Goal: Task Accomplishment & Management: Complete application form

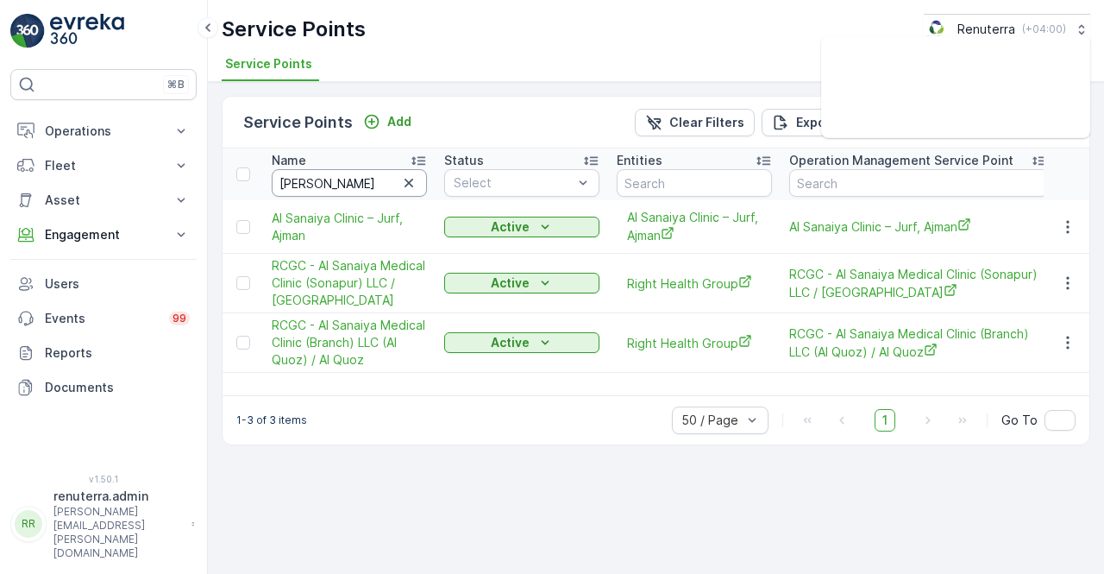
drag, startPoint x: 0, startPoint y: 0, endPoint x: 324, endPoint y: 180, distance: 371.1
click at [324, 180] on input "al sanai" at bounding box center [349, 183] width 155 height 28
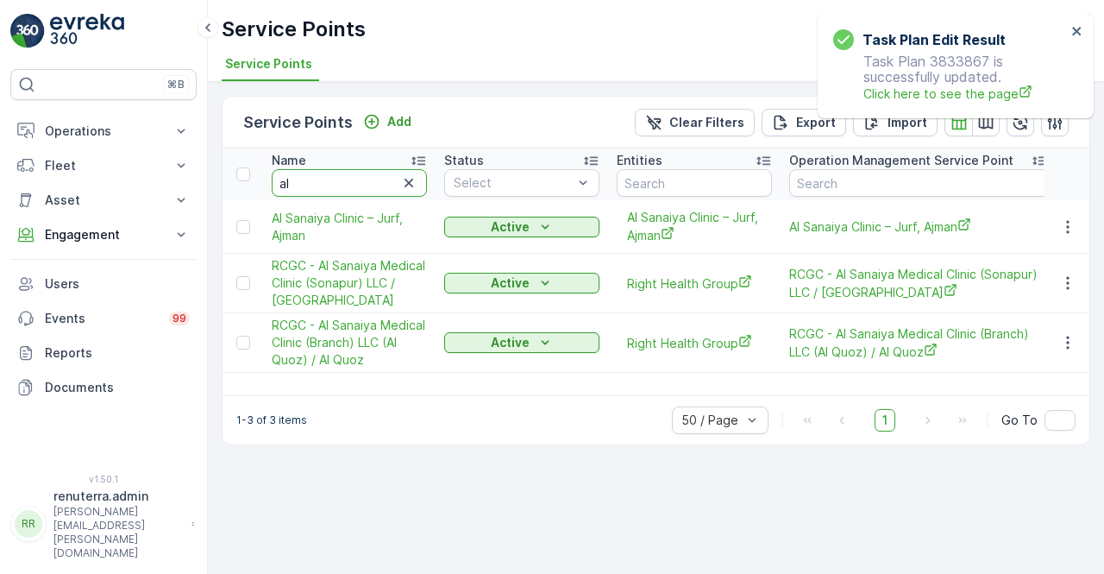
type input "a"
type input "mother"
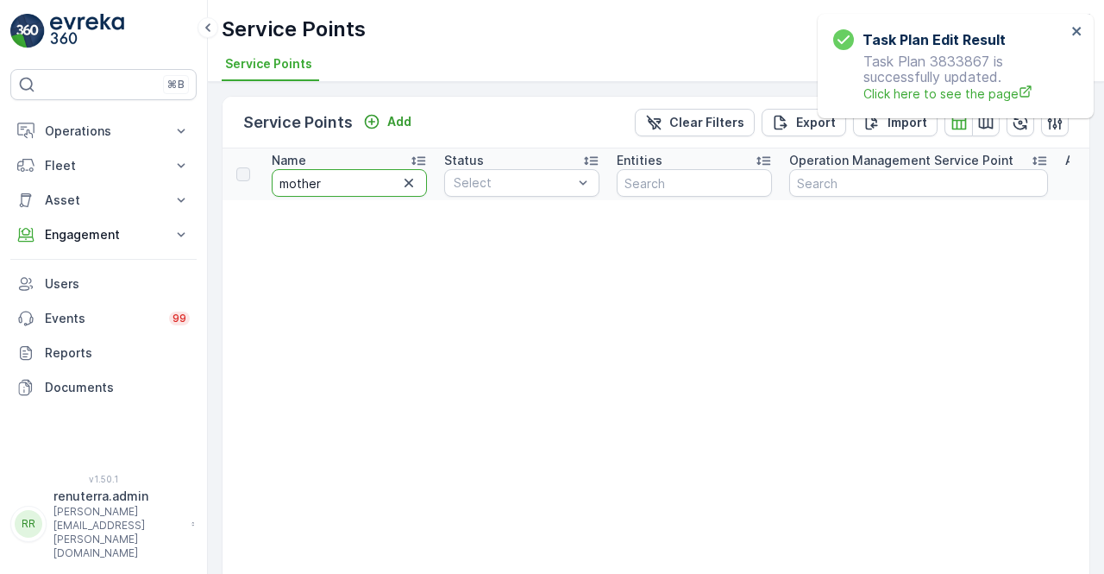
click at [338, 185] on input "mother" at bounding box center [349, 183] width 155 height 28
type input "mother"
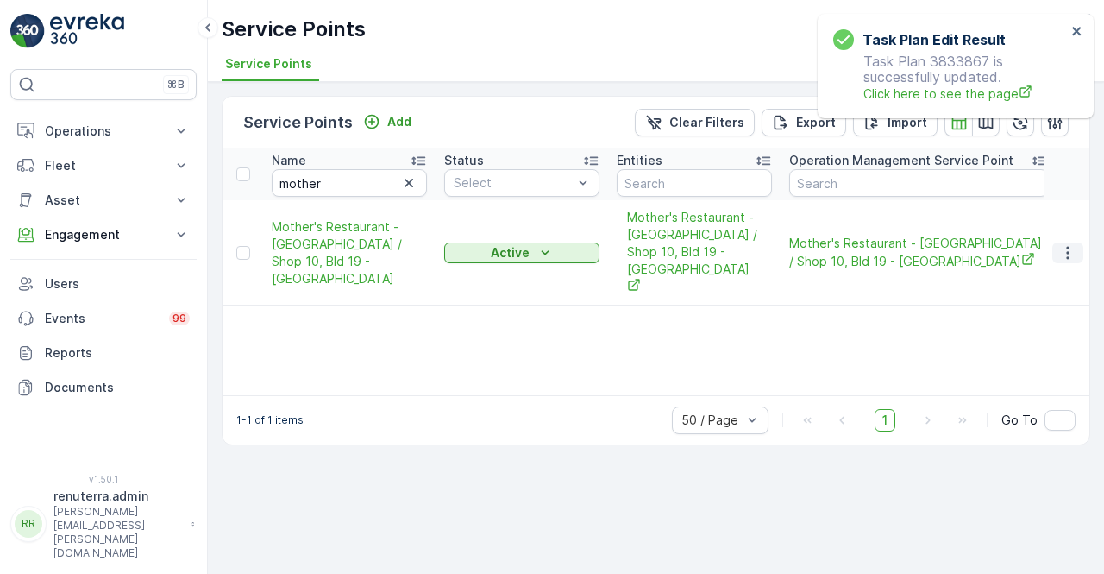
click at [1061, 244] on icon "button" at bounding box center [1067, 252] width 17 height 17
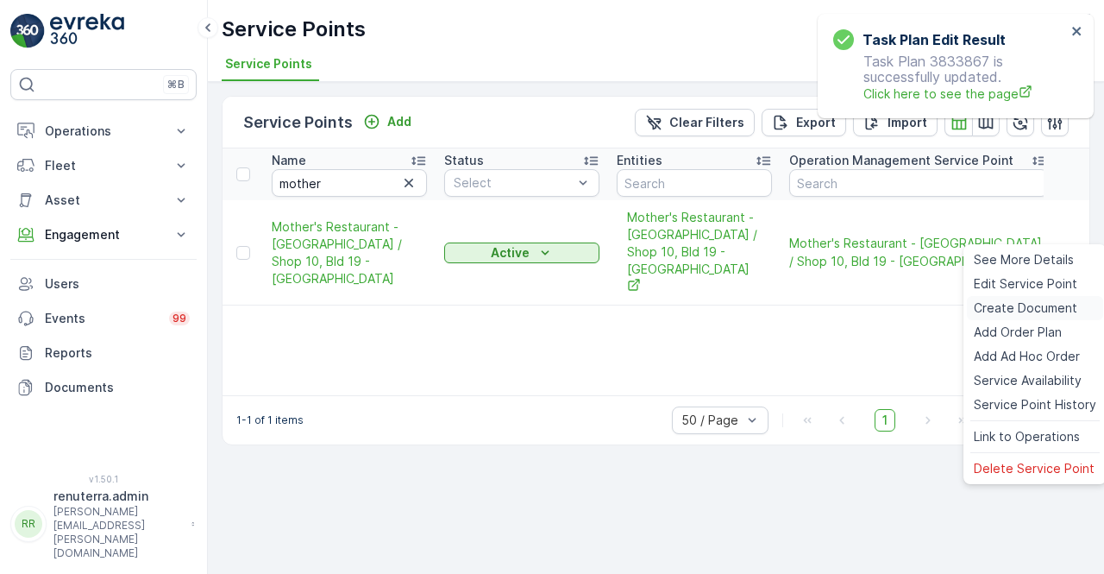
click at [990, 306] on span "Create Document" at bounding box center [1026, 307] width 104 height 17
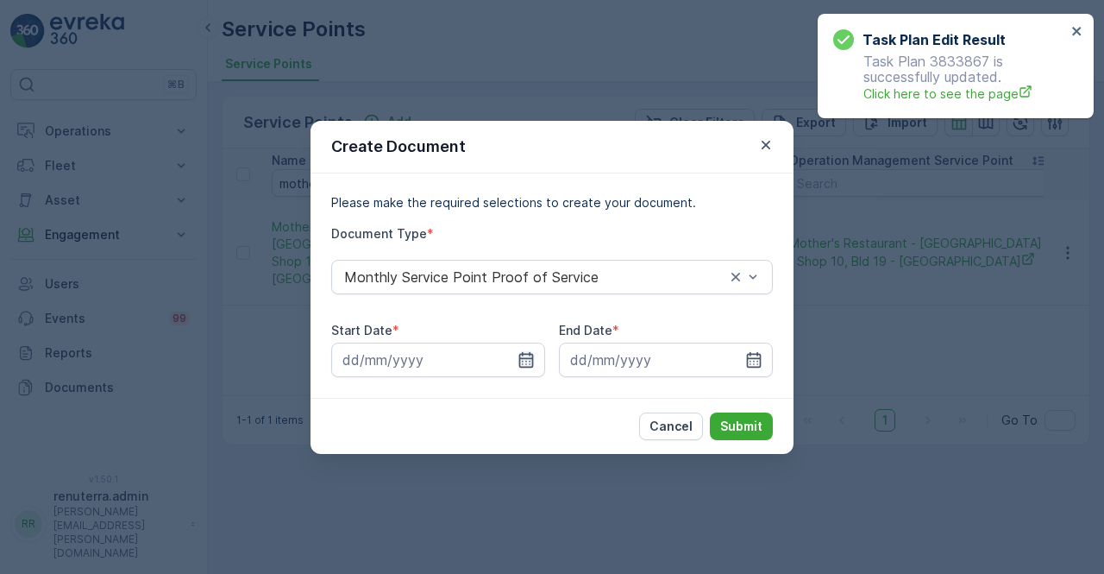
click at [525, 360] on icon "button" at bounding box center [526, 359] width 17 height 17
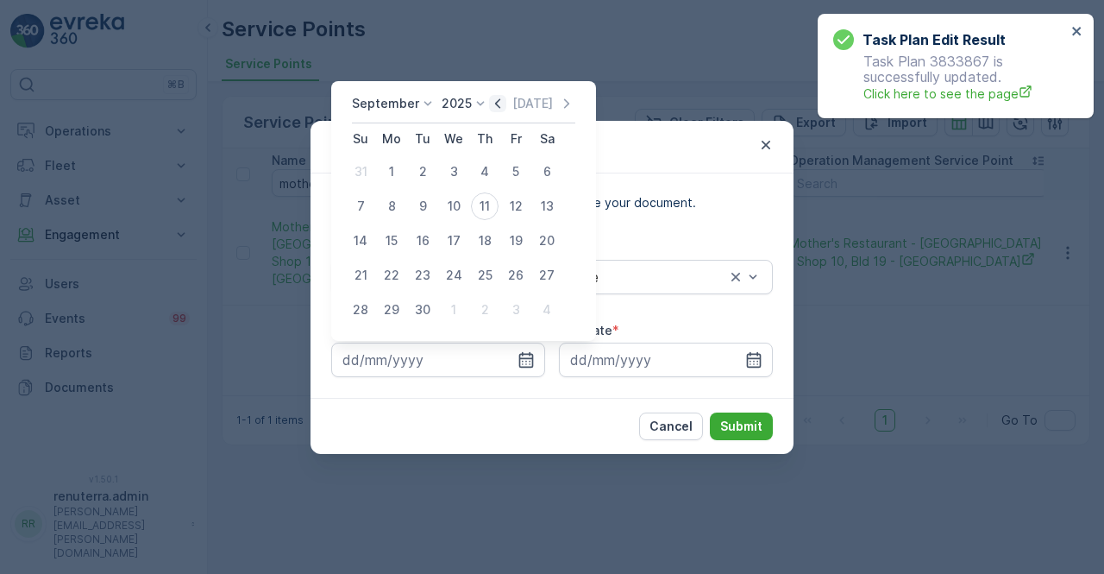
click at [495, 106] on icon "button" at bounding box center [497, 102] width 5 height 9
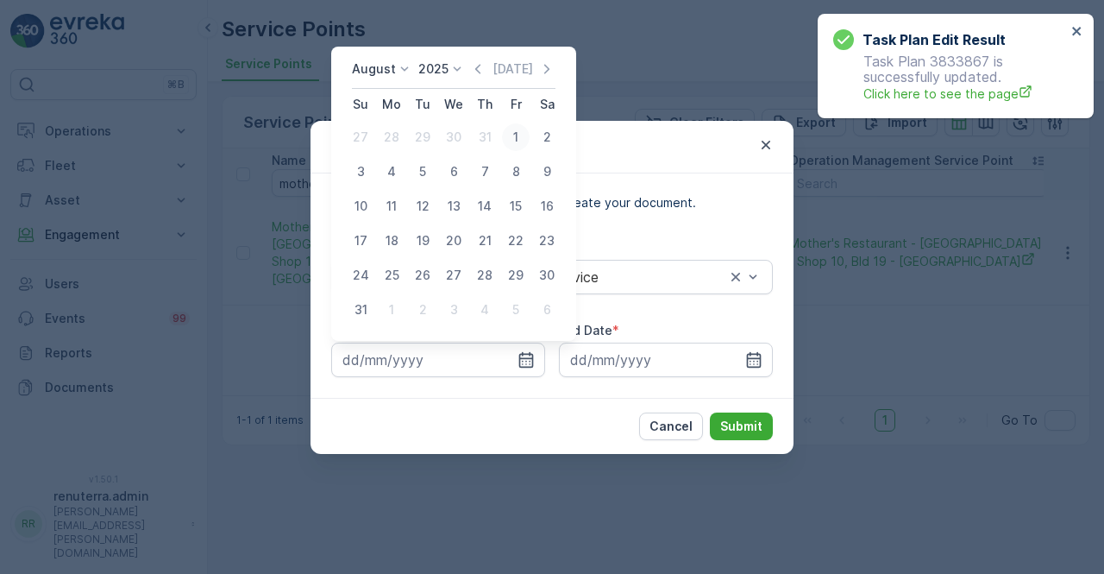
click at [516, 142] on div "1" at bounding box center [516, 137] width 28 height 28
type input "01.08.2025"
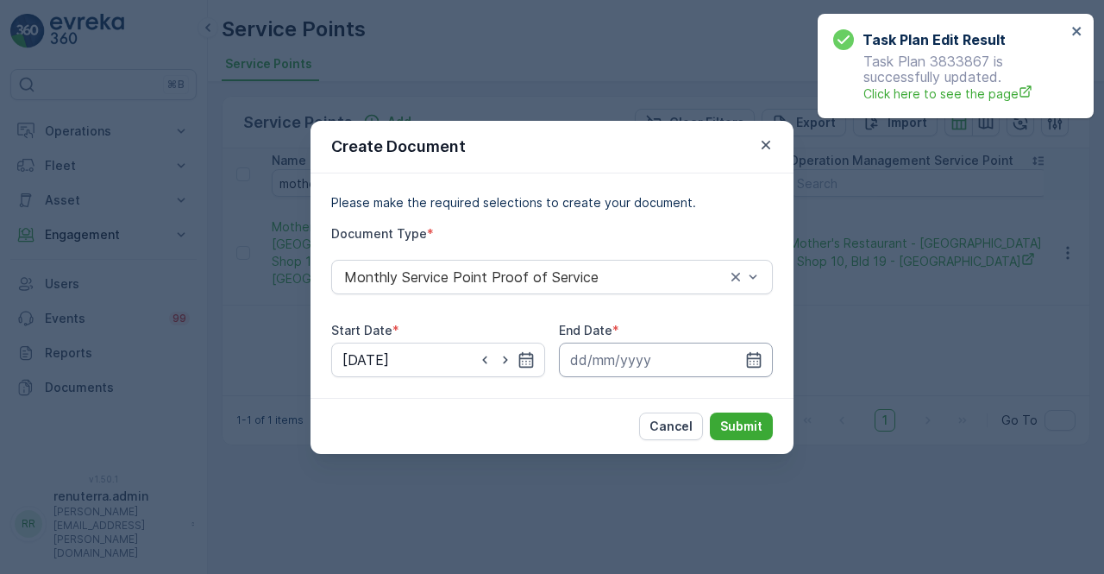
click at [757, 348] on input at bounding box center [666, 359] width 214 height 35
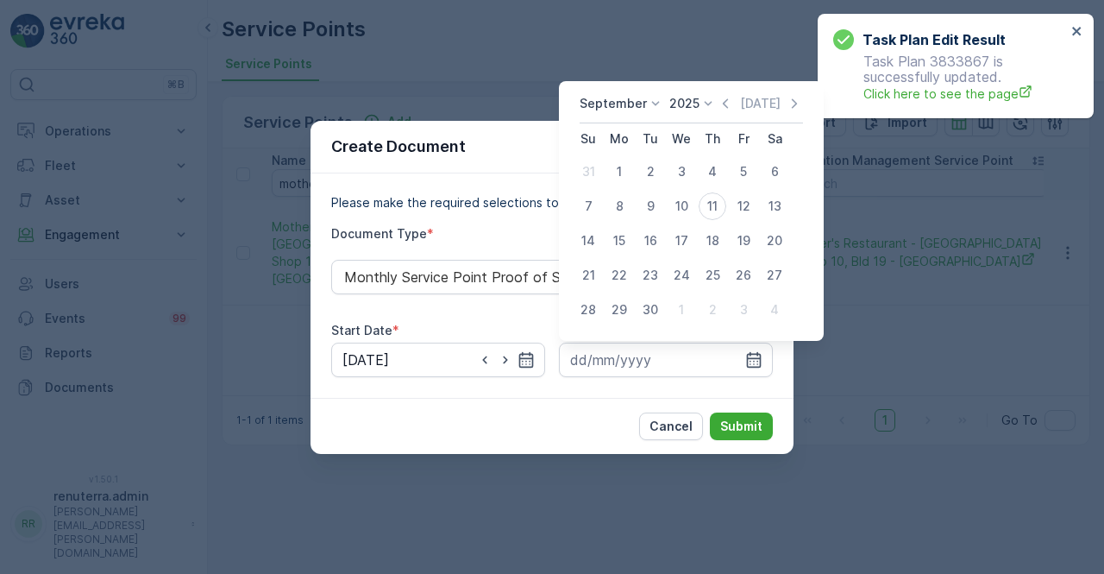
click at [720, 93] on div "September 2025 Today Su Mo Tu We Th Fr Sa 31 1 2 3 4 5 6 7 8 9 10 11 12 13 14 1…" at bounding box center [691, 211] width 265 height 260
drag, startPoint x: 645, startPoint y: 313, endPoint x: 660, endPoint y: 317, distance: 15.1
click at [645, 313] on div "30" at bounding box center [651, 310] width 28 height 28
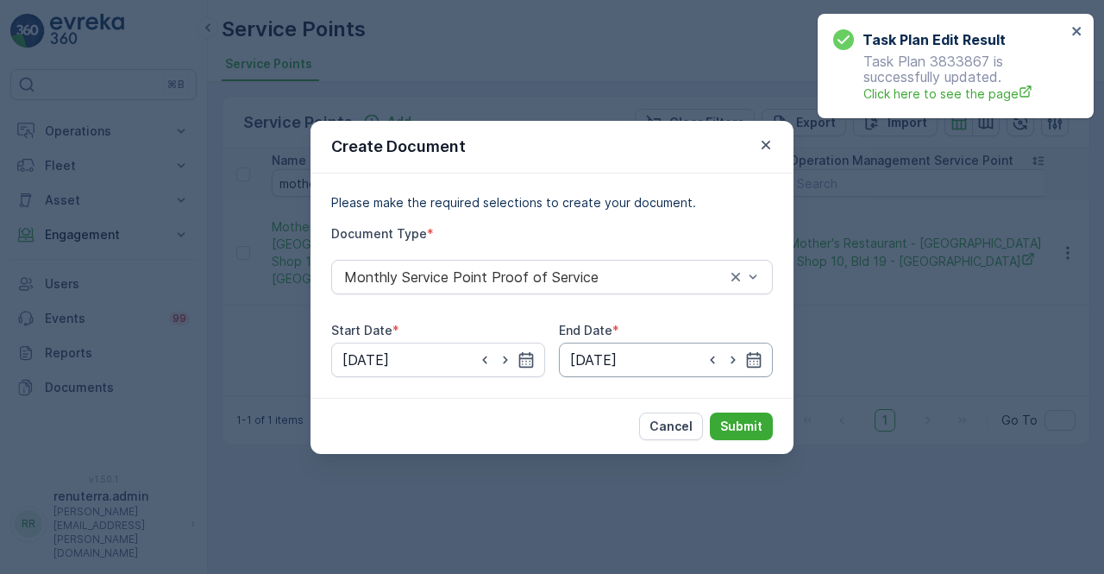
click at [757, 373] on input "30.09.2025" at bounding box center [666, 359] width 214 height 35
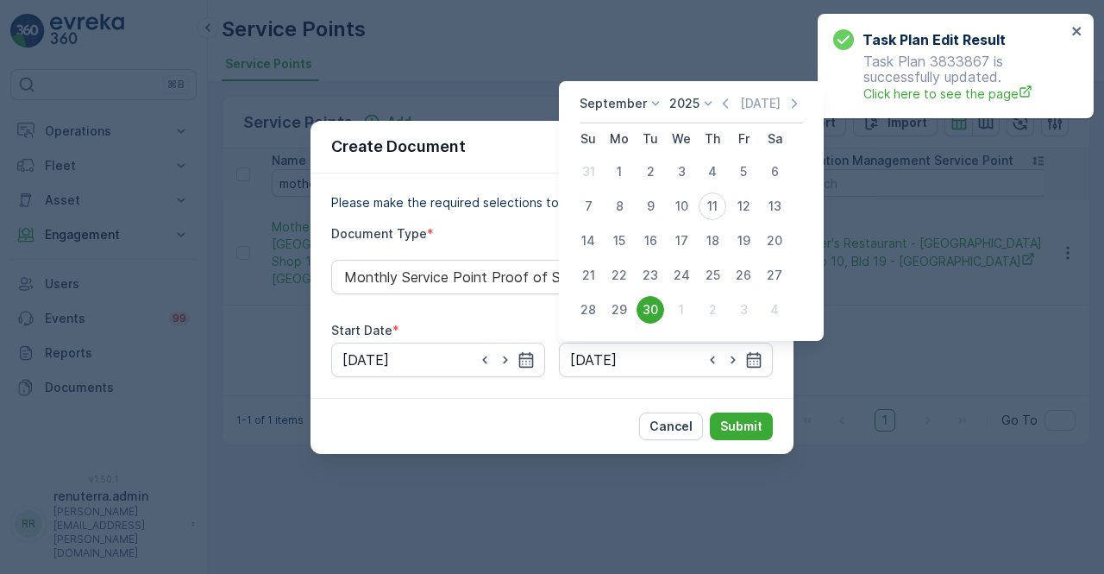
click at [713, 98] on icon at bounding box center [708, 103] width 17 height 17
click at [721, 107] on icon "button" at bounding box center [725, 103] width 17 height 17
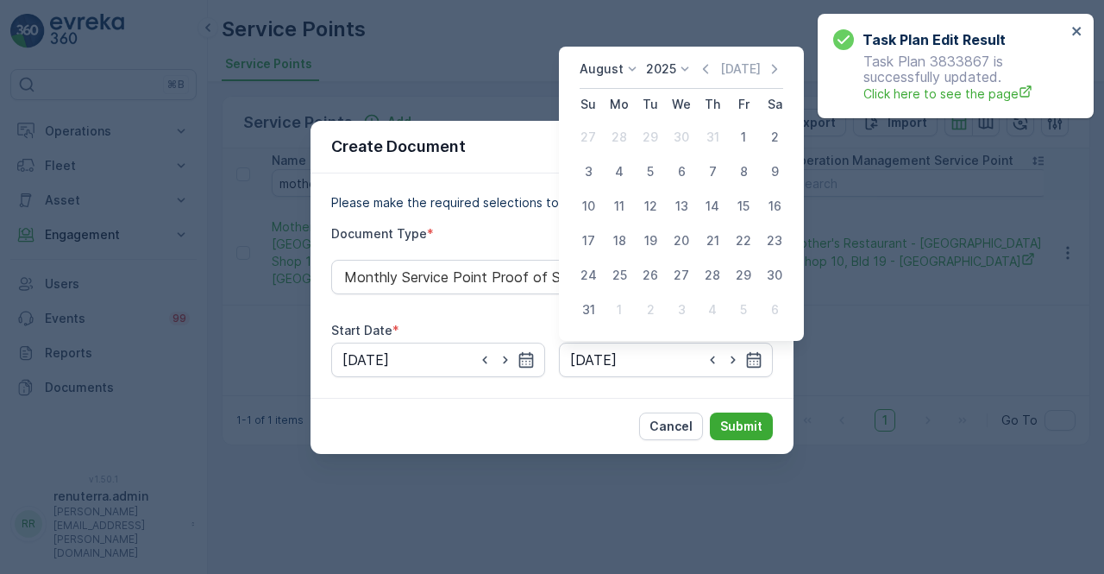
click at [595, 314] on div "31" at bounding box center [589, 310] width 28 height 28
type input "31.08.2025"
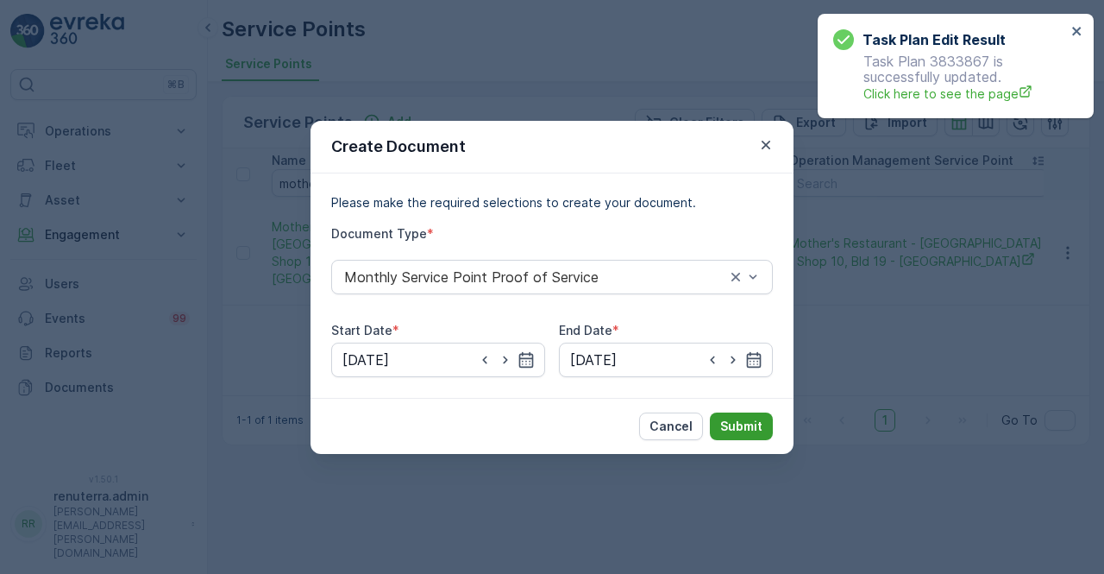
click at [734, 420] on p "Submit" at bounding box center [741, 426] width 42 height 17
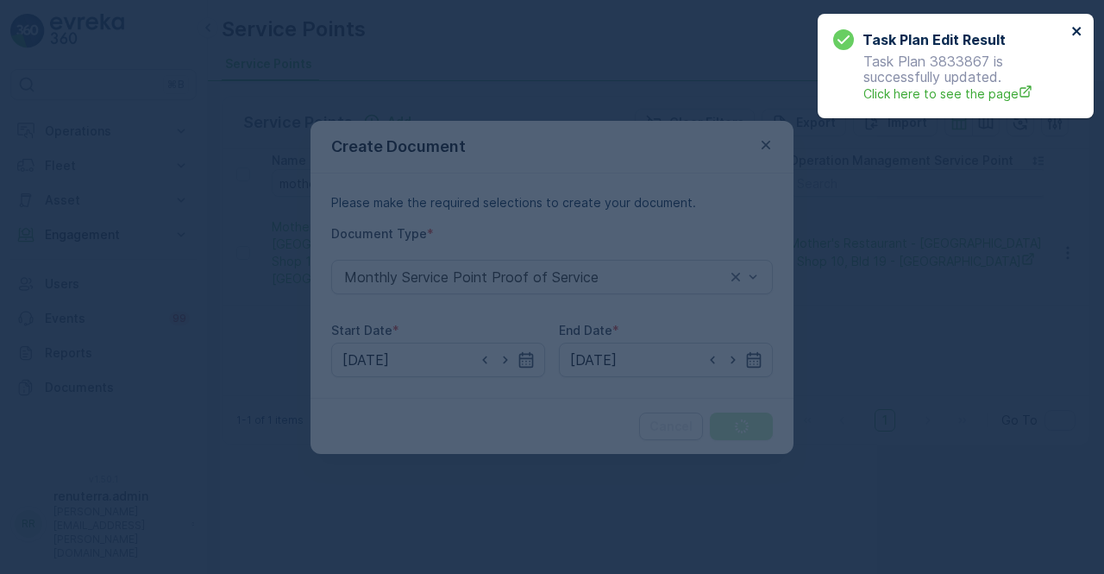
click at [1081, 34] on icon "close" at bounding box center [1077, 31] width 12 height 14
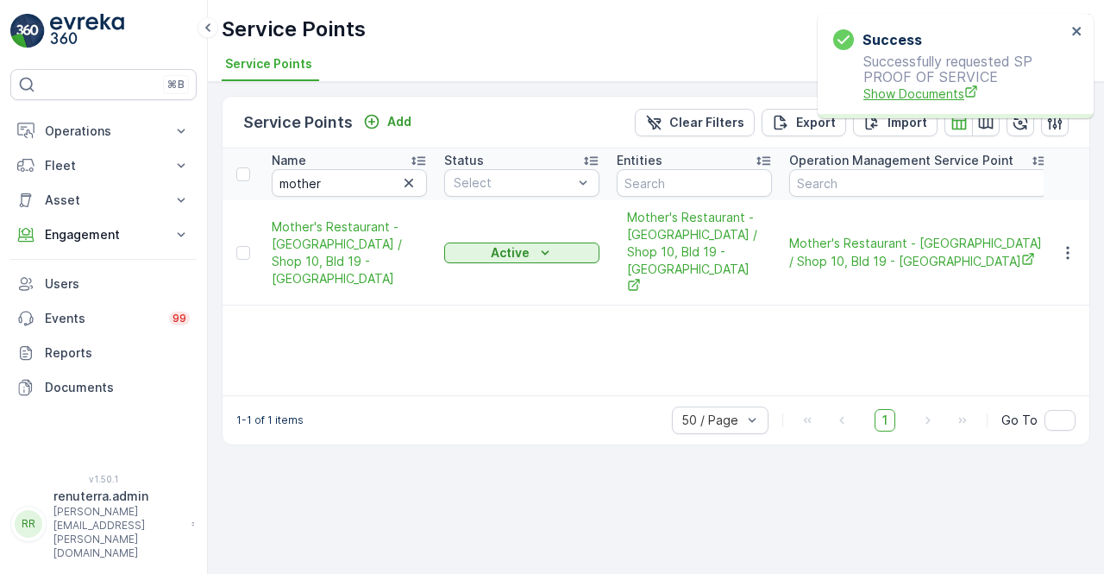
click at [944, 91] on span "Show Documents" at bounding box center [965, 94] width 203 height 18
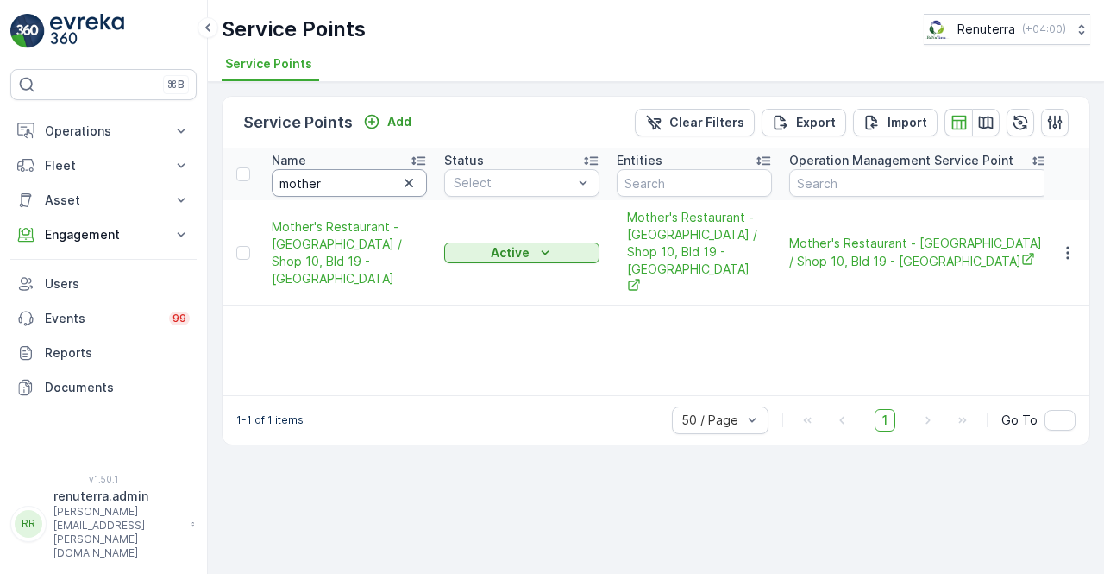
click at [335, 179] on input "mother" at bounding box center [349, 183] width 155 height 28
type input "m"
type input "A"
click at [335, 179] on input "A" at bounding box center [349, 183] width 155 height 28
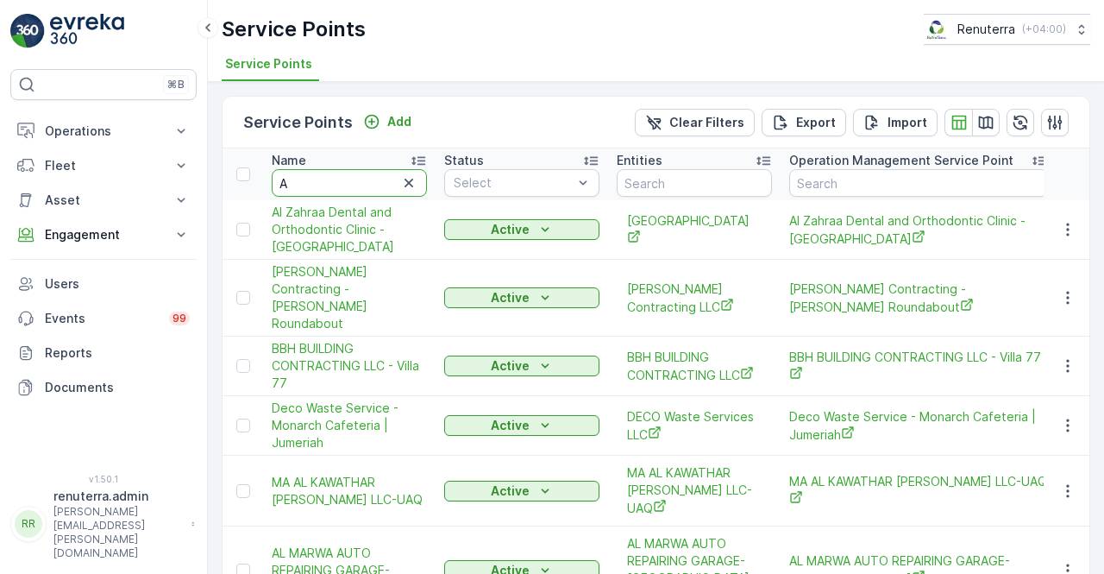
click at [320, 182] on input "A" at bounding box center [349, 183] width 155 height 28
type input "A"
type input "N A b"
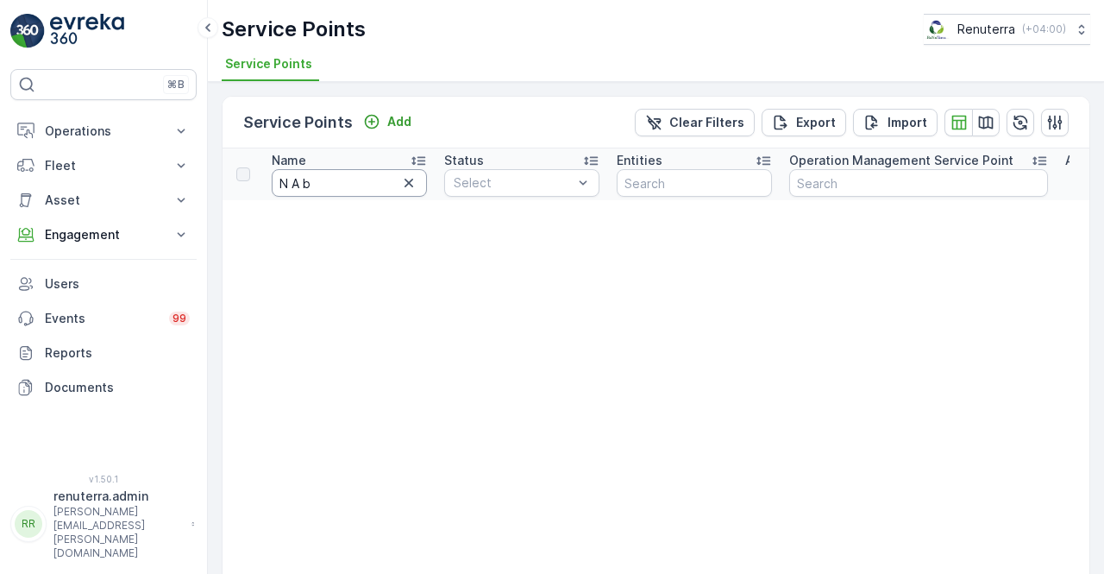
click at [323, 183] on input "N A b" at bounding box center [349, 183] width 155 height 28
type input "N A b c"
click at [324, 185] on input "N A b c" at bounding box center [349, 183] width 155 height 28
type input "N"
type input "nabc"
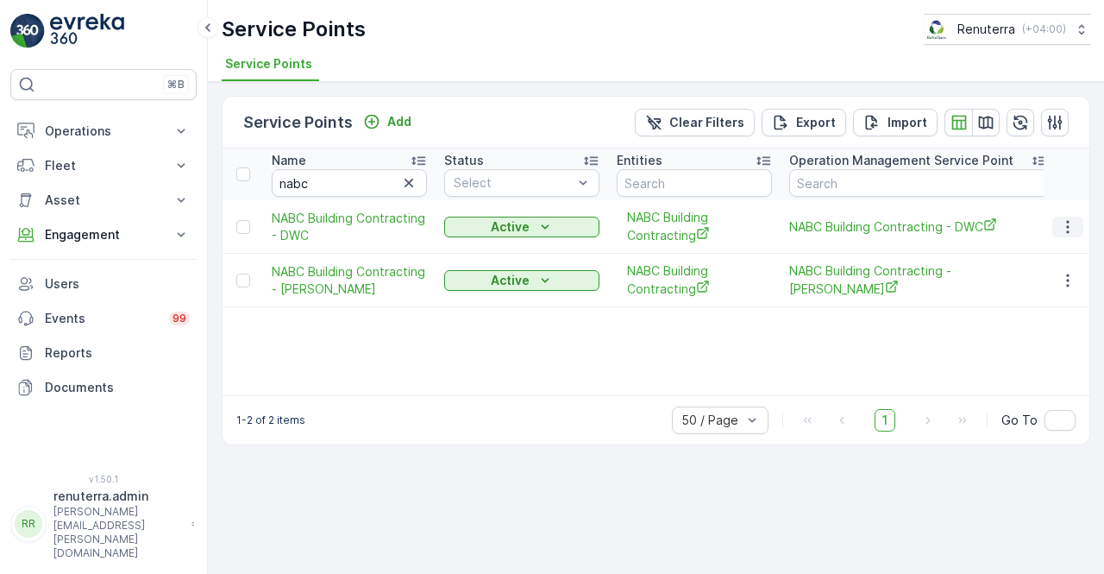
click at [1066, 223] on icon "button" at bounding box center [1067, 226] width 17 height 17
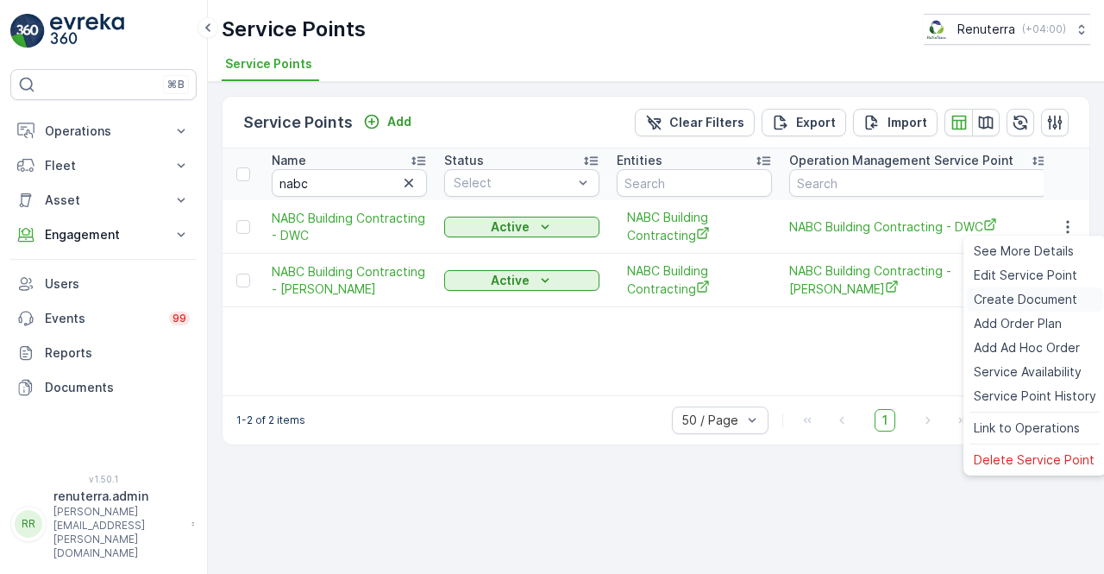
click at [1003, 295] on span "Create Document" at bounding box center [1026, 299] width 104 height 17
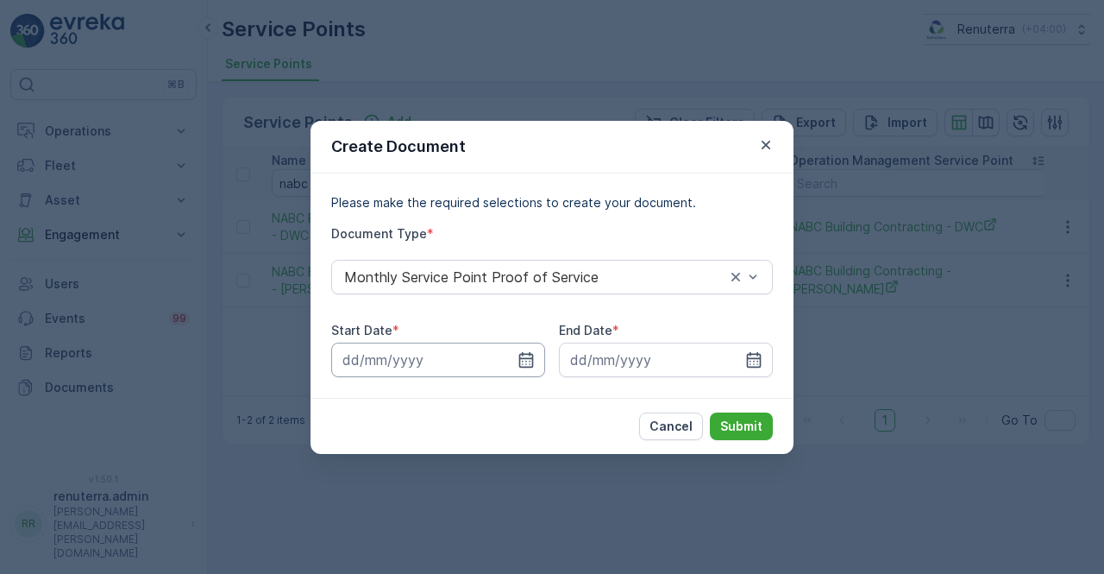
click at [526, 347] on input at bounding box center [438, 359] width 214 height 35
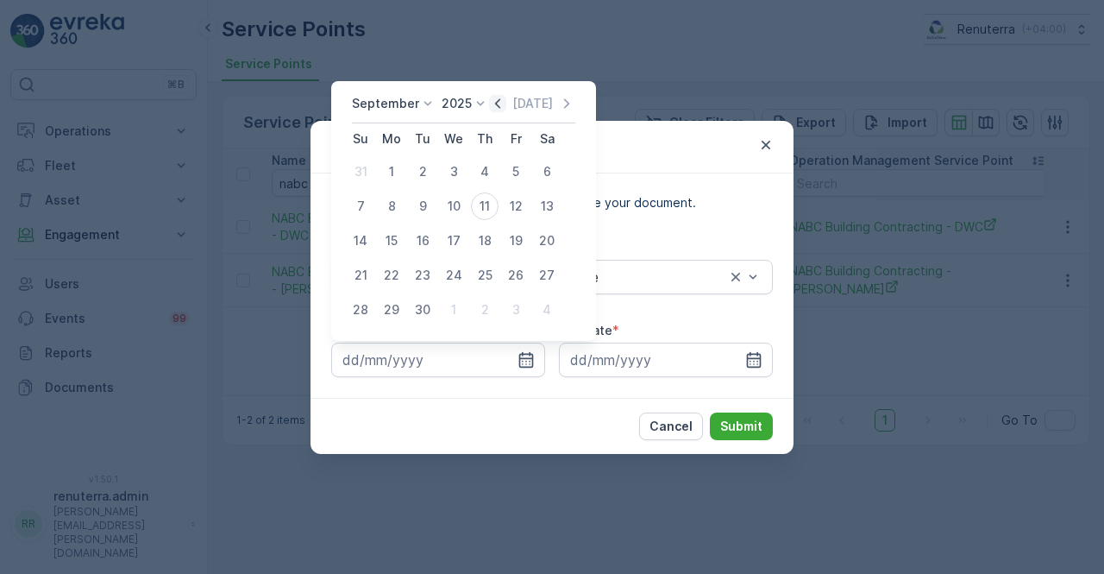
click at [499, 104] on icon "button" at bounding box center [497, 103] width 17 height 17
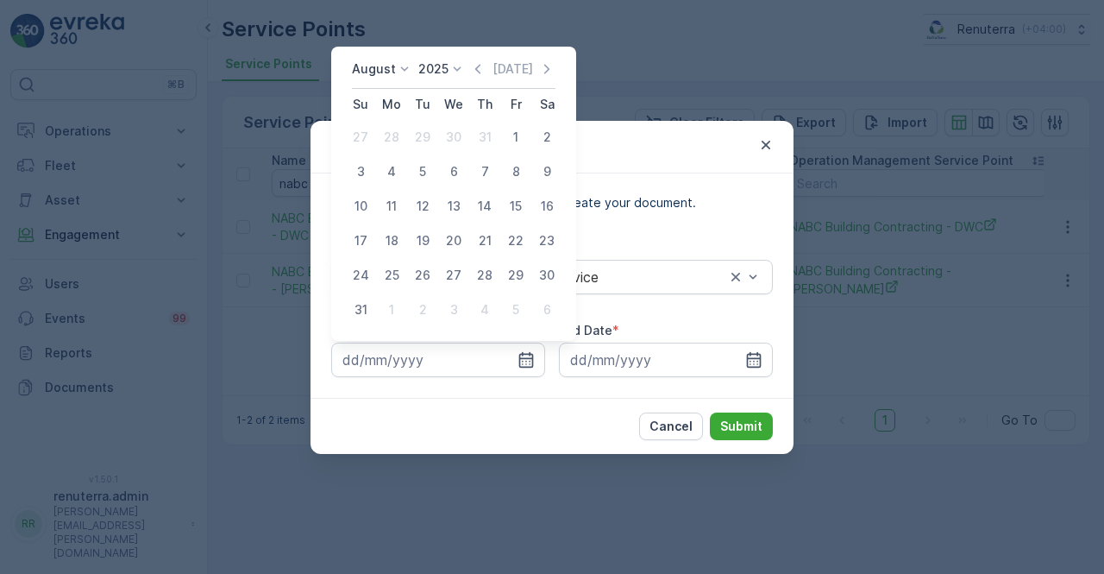
click at [516, 137] on div "1" at bounding box center [516, 137] width 28 height 28
type input "01.08.2025"
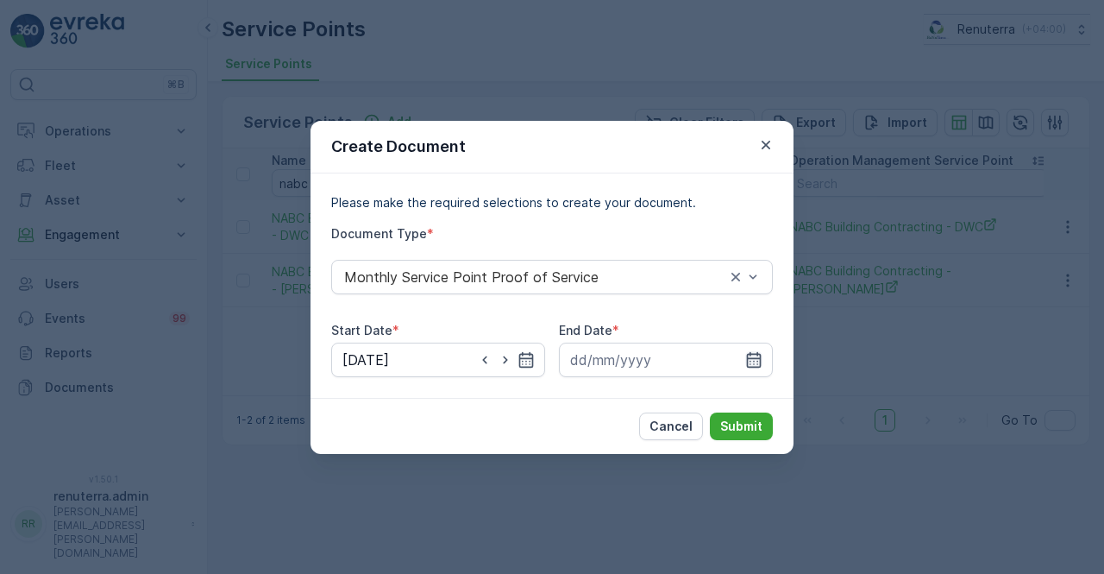
click at [761, 355] on icon "button" at bounding box center [753, 359] width 17 height 17
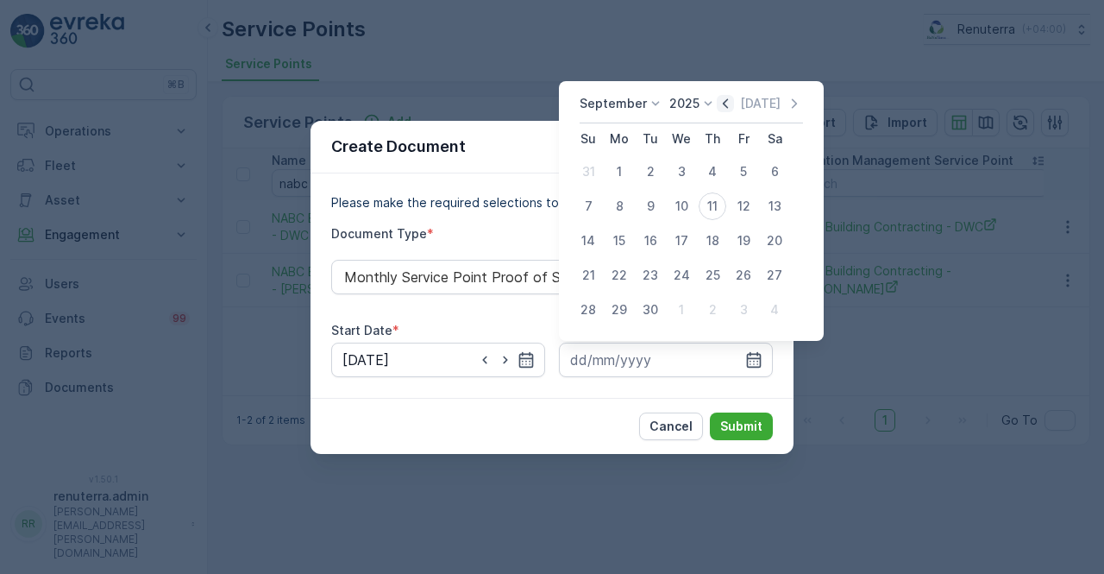
click at [718, 103] on icon "button" at bounding box center [725, 103] width 17 height 17
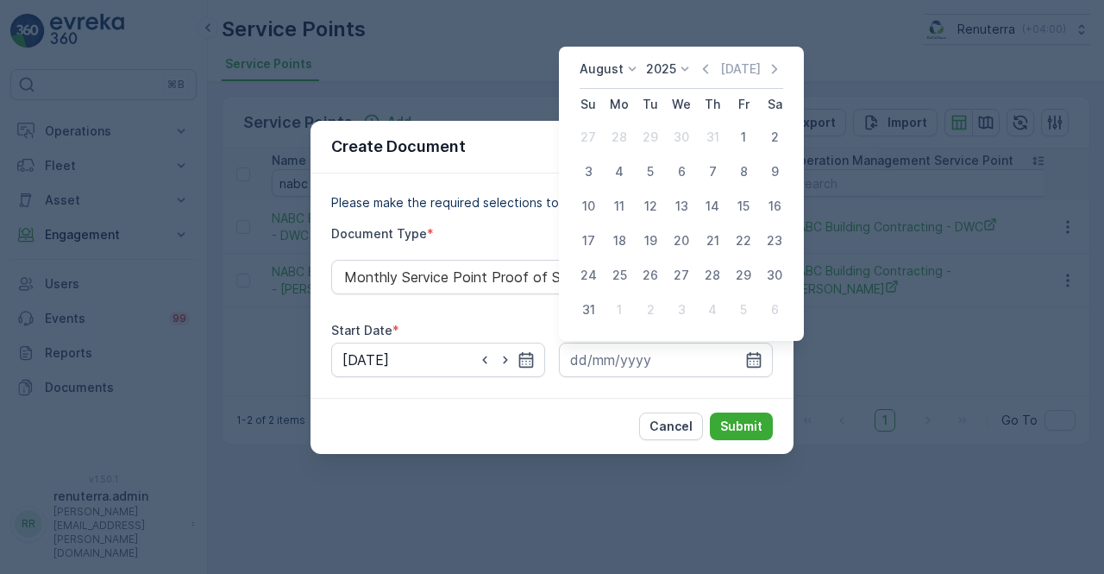
drag, startPoint x: 576, startPoint y: 305, endPoint x: 604, endPoint y: 313, distance: 28.9
click at [579, 305] on div "31" at bounding box center [589, 310] width 28 height 28
type input "31.08.2025"
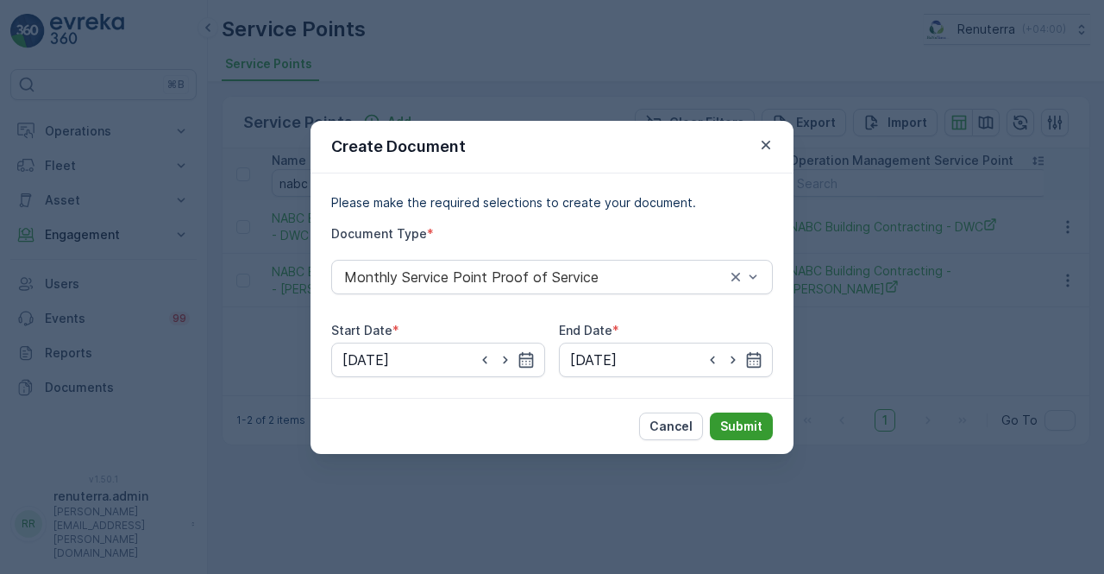
click at [719, 414] on div "Cancel Submit" at bounding box center [552, 426] width 483 height 56
click at [729, 422] on p "Submit" at bounding box center [741, 426] width 42 height 17
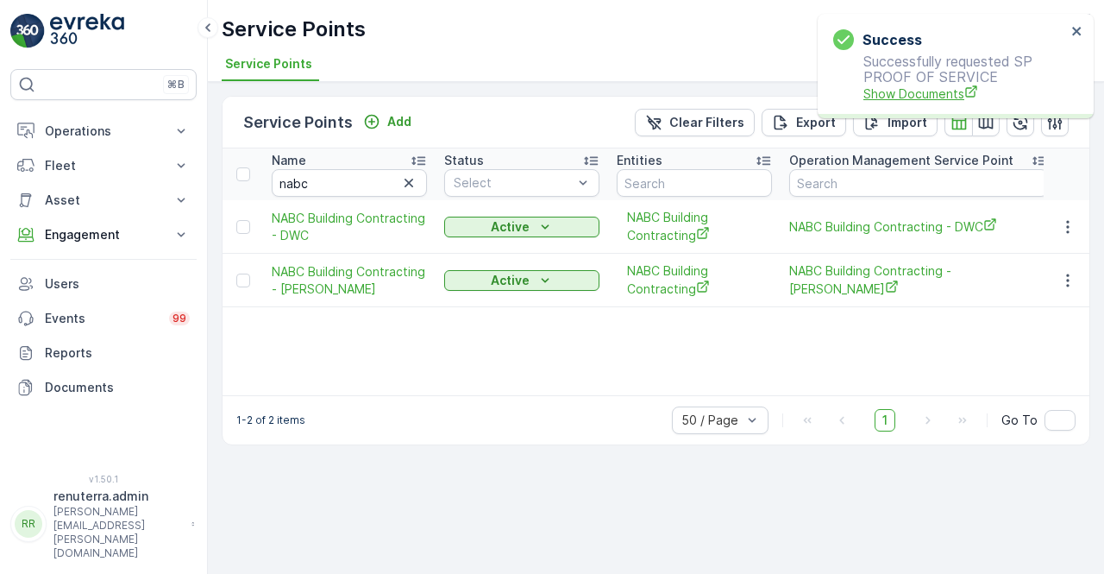
click at [907, 91] on span "Show Documents" at bounding box center [965, 94] width 203 height 18
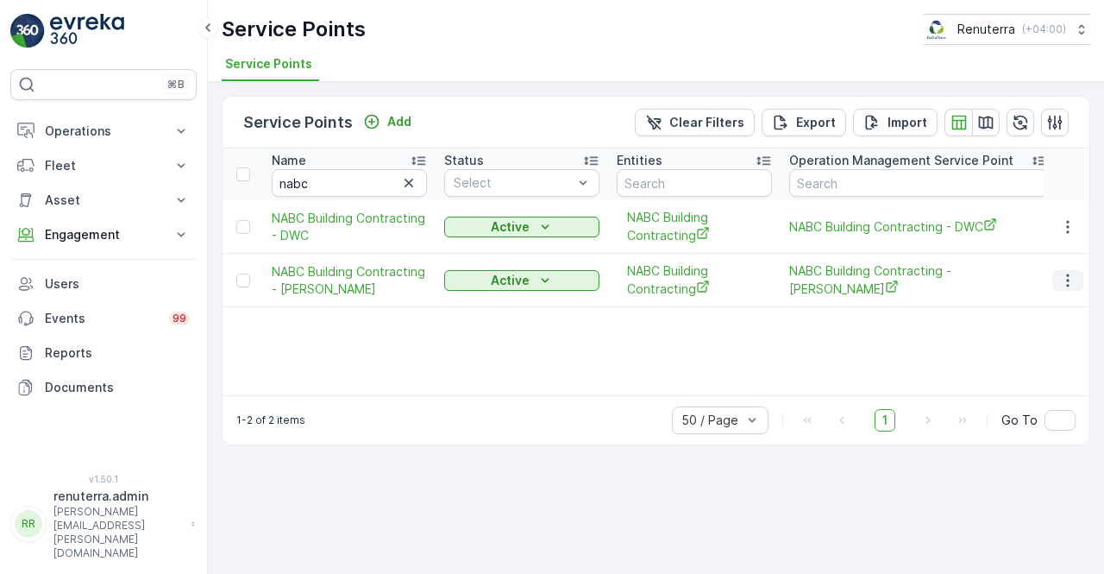
click at [1064, 286] on icon "button" at bounding box center [1067, 280] width 17 height 17
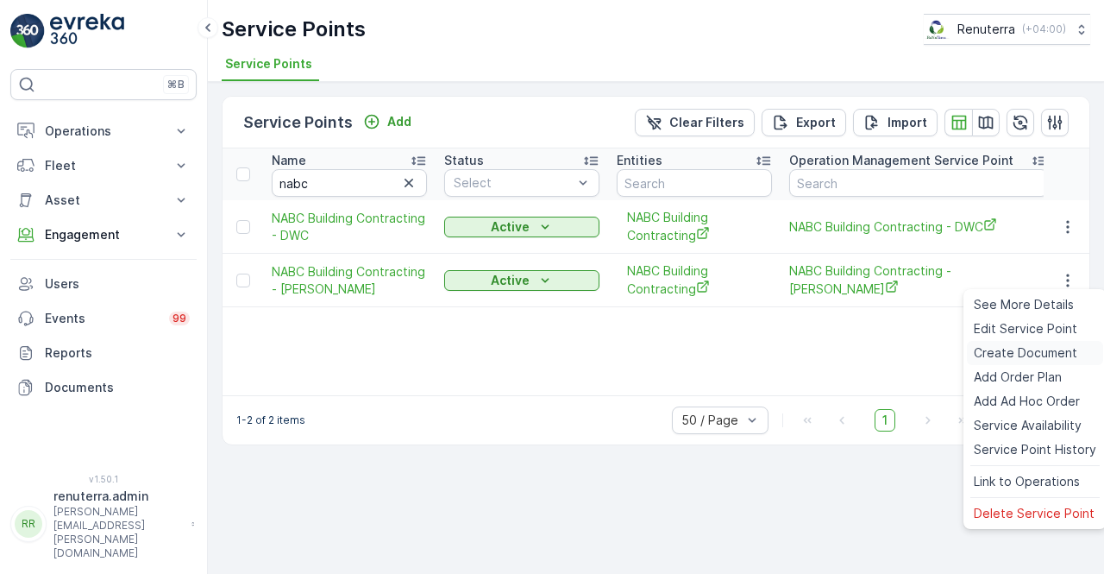
click at [1016, 355] on span "Create Document" at bounding box center [1026, 352] width 104 height 17
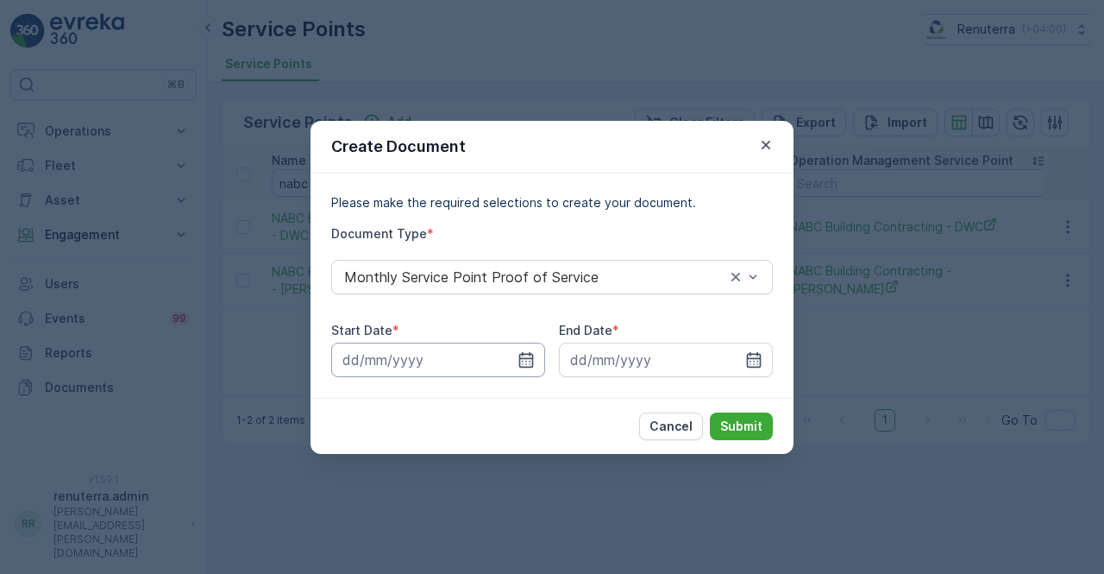
click at [506, 350] on input at bounding box center [438, 359] width 214 height 35
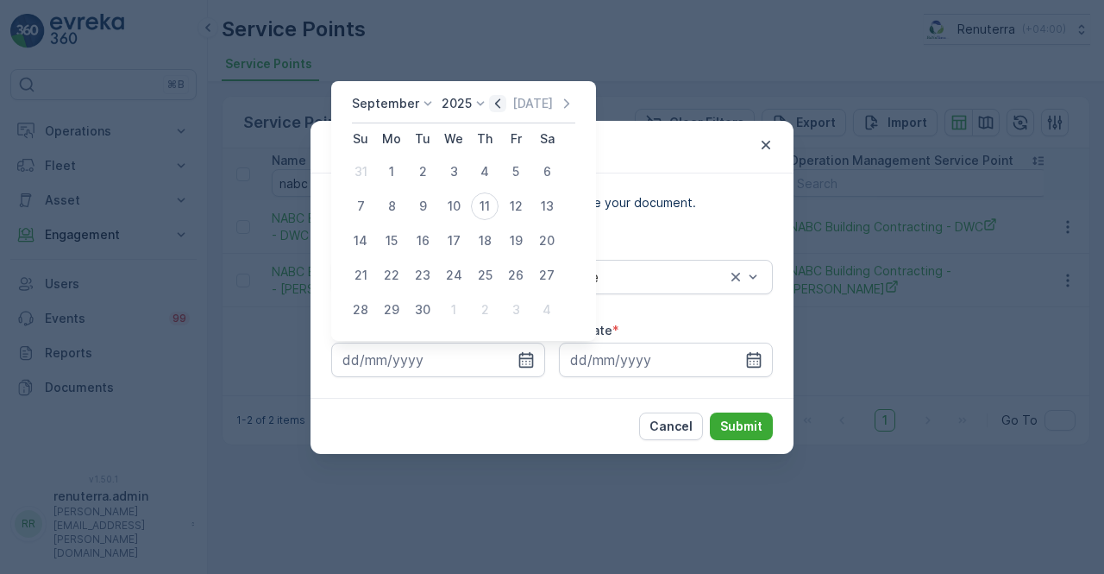
click at [499, 104] on icon "button" at bounding box center [497, 103] width 17 height 17
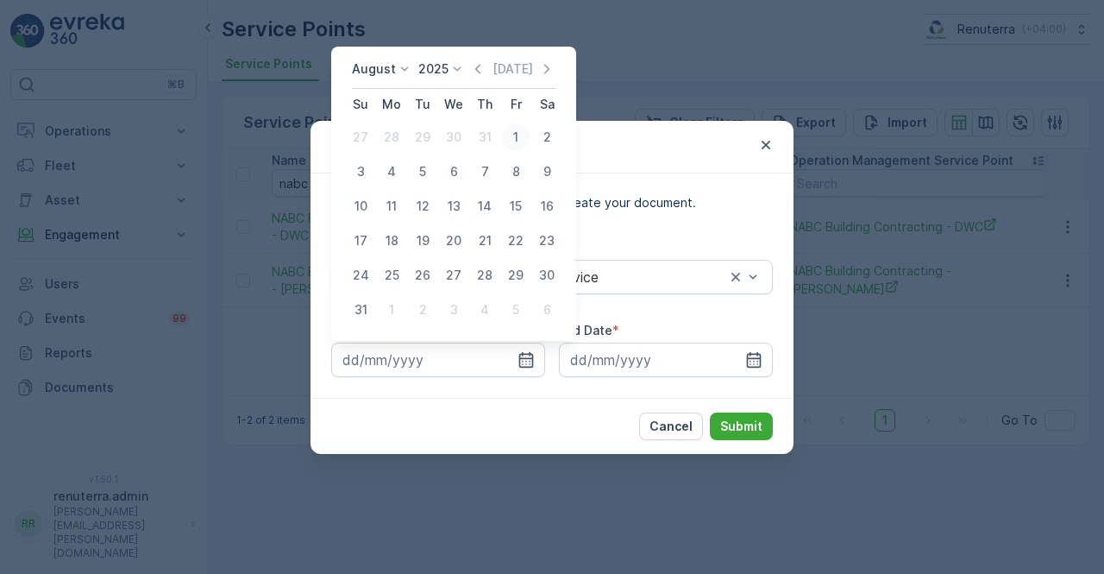
click at [531, 134] on button "1" at bounding box center [515, 137] width 31 height 31
type input "01.08.2025"
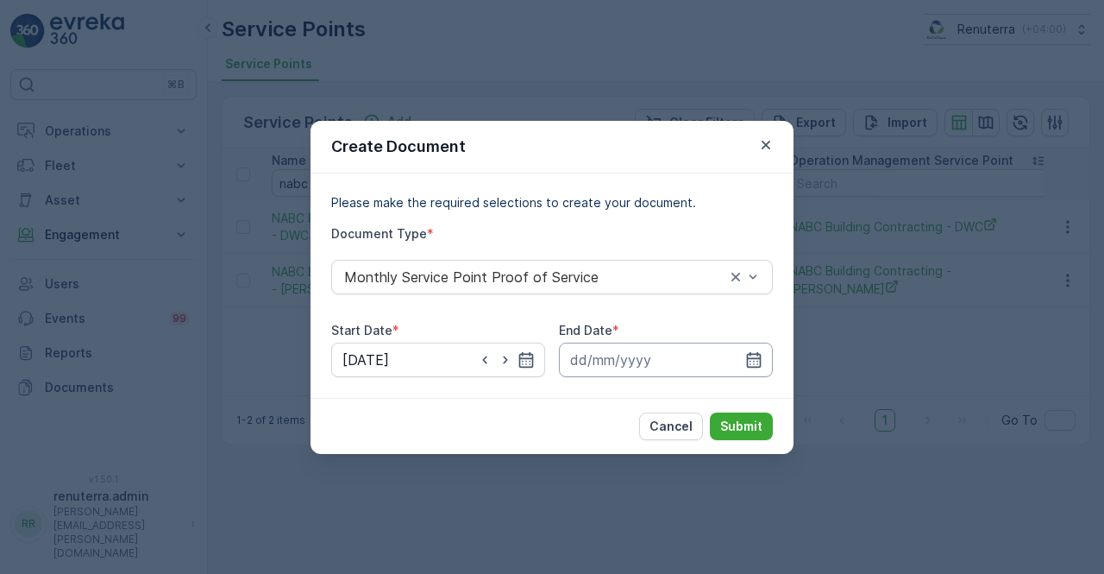
click at [763, 350] on input at bounding box center [666, 359] width 214 height 35
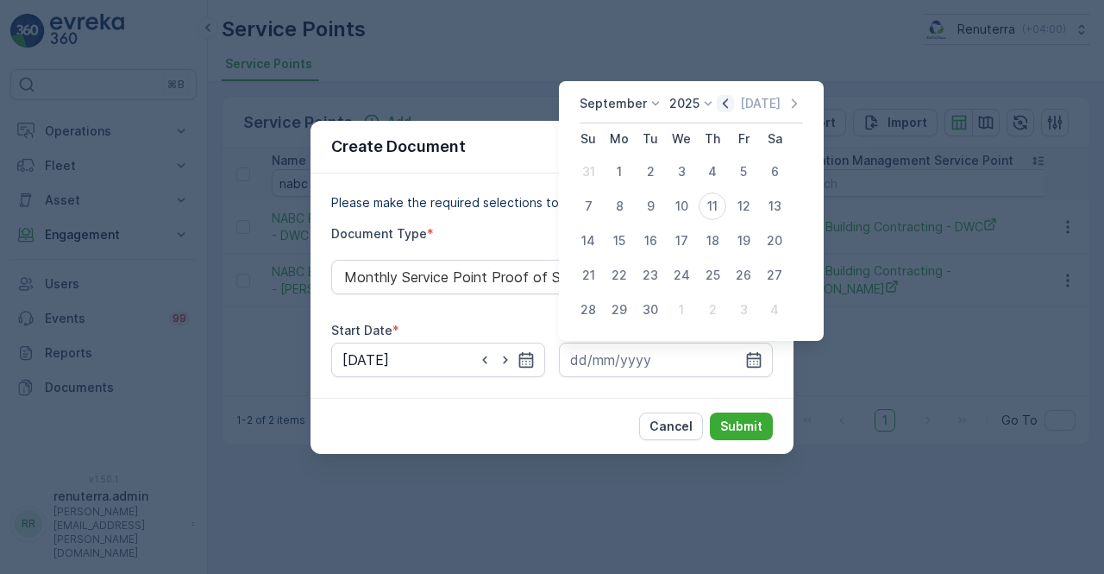
click at [727, 104] on icon "button" at bounding box center [725, 103] width 17 height 17
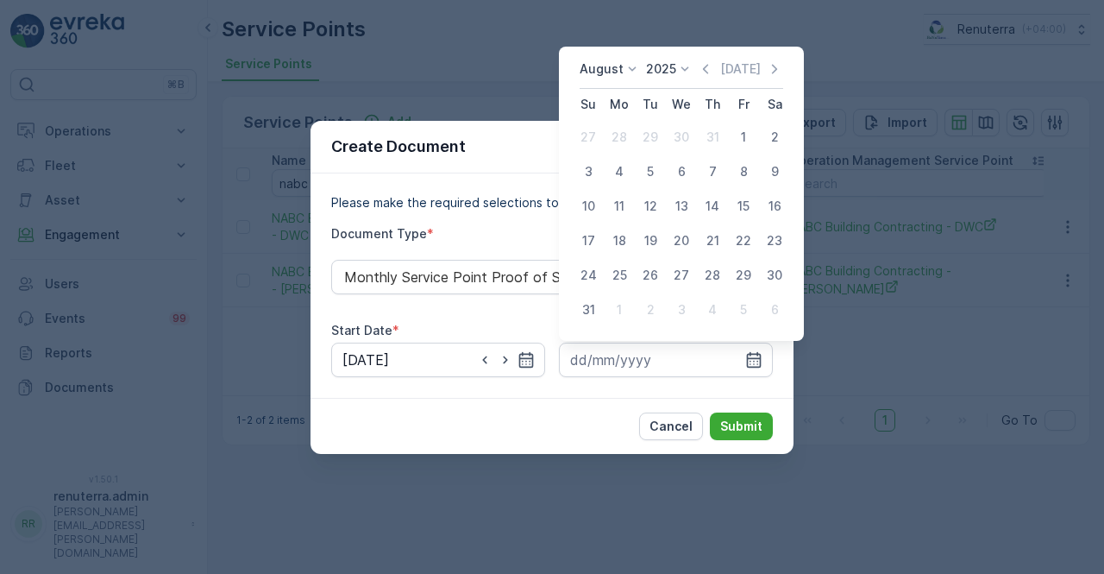
click at [580, 309] on div "31" at bounding box center [589, 310] width 28 height 28
type input "31.08.2025"
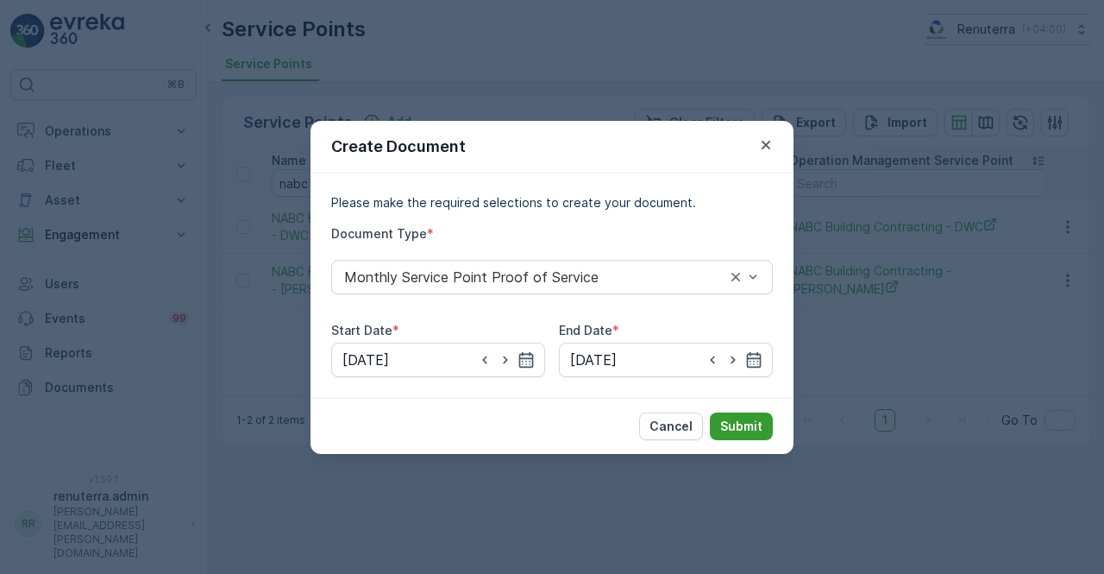
click at [726, 420] on p "Submit" at bounding box center [741, 426] width 42 height 17
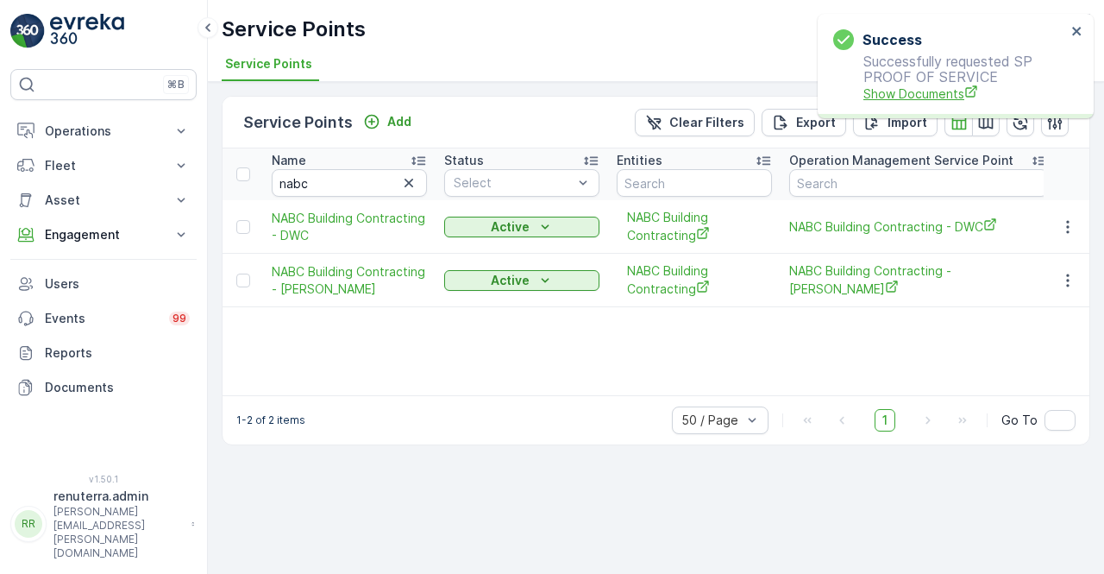
click at [922, 94] on span "Show Documents" at bounding box center [965, 94] width 203 height 18
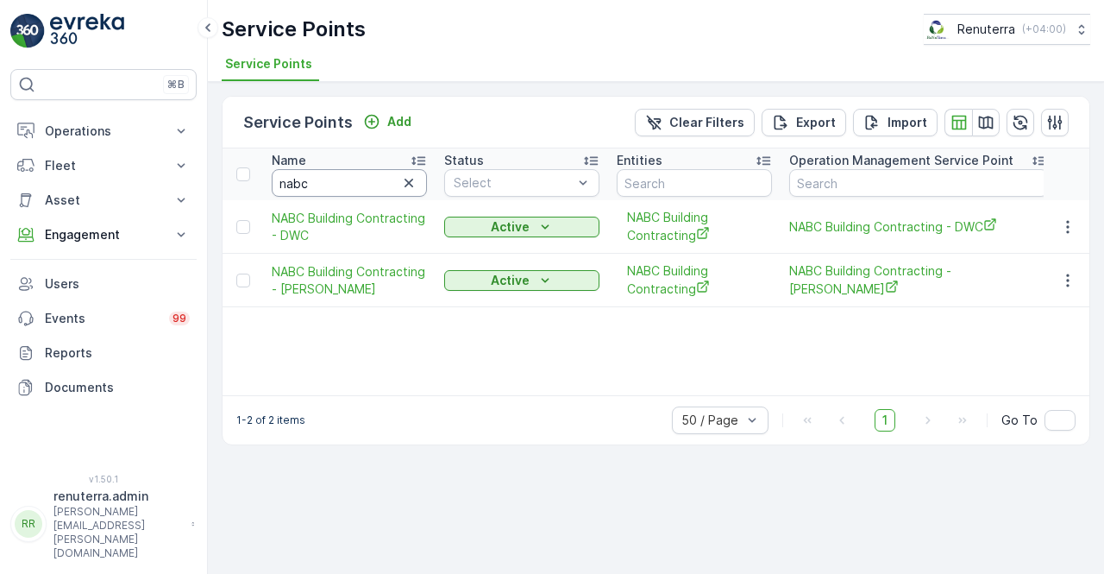
click at [312, 182] on input "nabc" at bounding box center [349, 183] width 155 height 28
type input "n"
type input "dlta"
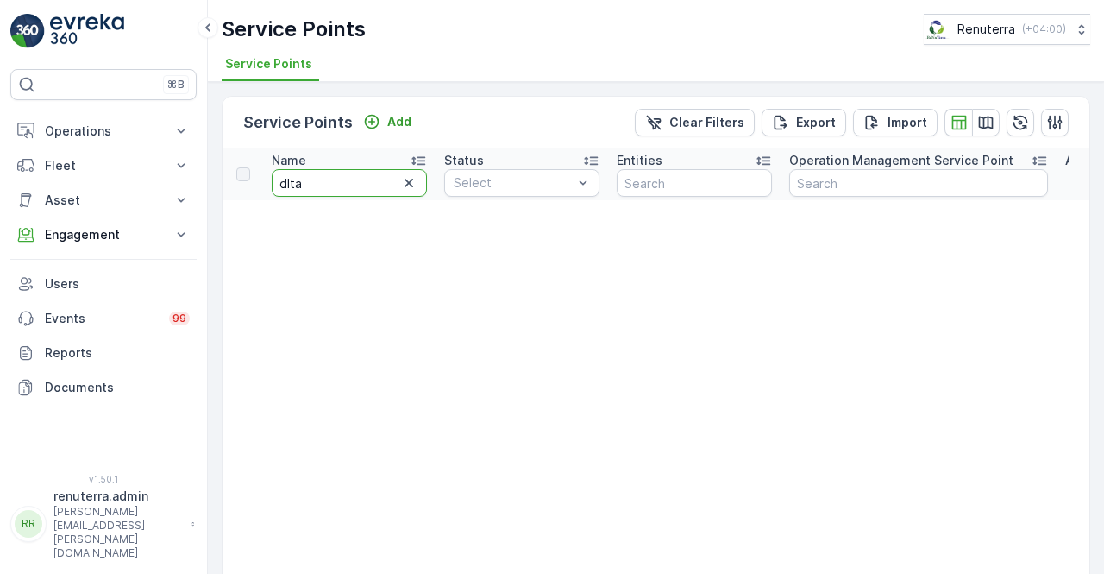
click at [302, 189] on input "dlta" at bounding box center [349, 183] width 155 height 28
type input "delta"
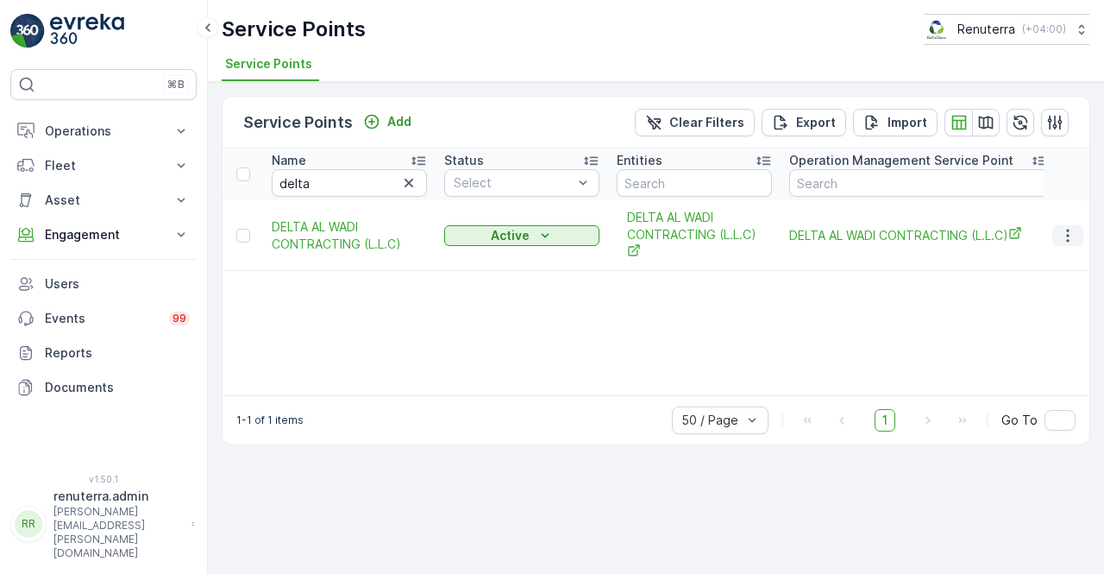
click at [1063, 237] on icon "button" at bounding box center [1067, 235] width 17 height 17
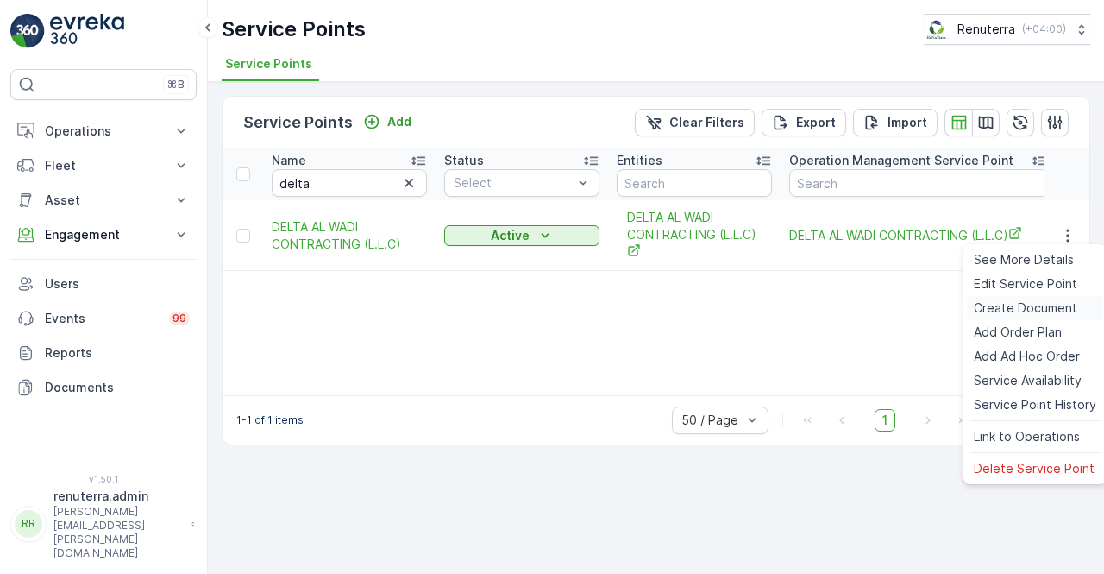
click at [1027, 313] on span "Create Document" at bounding box center [1026, 307] width 104 height 17
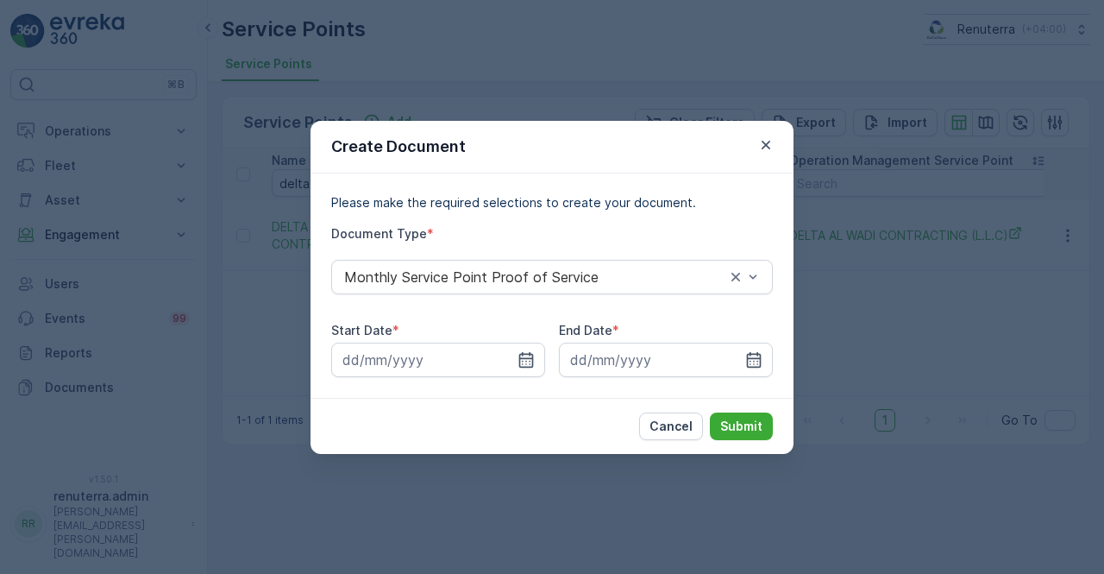
drag, startPoint x: 533, startPoint y: 364, endPoint x: 525, endPoint y: 341, distance: 24.6
click at [532, 361] on icon "button" at bounding box center [526, 359] width 17 height 17
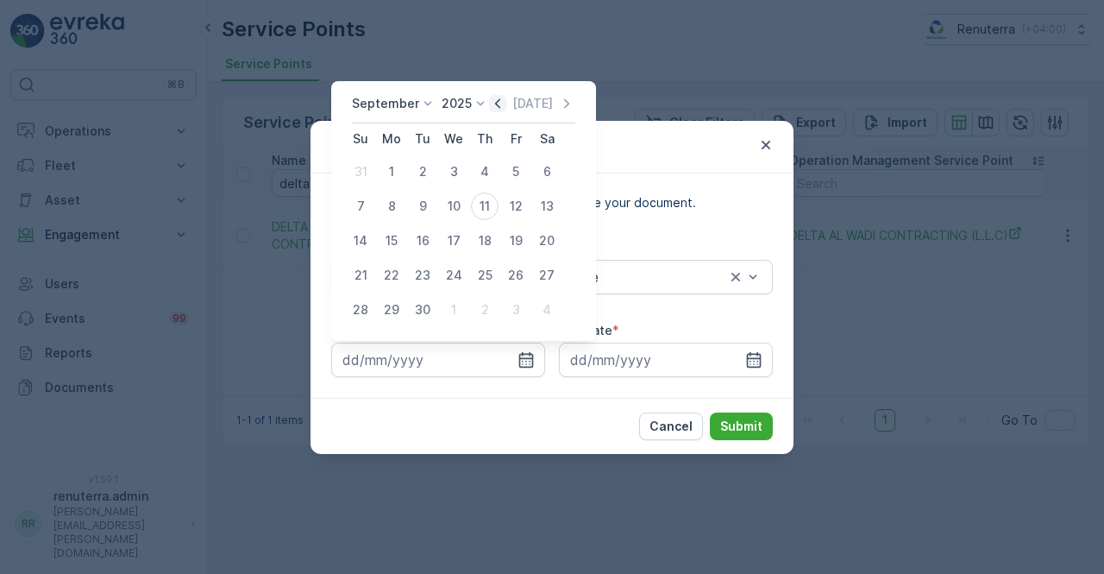
click at [493, 108] on icon "button" at bounding box center [497, 103] width 17 height 17
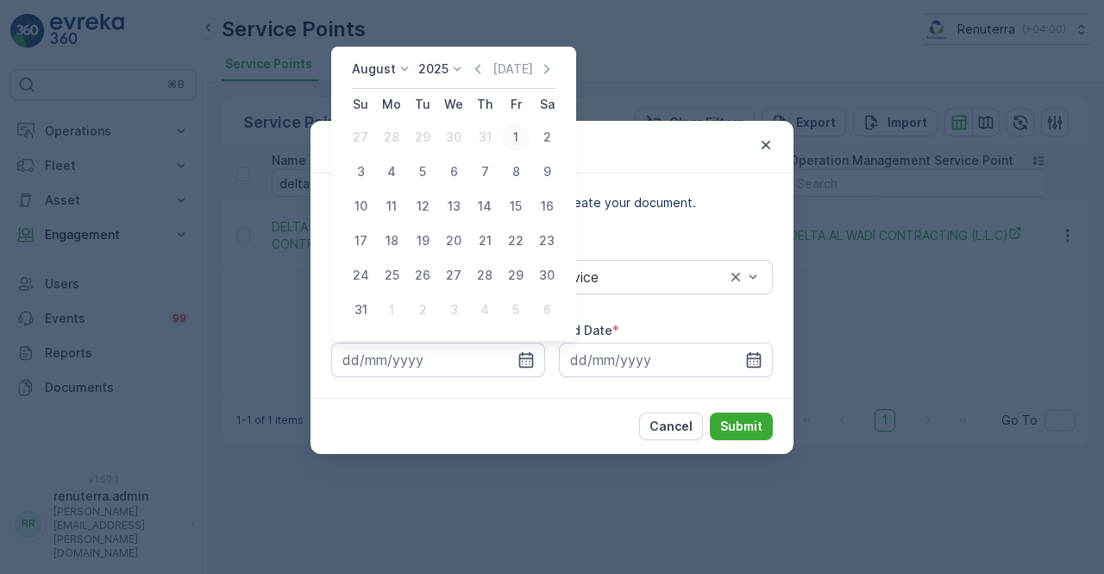
click at [523, 135] on div "1" at bounding box center [516, 137] width 28 height 28
type input "01.08.2025"
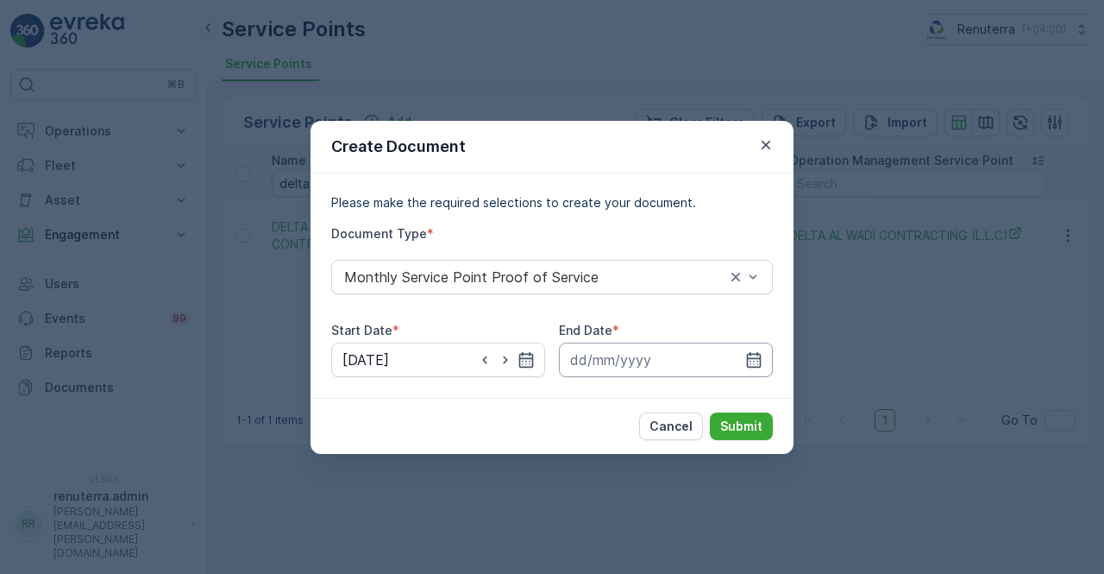
click at [750, 348] on input at bounding box center [666, 359] width 214 height 35
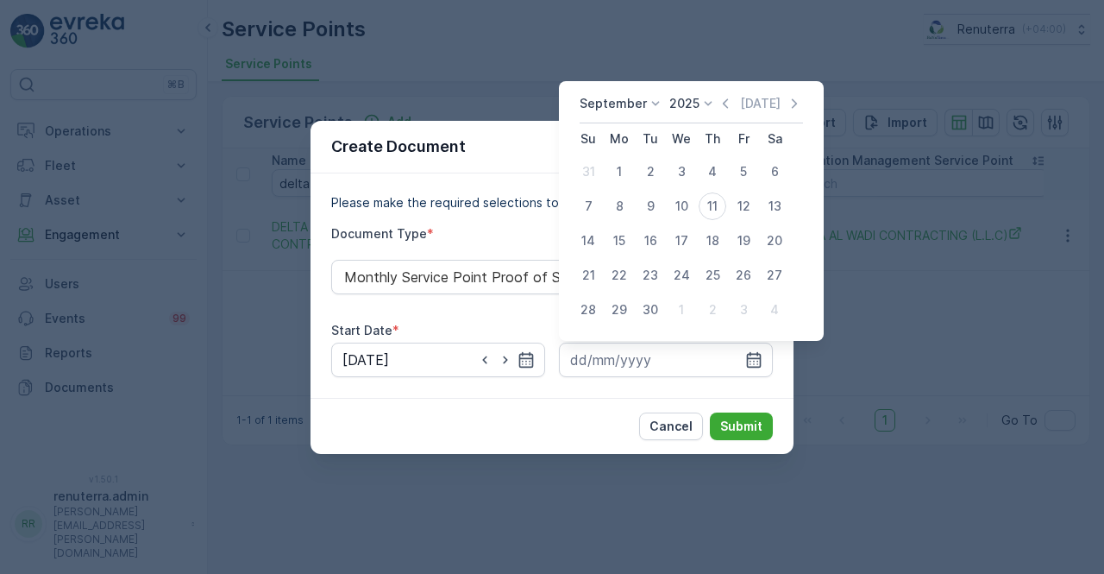
click at [718, 102] on icon "button" at bounding box center [725, 103] width 17 height 17
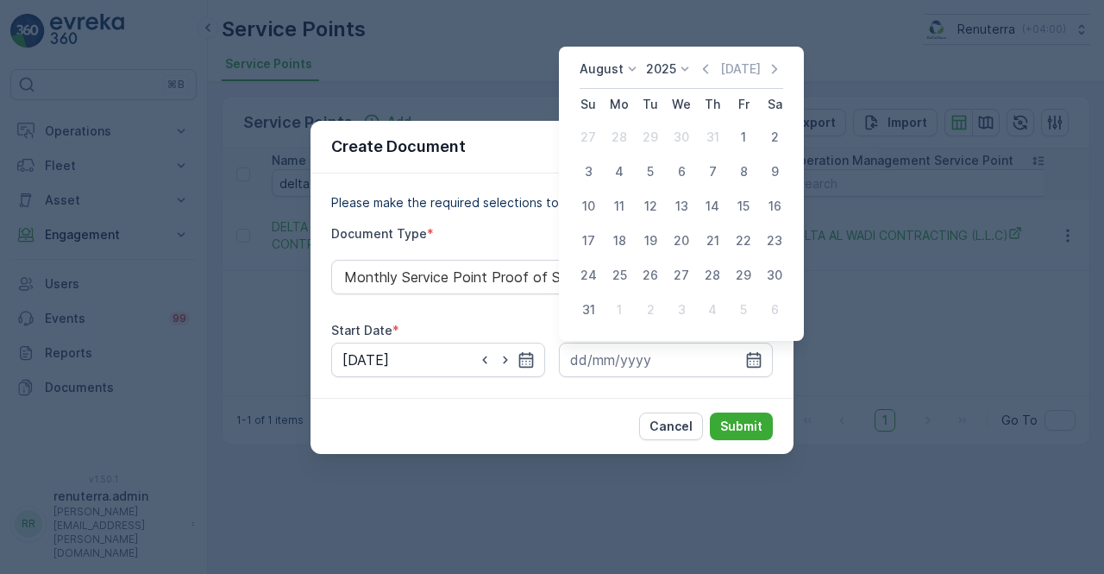
drag, startPoint x: 589, startPoint y: 306, endPoint x: 638, endPoint y: 335, distance: 56.8
click at [588, 306] on div "31" at bounding box center [589, 310] width 28 height 28
type input "31.08.2025"
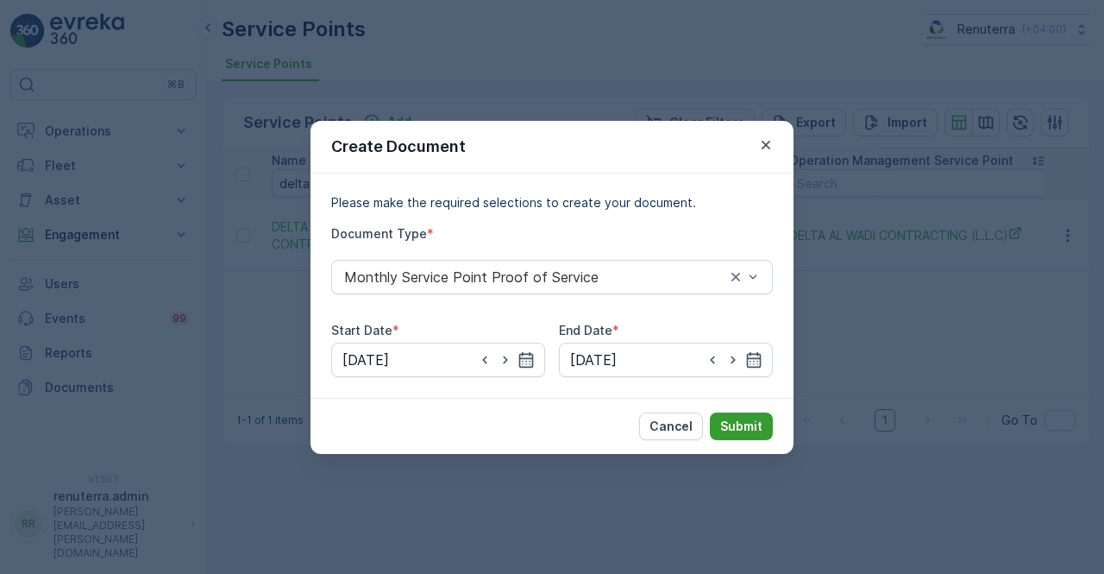
click at [747, 424] on p "Submit" at bounding box center [741, 426] width 42 height 17
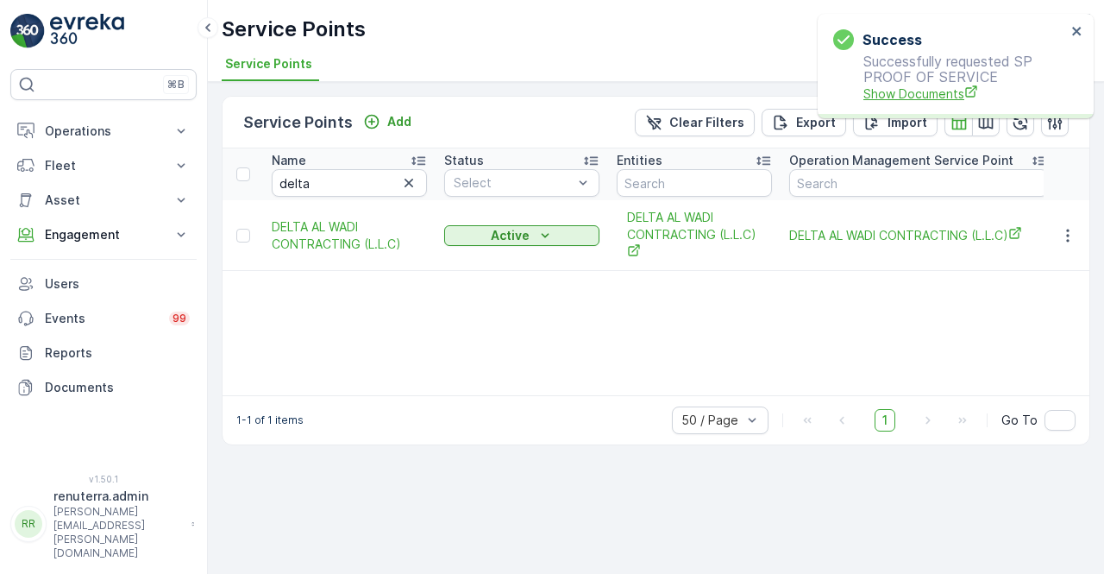
click at [913, 92] on span "Show Documents" at bounding box center [965, 94] width 203 height 18
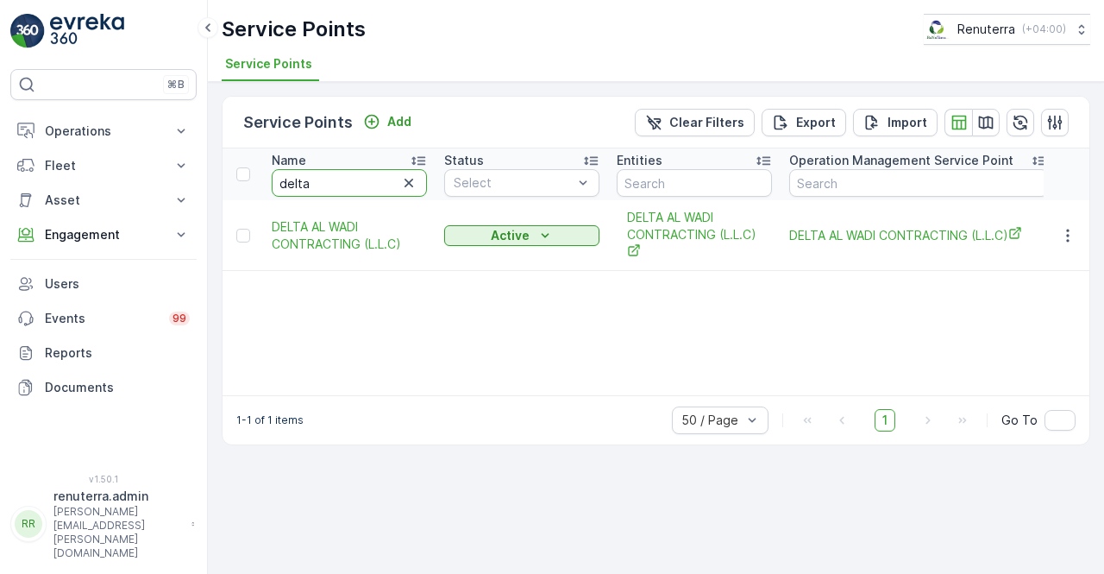
click at [346, 179] on input "delta" at bounding box center [349, 183] width 155 height 28
type input "d"
type input "food"
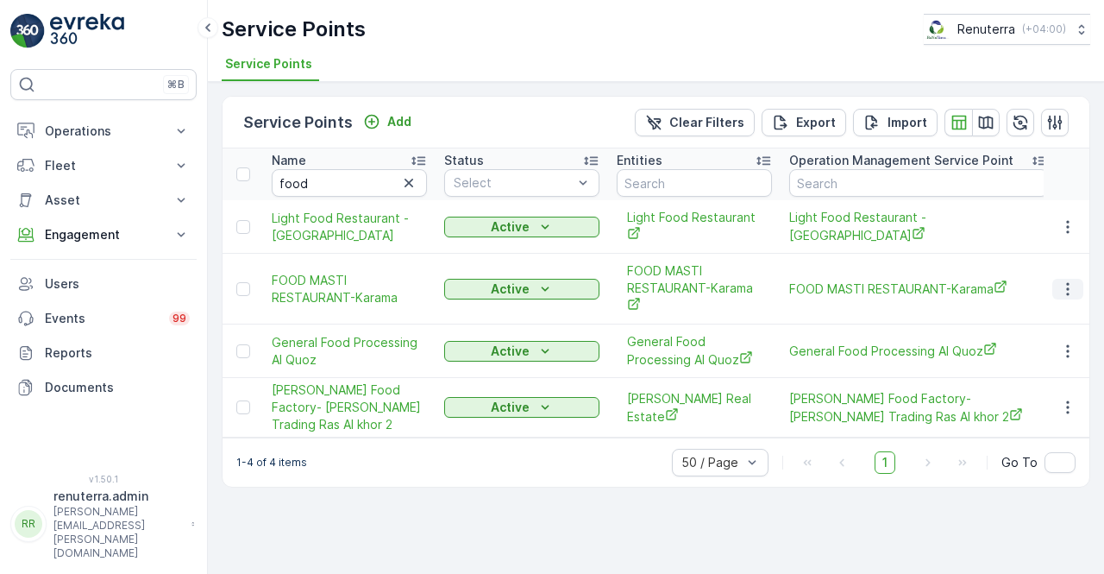
click at [1067, 286] on icon "button" at bounding box center [1067, 288] width 3 height 13
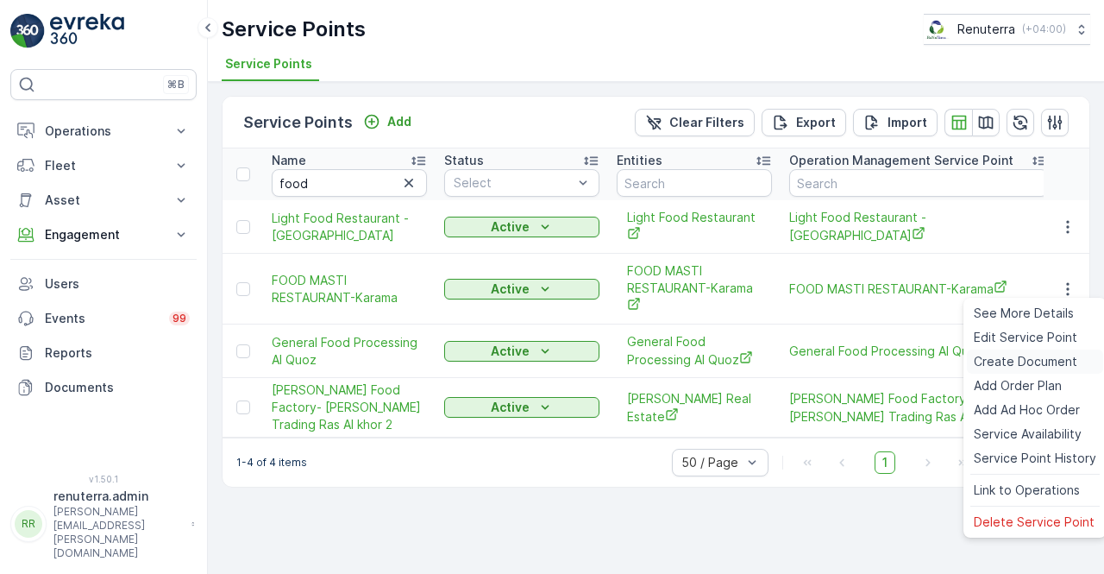
click at [1004, 359] on span "Create Document" at bounding box center [1026, 361] width 104 height 17
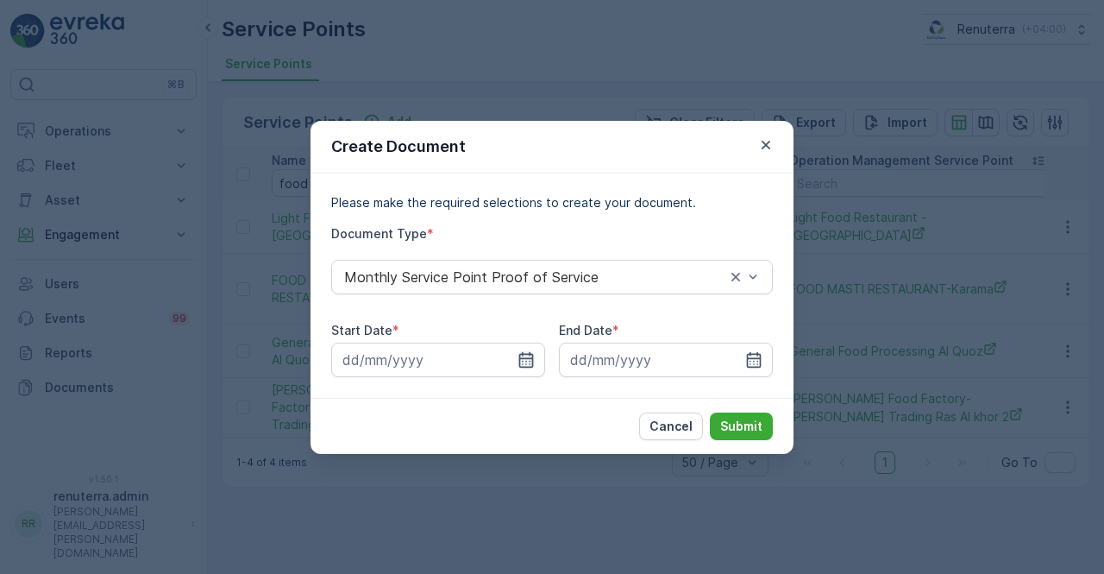
click at [524, 361] on icon "button" at bounding box center [526, 359] width 17 height 17
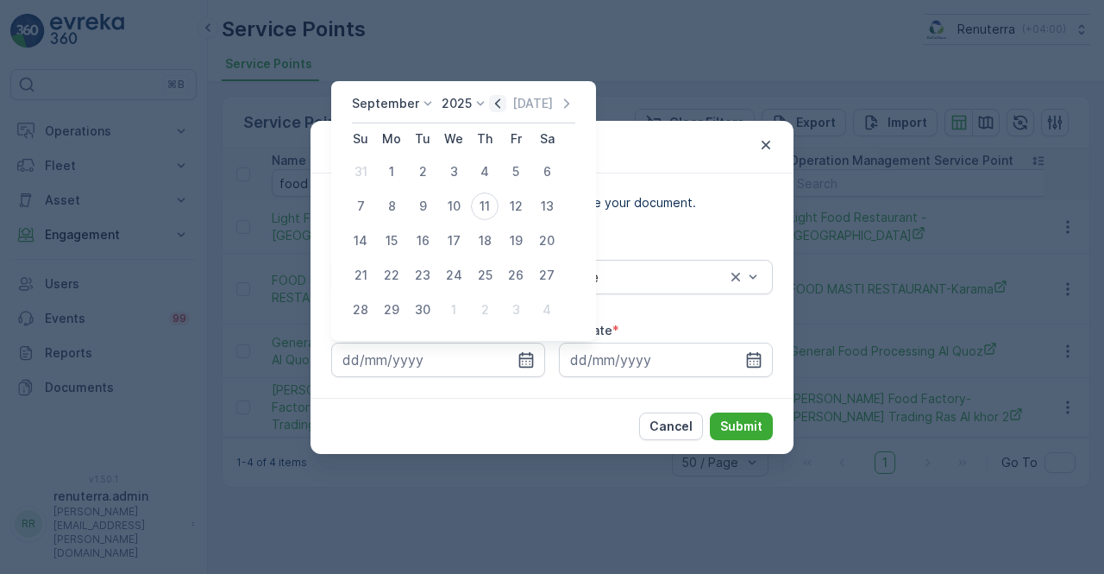
click at [490, 101] on icon "button" at bounding box center [497, 103] width 17 height 17
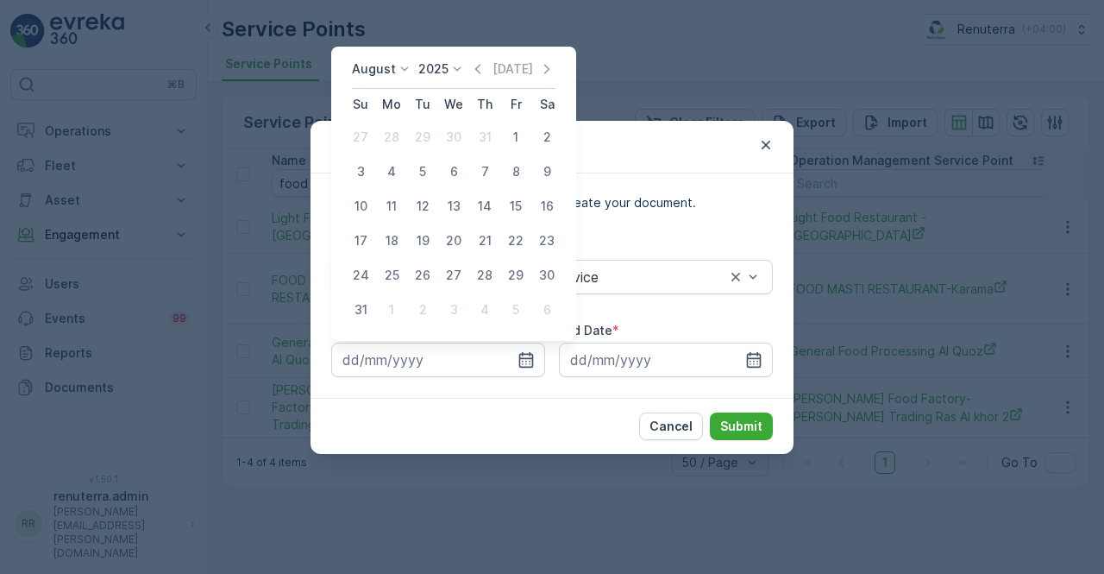
click at [512, 141] on div "1" at bounding box center [516, 137] width 28 height 28
type input "01.08.2025"
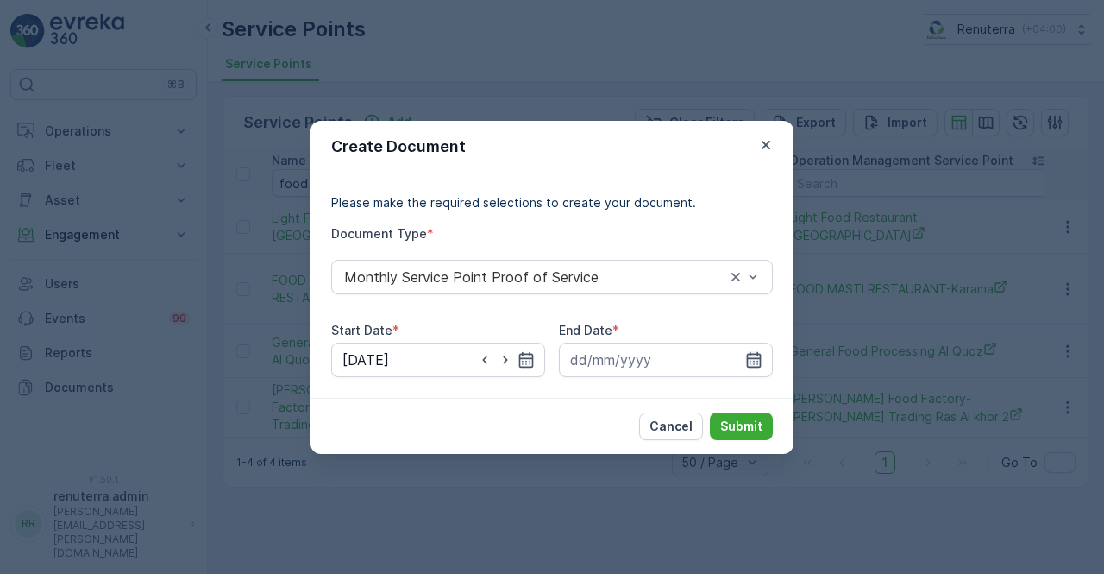
click at [754, 358] on icon "button" at bounding box center [754, 359] width 15 height 16
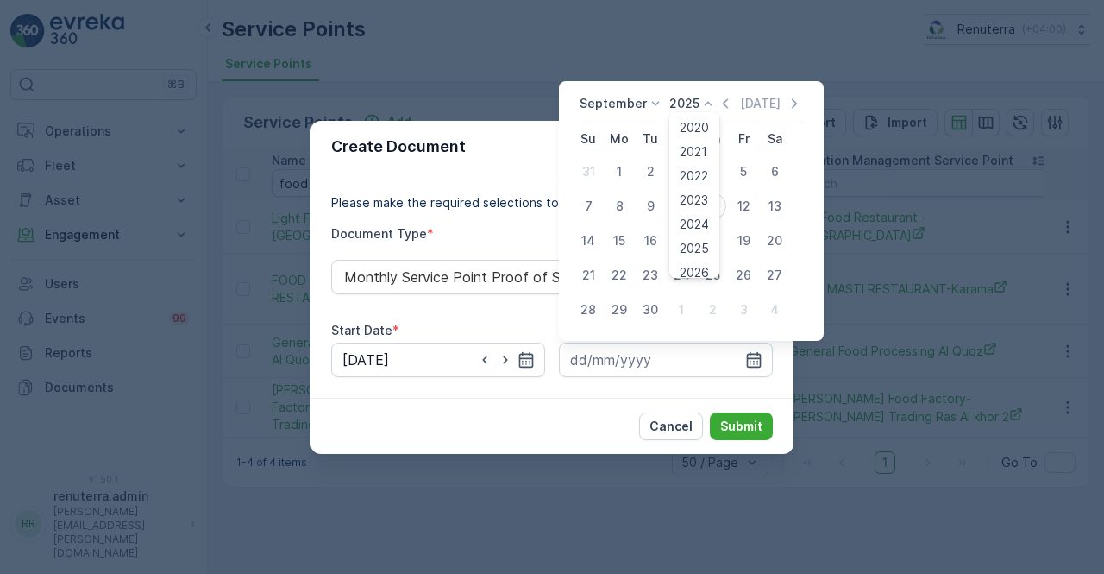
click at [711, 102] on icon at bounding box center [708, 103] width 17 height 17
click at [719, 103] on icon "button" at bounding box center [725, 103] width 17 height 17
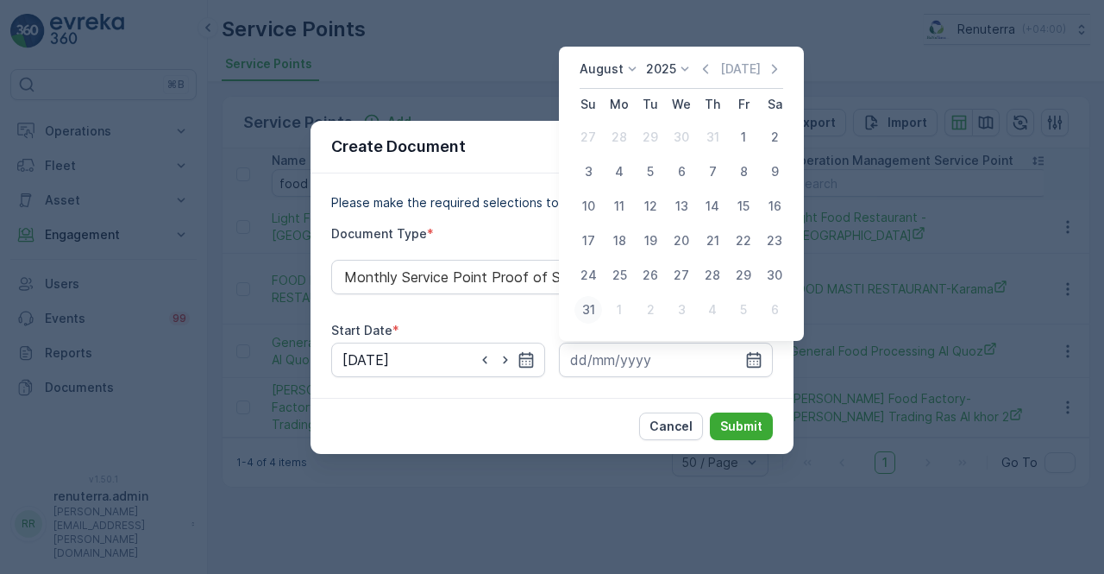
click at [597, 309] on div "31" at bounding box center [589, 310] width 28 height 28
type input "31.08.2025"
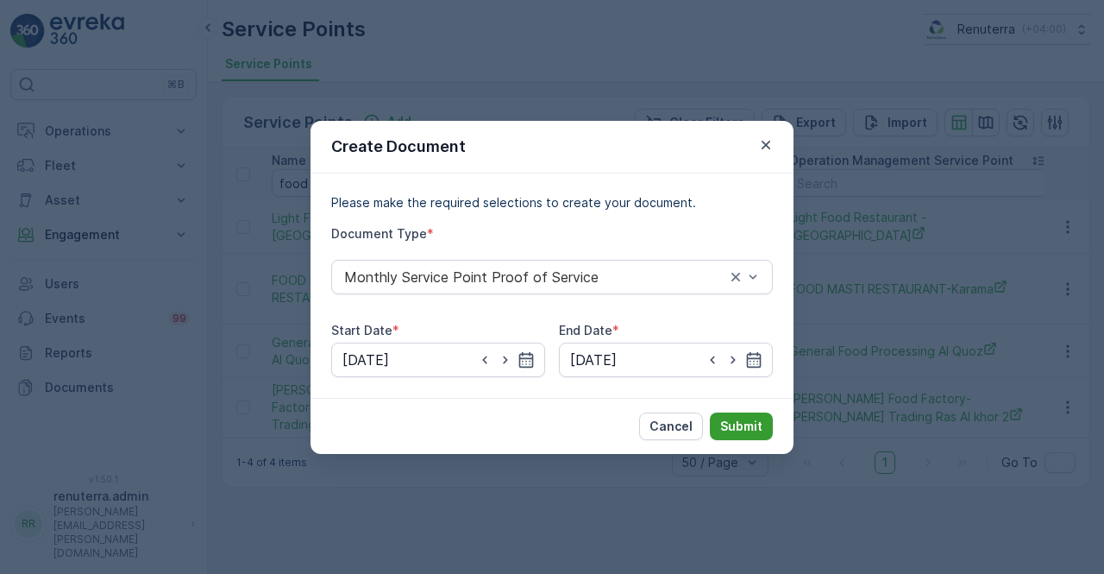
click at [740, 413] on button "Submit" at bounding box center [741, 426] width 63 height 28
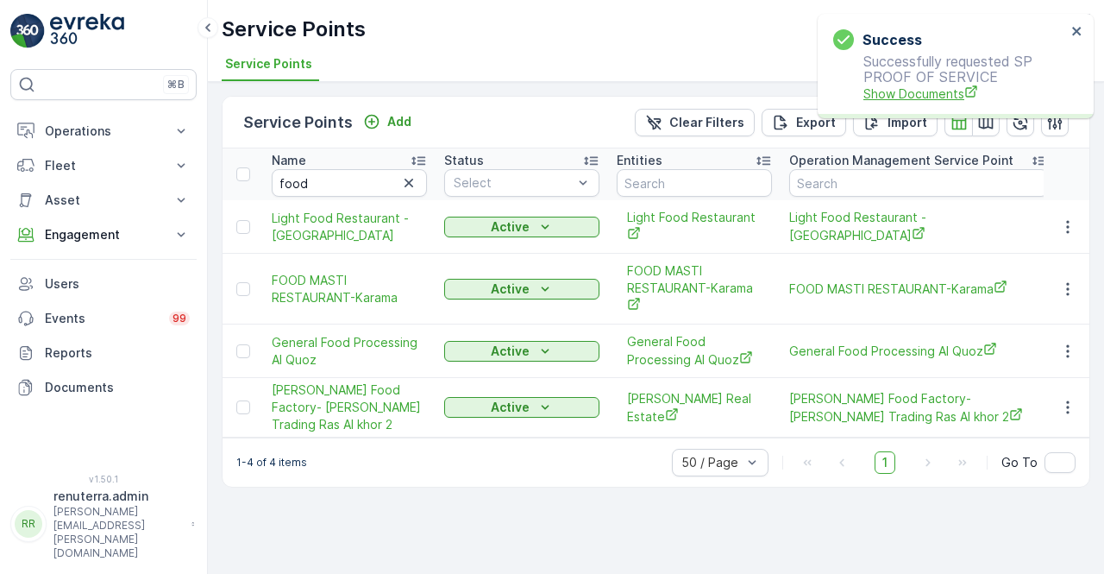
click at [933, 91] on span "Show Documents" at bounding box center [965, 94] width 203 height 18
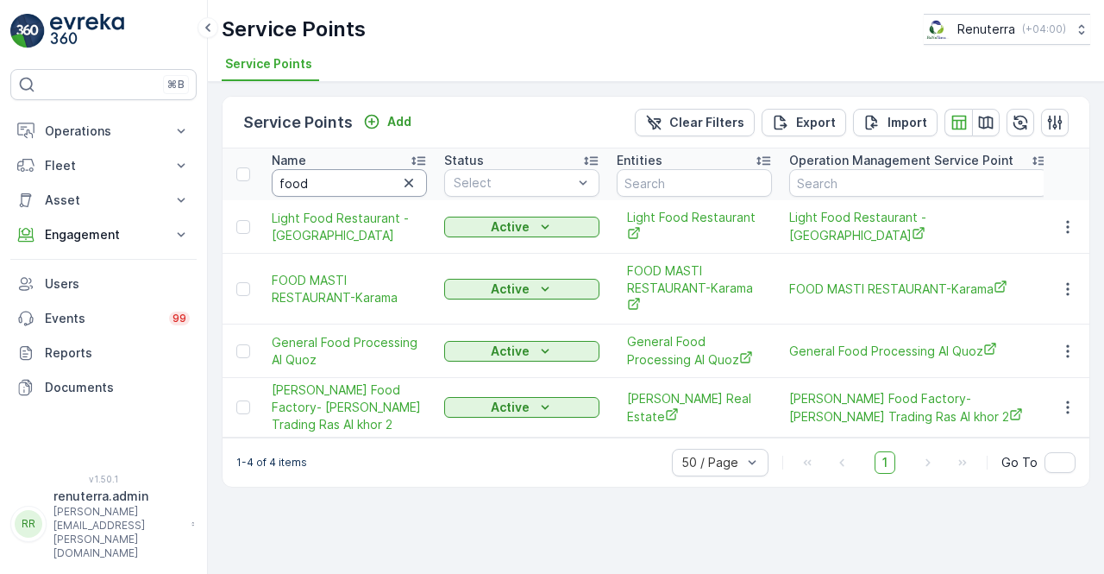
click at [312, 179] on input "food" at bounding box center [349, 183] width 155 height 28
type input "f"
type input "gio"
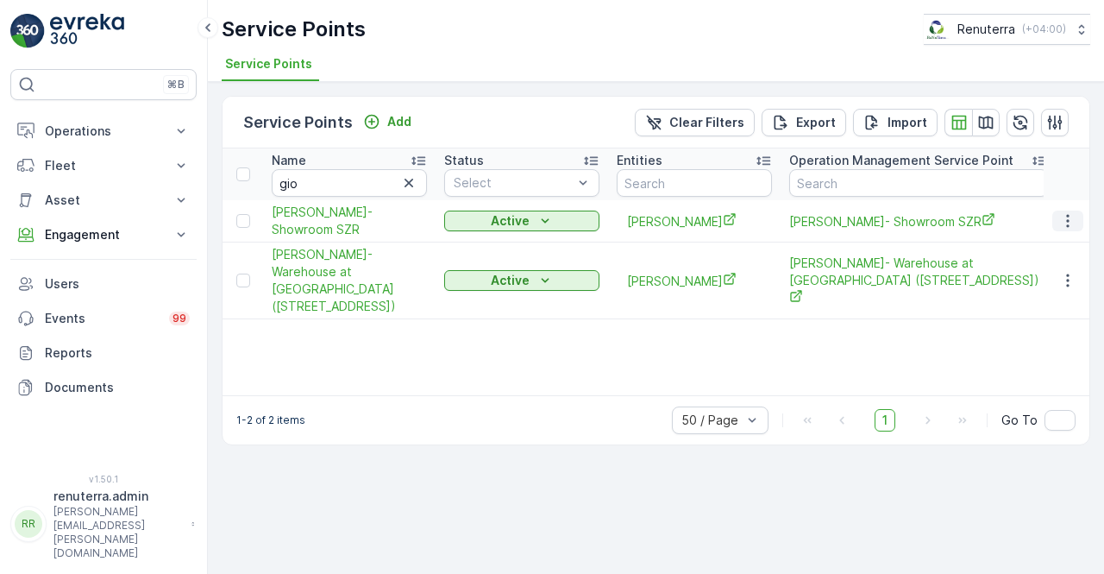
drag, startPoint x: 1058, startPoint y: 229, endPoint x: 1072, endPoint y: 226, distance: 14.9
click at [1067, 229] on button "button" at bounding box center [1067, 220] width 31 height 21
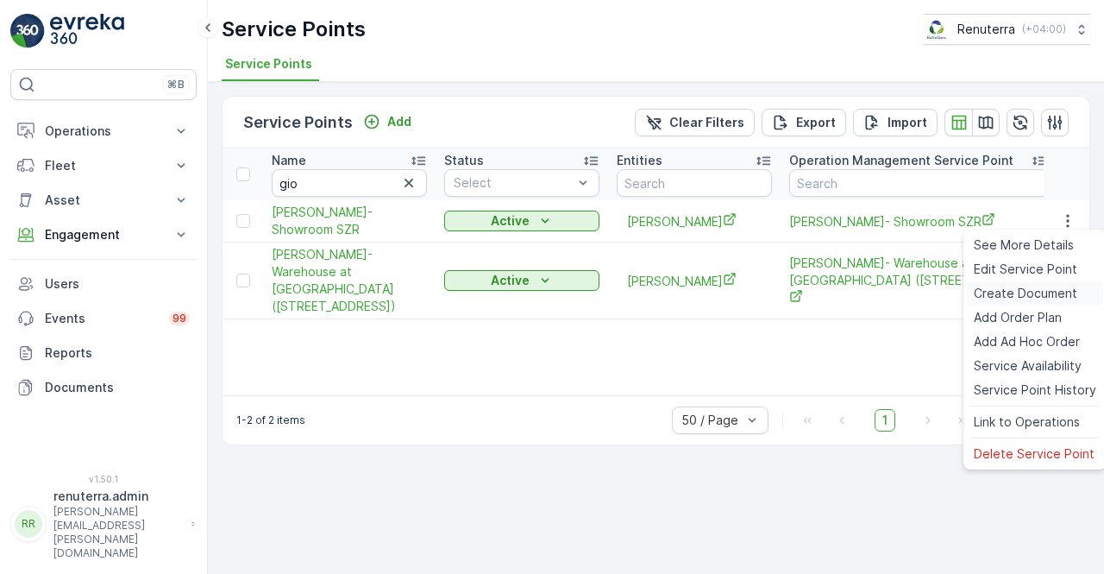
click at [1017, 291] on span "Create Document" at bounding box center [1026, 293] width 104 height 17
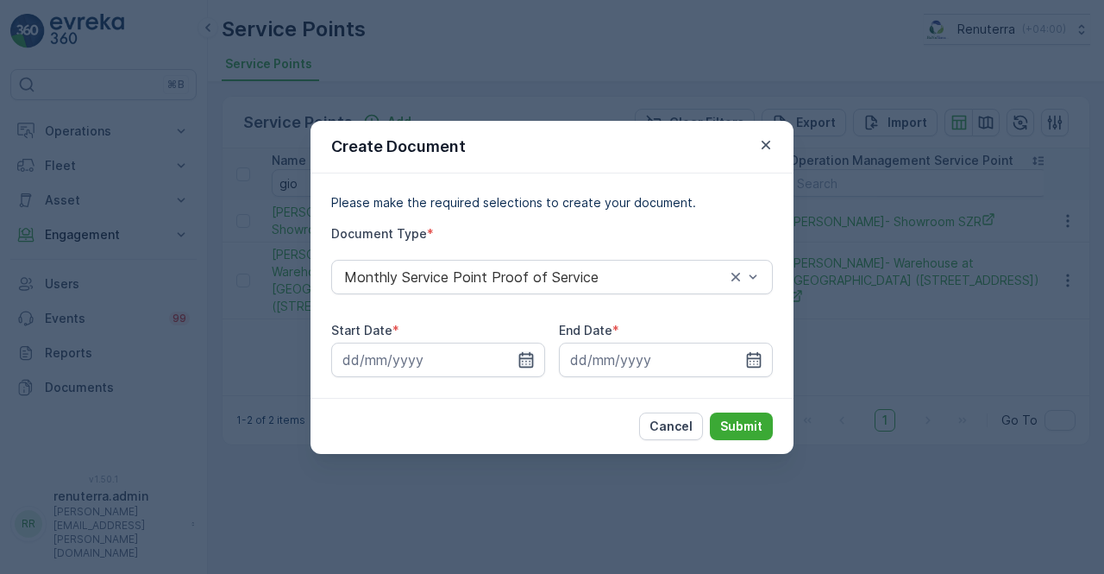
click at [531, 362] on icon "button" at bounding box center [526, 359] width 17 height 17
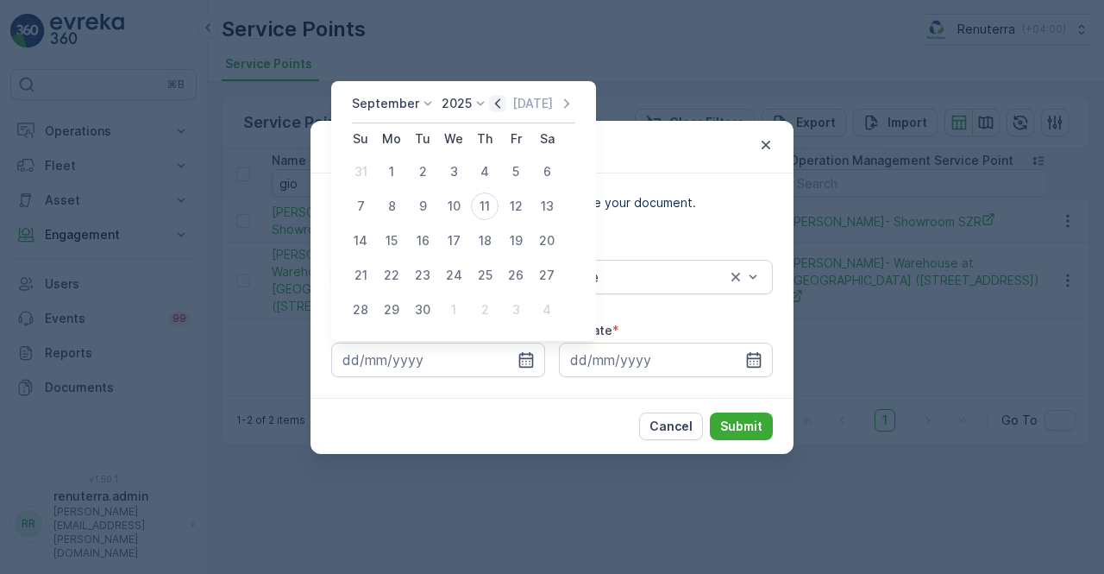
click at [493, 100] on icon "button" at bounding box center [497, 103] width 17 height 17
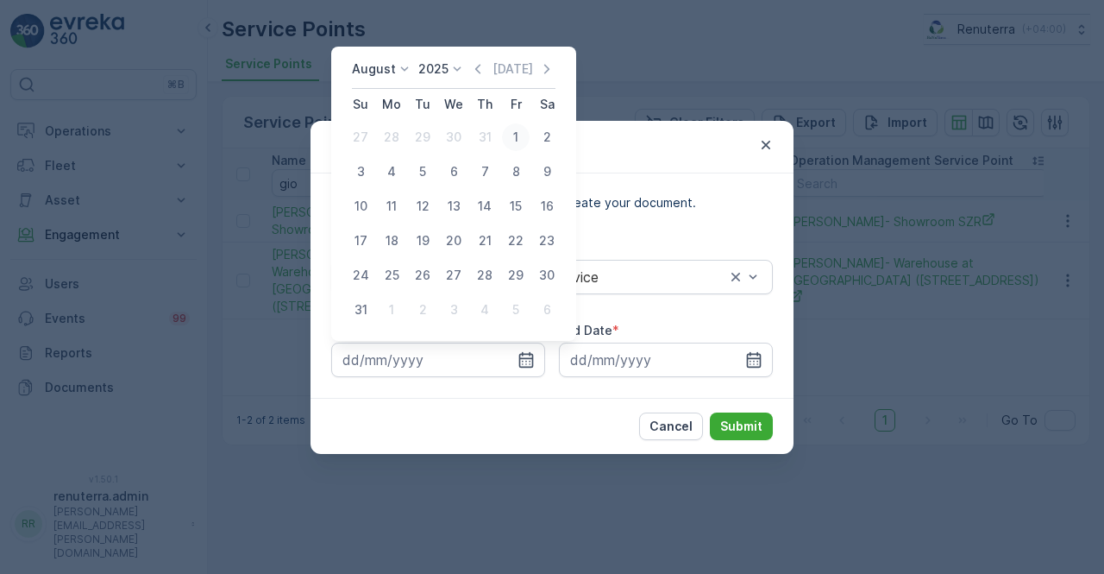
click at [516, 133] on div "1" at bounding box center [516, 137] width 28 height 28
type input "01.08.2025"
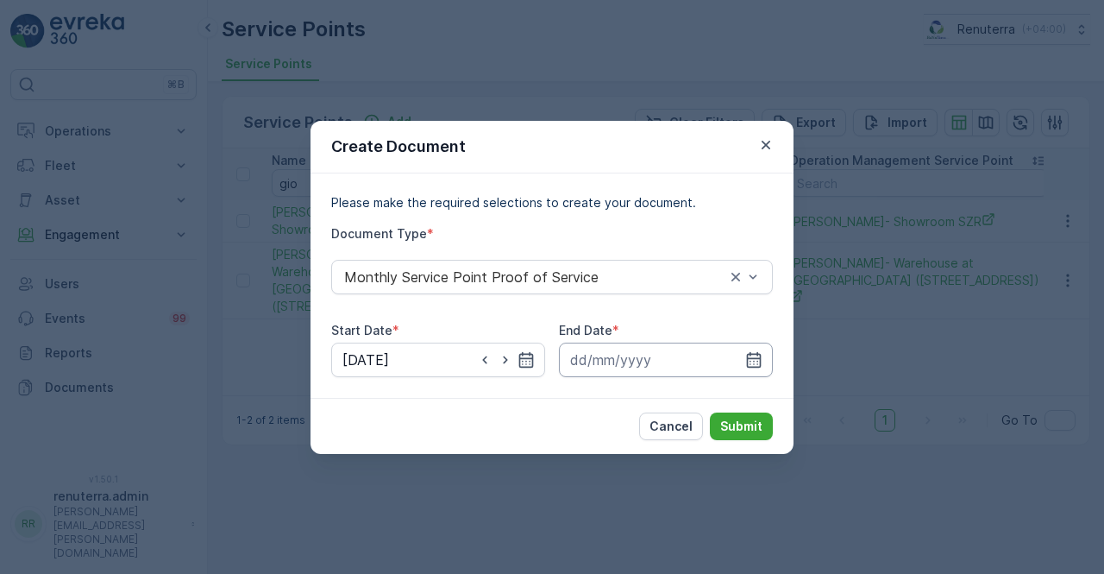
drag, startPoint x: 760, startPoint y: 362, endPoint x: 758, endPoint y: 342, distance: 19.9
click at [759, 356] on icon "button" at bounding box center [753, 359] width 17 height 17
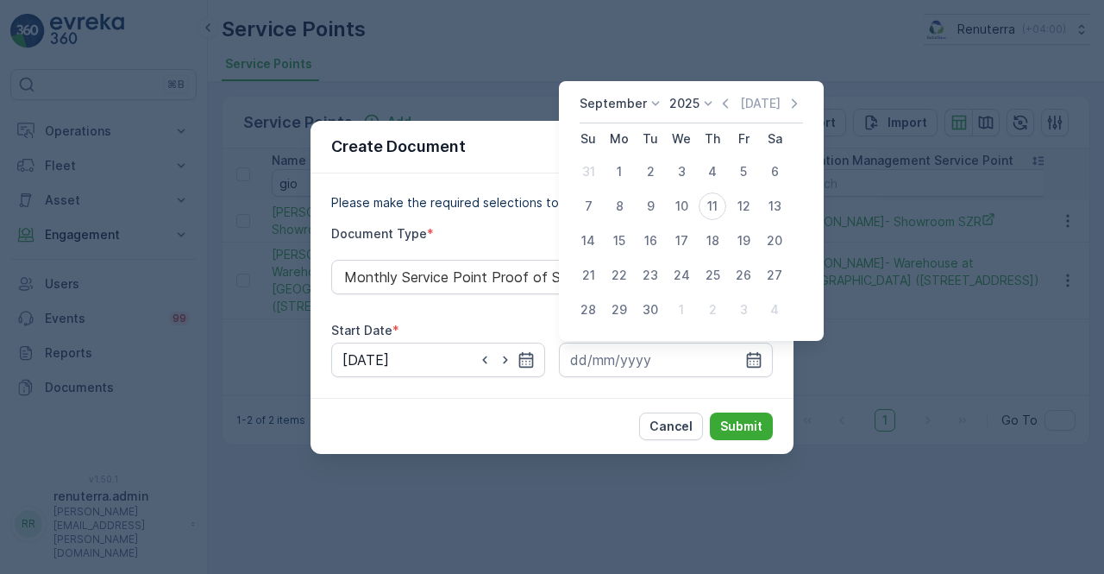
drag, startPoint x: 719, startPoint y: 99, endPoint x: 681, endPoint y: 188, distance: 96.6
click at [713, 106] on div "September 2025 Today" at bounding box center [691, 109] width 223 height 28
drag, startPoint x: 725, startPoint y: 106, endPoint x: 716, endPoint y: 113, distance: 11.0
click at [724, 106] on icon "button" at bounding box center [725, 103] width 17 height 17
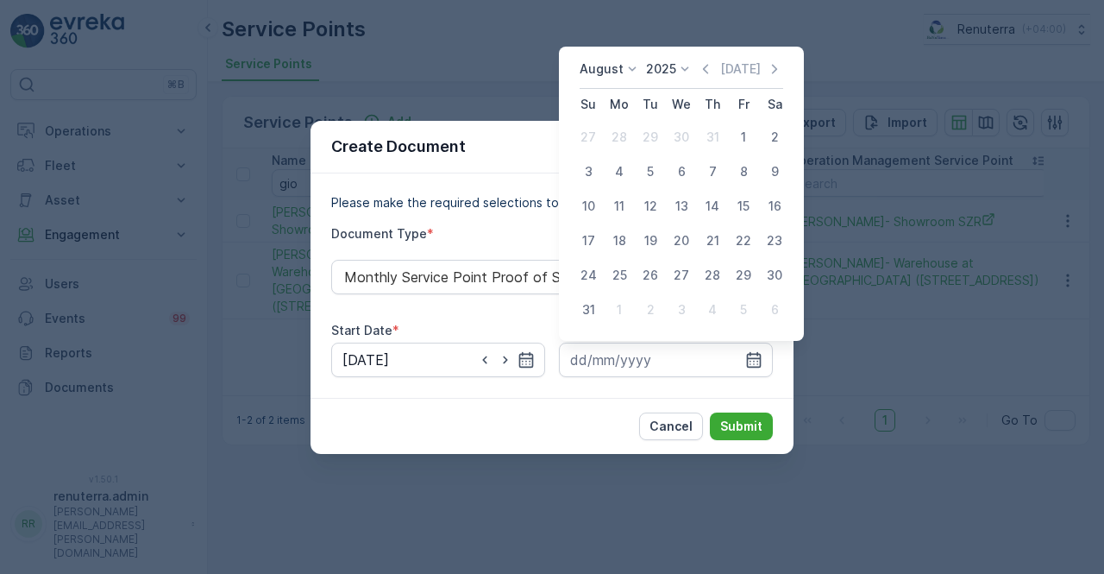
click at [577, 314] on div "31" at bounding box center [589, 310] width 28 height 28
type input "31.08.2025"
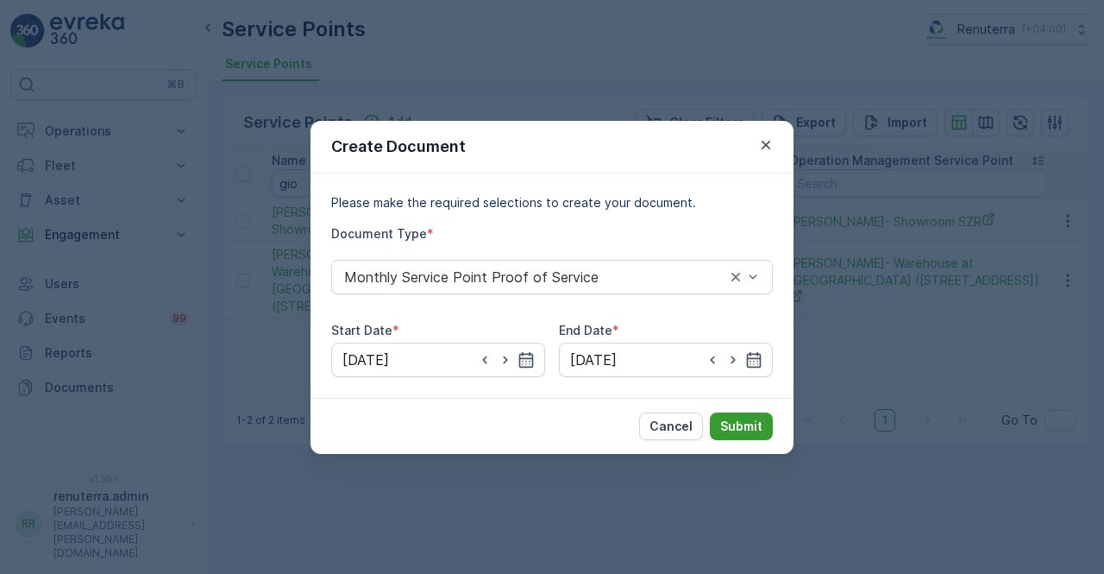
click at [742, 424] on p "Submit" at bounding box center [741, 426] width 42 height 17
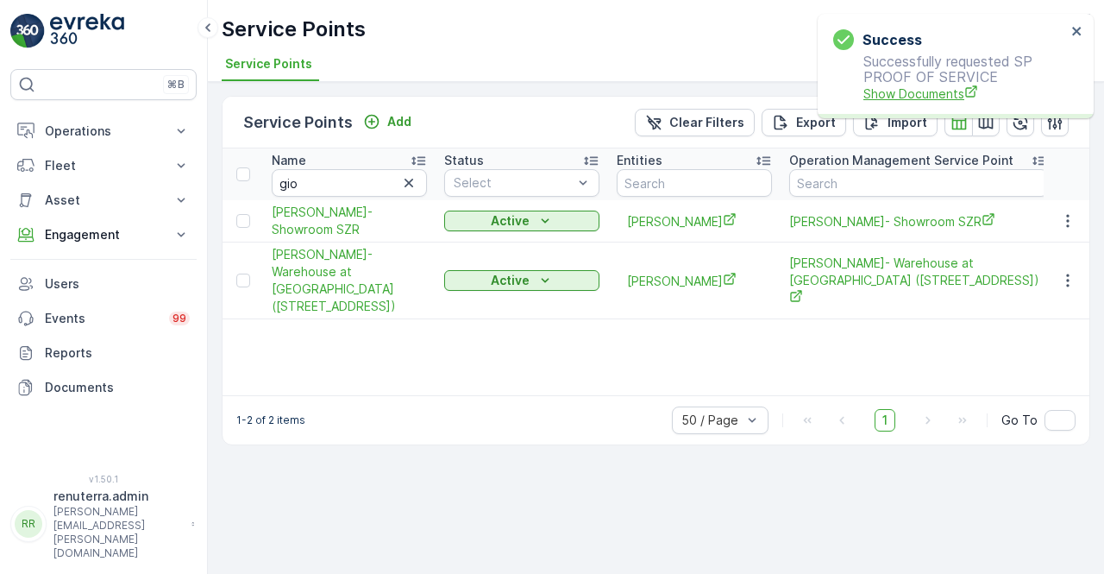
click at [876, 96] on span "Show Documents" at bounding box center [965, 94] width 203 height 18
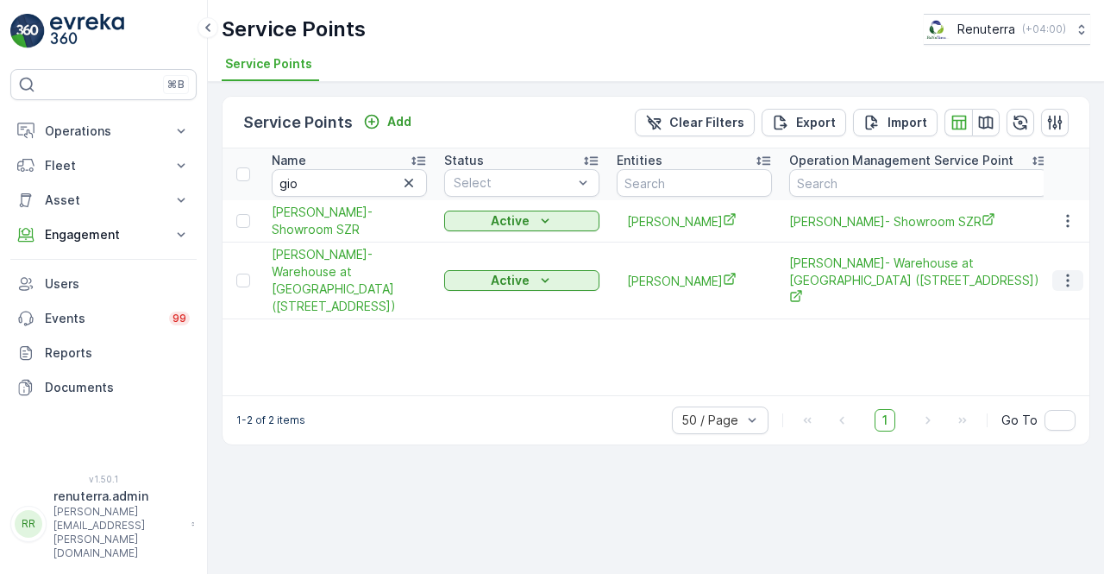
drag, startPoint x: 1074, startPoint y: 261, endPoint x: 1075, endPoint y: 272, distance: 10.4
click at [1074, 272] on icon "button" at bounding box center [1067, 280] width 17 height 17
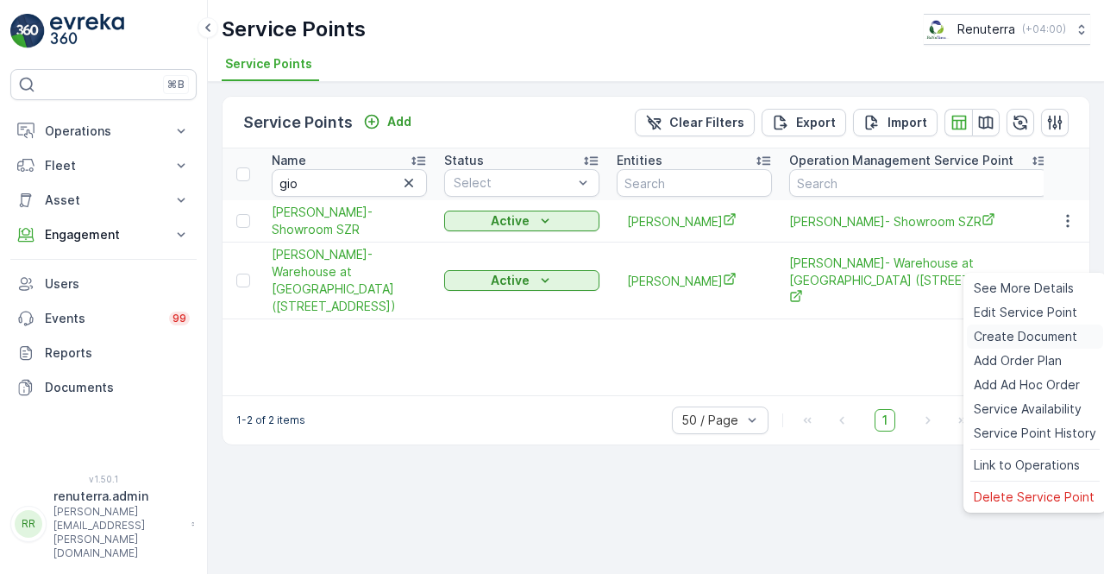
click at [996, 335] on span "Create Document" at bounding box center [1026, 336] width 104 height 17
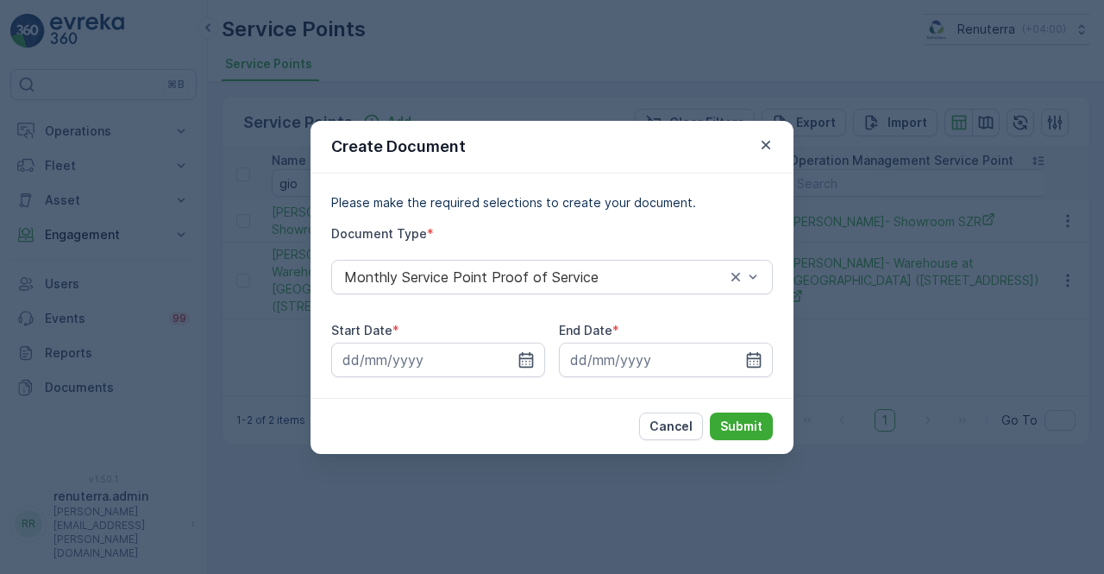
drag, startPoint x: 533, startPoint y: 360, endPoint x: 527, endPoint y: 341, distance: 19.9
click at [528, 360] on icon "button" at bounding box center [526, 359] width 17 height 17
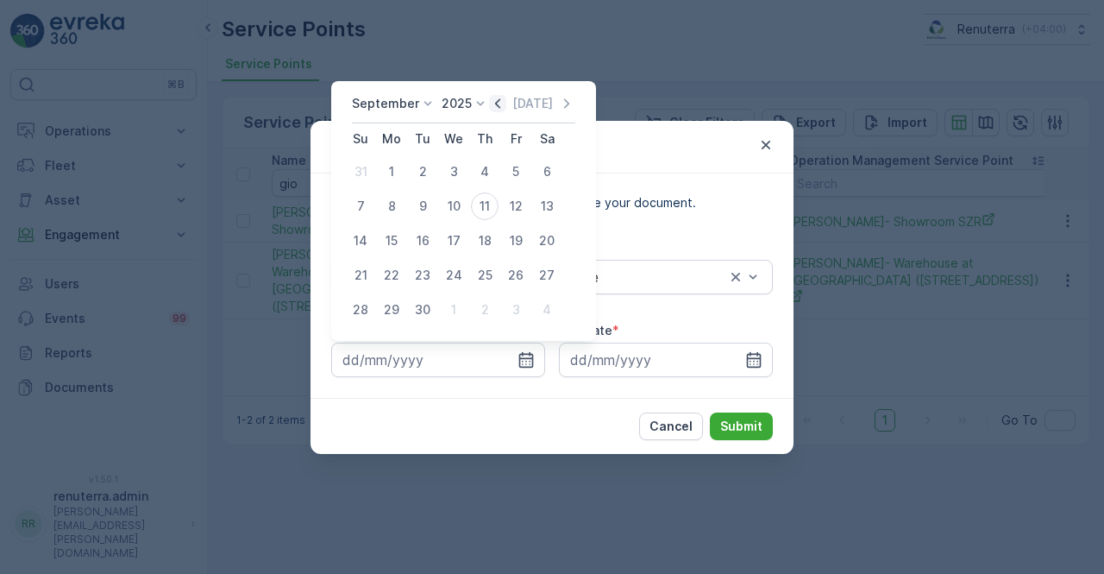
click at [496, 95] on icon "button" at bounding box center [497, 103] width 17 height 17
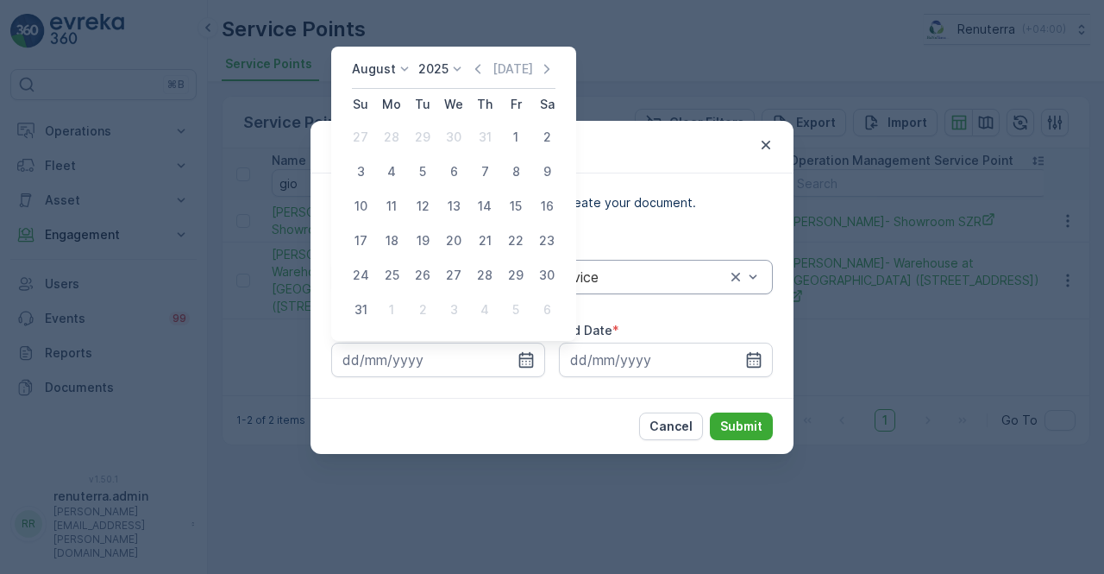
drag, startPoint x: 518, startPoint y: 132, endPoint x: 593, endPoint y: 272, distance: 159.0
click at [518, 135] on div "1" at bounding box center [516, 137] width 28 height 28
type input "01.08.2025"
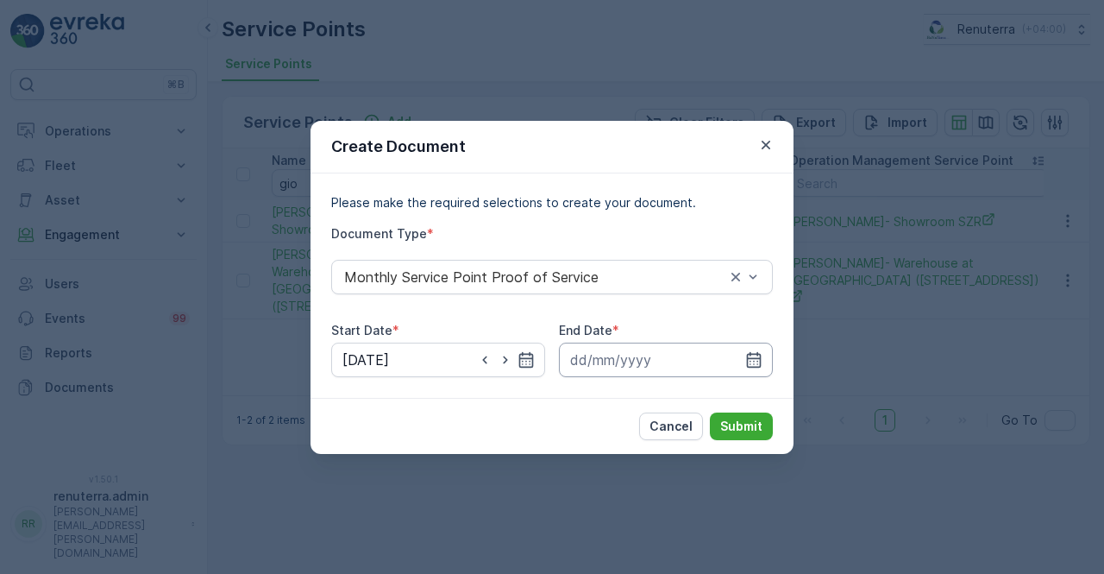
drag, startPoint x: 750, startPoint y: 359, endPoint x: 750, endPoint y: 342, distance: 16.4
click at [750, 356] on icon "button" at bounding box center [753, 359] width 17 height 17
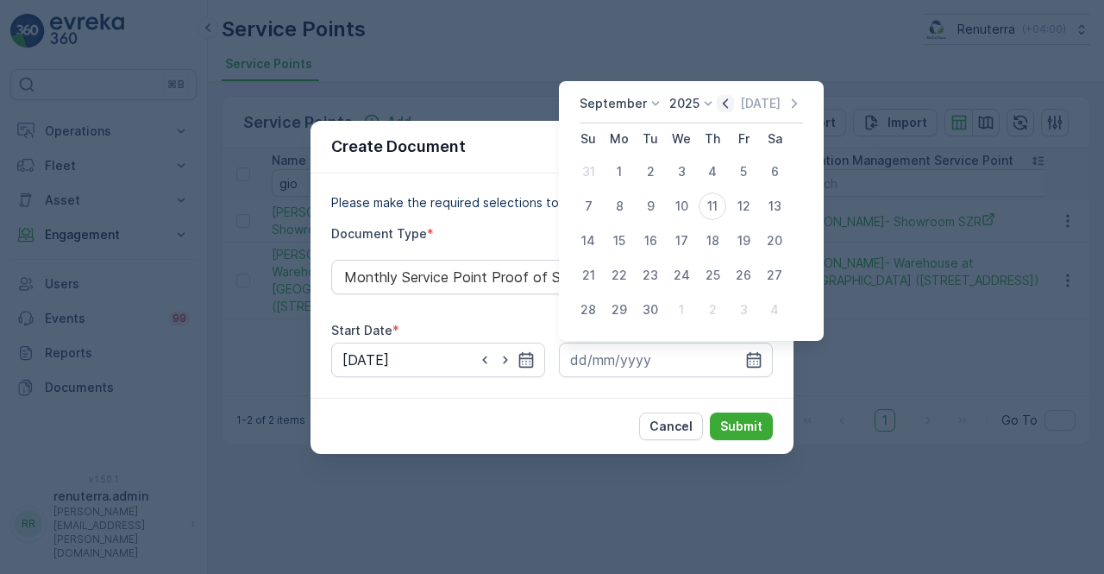
click at [725, 108] on icon "button" at bounding box center [725, 103] width 17 height 17
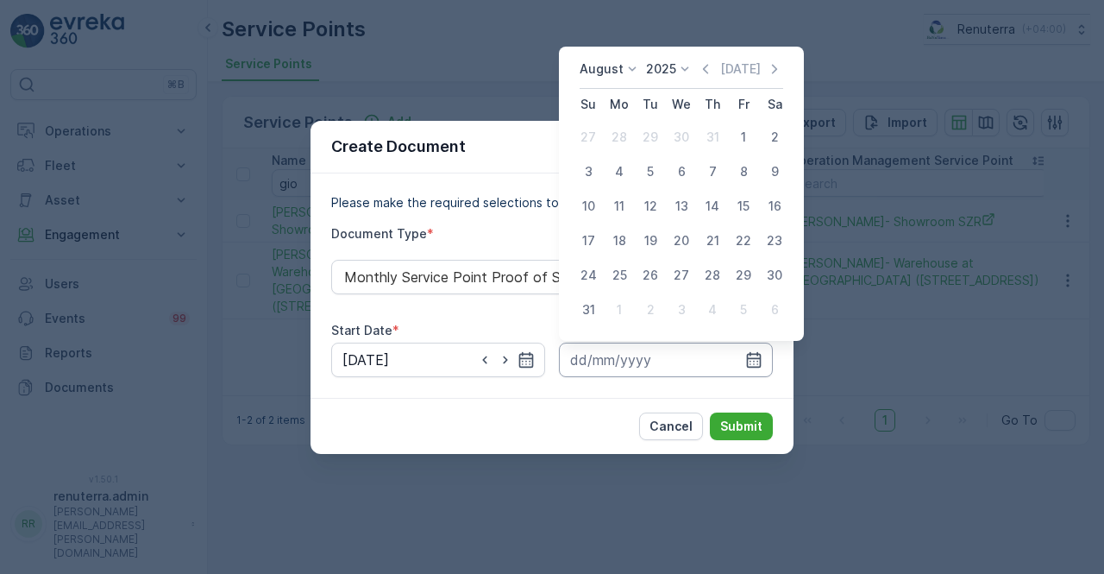
drag, startPoint x: 583, startPoint y: 313, endPoint x: 637, endPoint y: 373, distance: 80.0
click at [582, 314] on div "31" at bounding box center [589, 310] width 28 height 28
type input "31.08.2025"
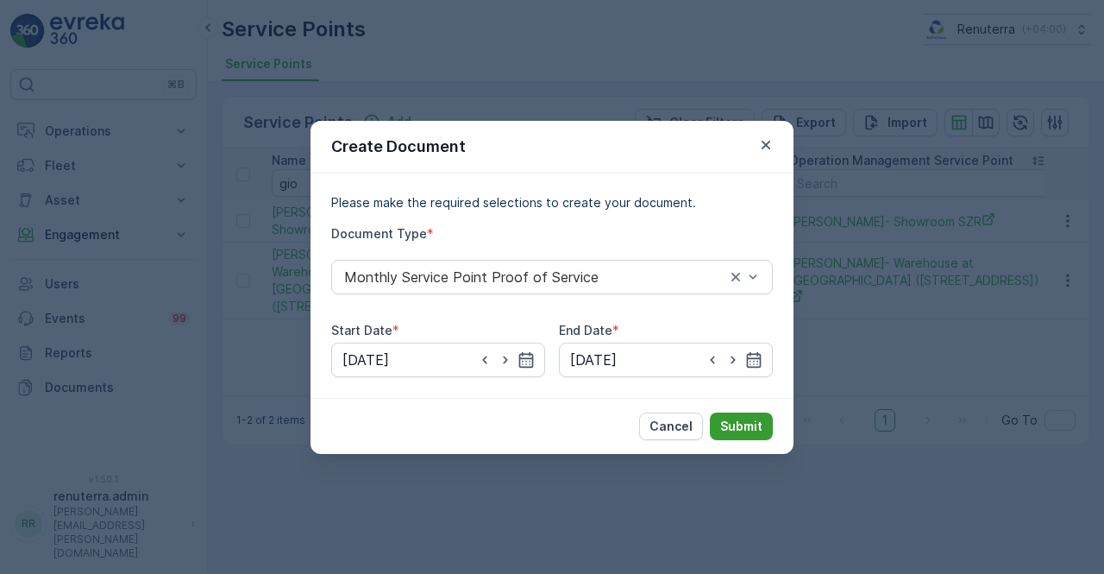
click at [735, 423] on p "Submit" at bounding box center [741, 426] width 42 height 17
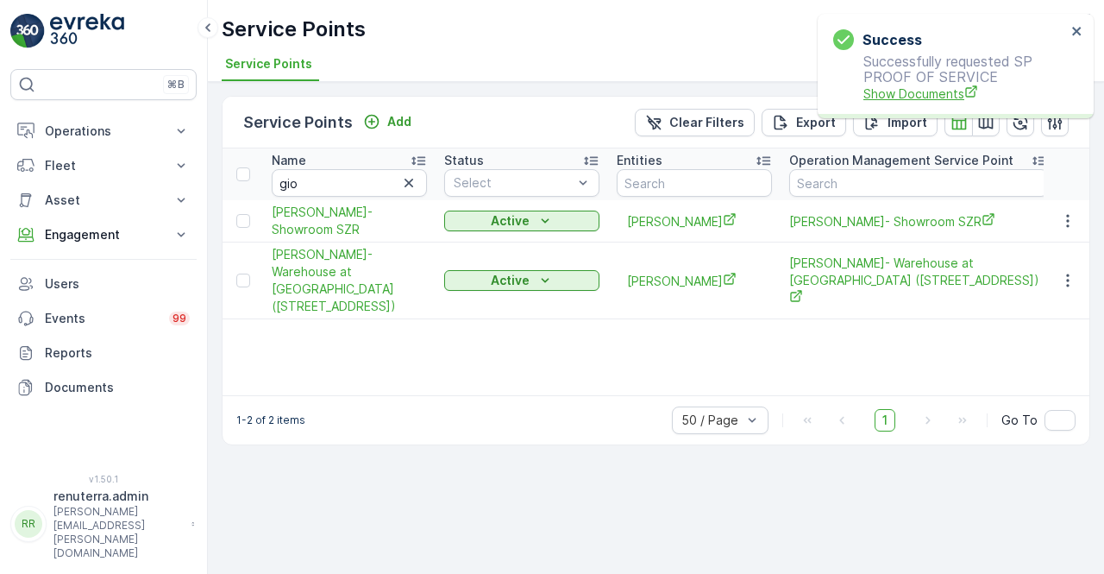
click at [906, 97] on span "Show Documents" at bounding box center [965, 94] width 203 height 18
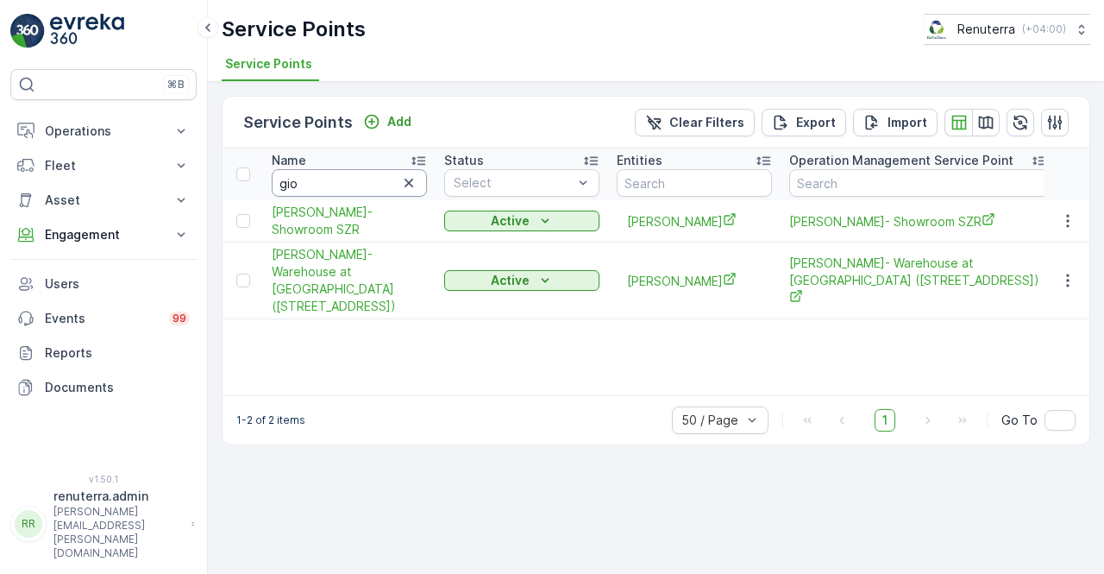
click at [342, 189] on input "gio" at bounding box center [349, 183] width 155 height 28
type input "g"
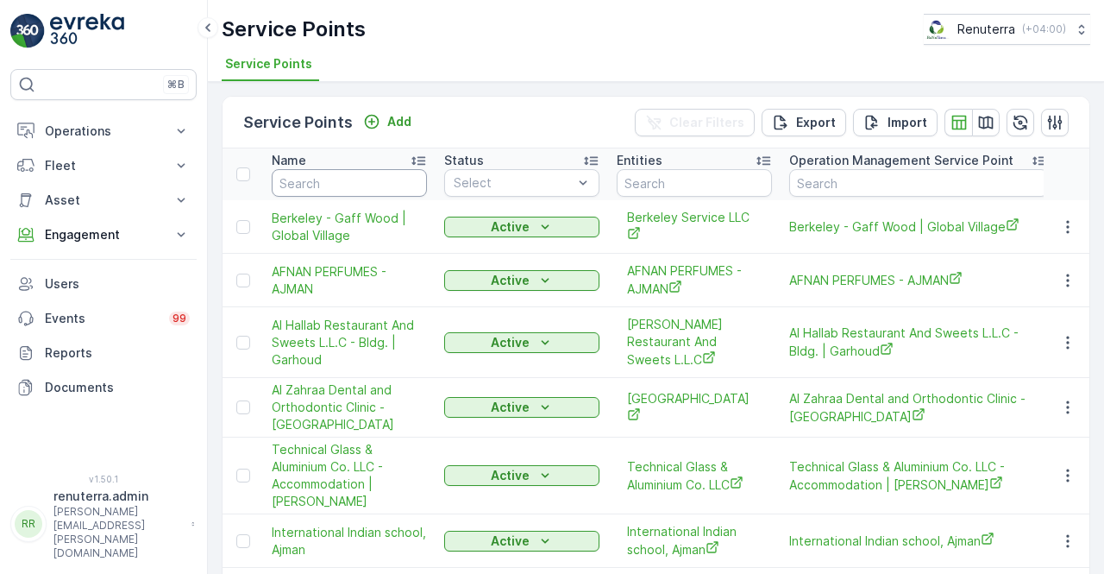
click at [309, 187] on input "text" at bounding box center [349, 183] width 155 height 28
type input "G & B"
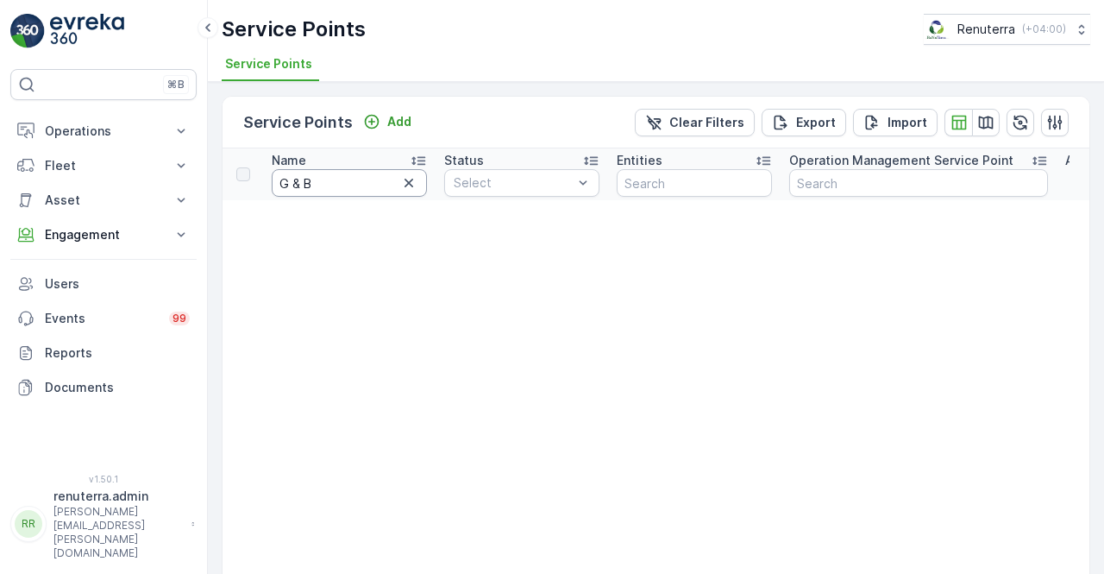
click at [330, 192] on input "G & B" at bounding box center [349, 183] width 155 height 28
click at [304, 184] on input "G & B" at bounding box center [349, 183] width 155 height 28
type input "G &B"
click at [294, 184] on input "G &B" at bounding box center [349, 183] width 155 height 28
type input "G&B"
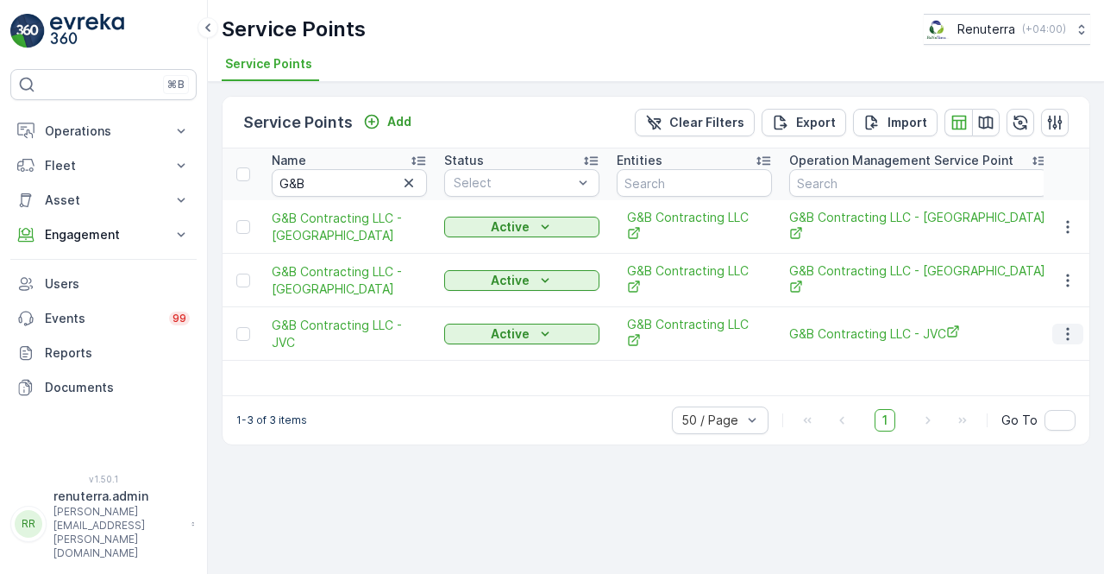
click at [1068, 325] on icon "button" at bounding box center [1067, 333] width 17 height 17
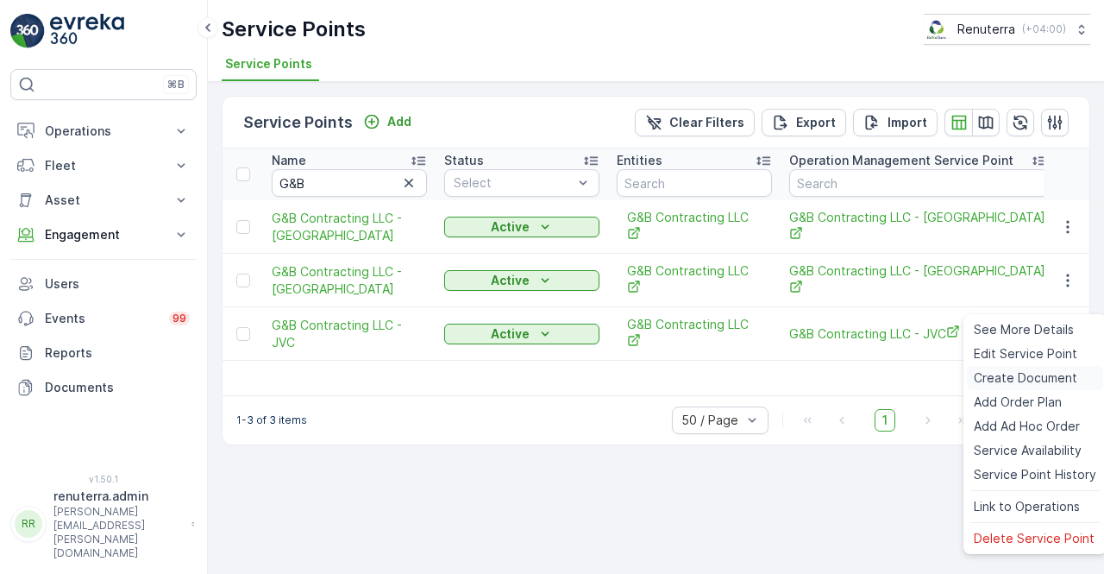
click at [1004, 373] on span "Create Document" at bounding box center [1026, 377] width 104 height 17
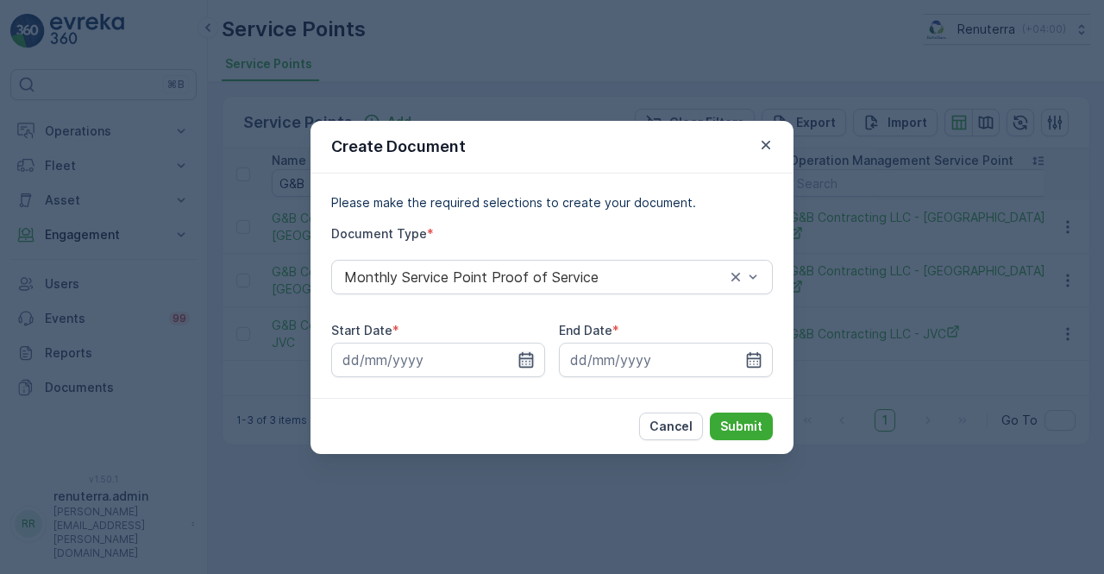
drag, startPoint x: 537, startPoint y: 358, endPoint x: 528, endPoint y: 358, distance: 9.5
click at [537, 358] on input at bounding box center [438, 359] width 214 height 35
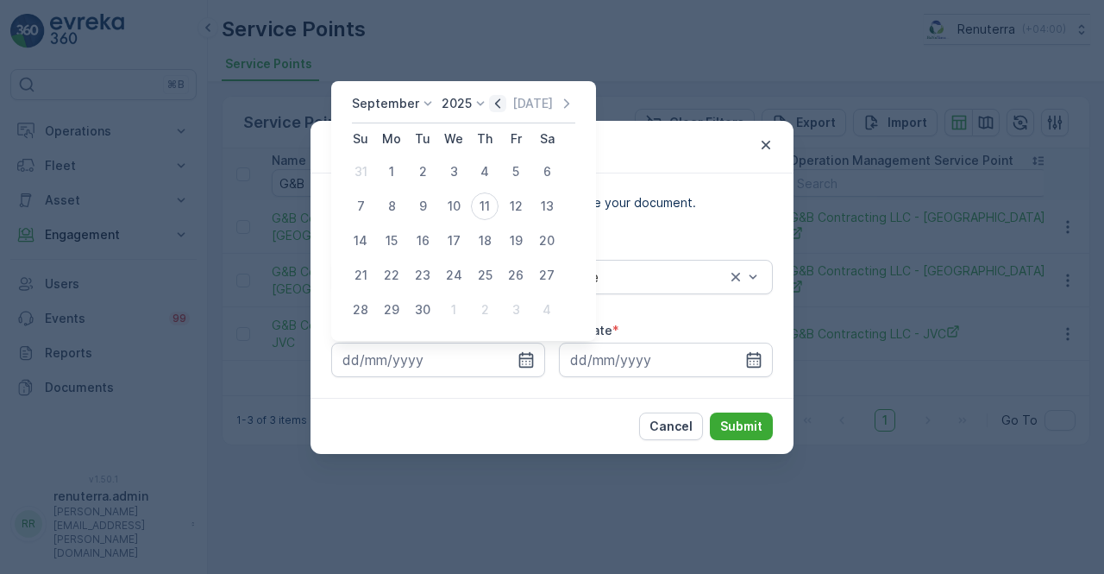
click at [494, 103] on icon "button" at bounding box center [497, 103] width 17 height 17
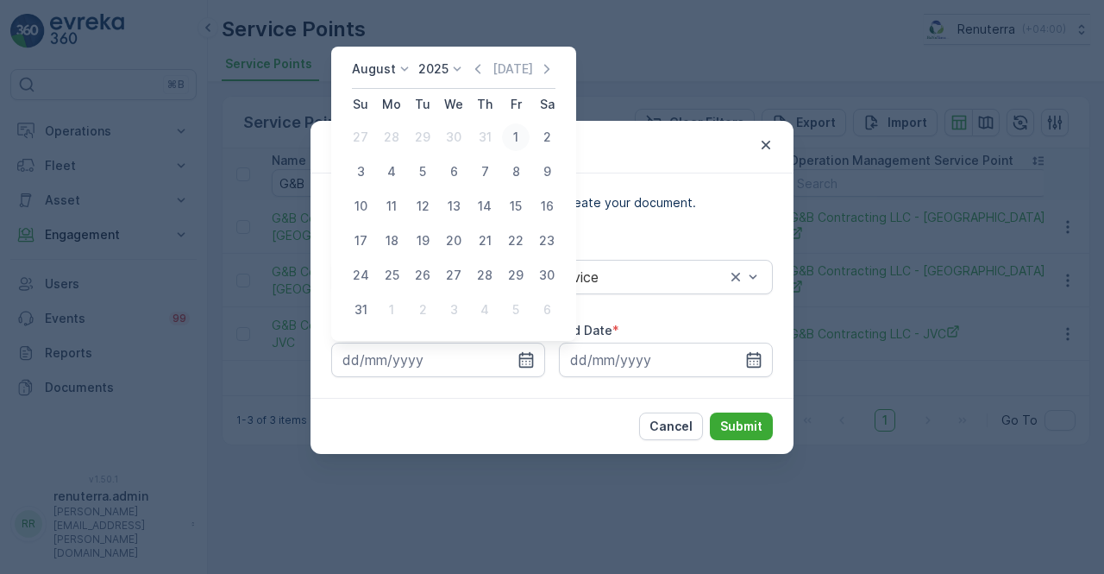
drag, startPoint x: 512, startPoint y: 139, endPoint x: 573, endPoint y: 225, distance: 105.8
click at [512, 139] on div "1" at bounding box center [516, 137] width 28 height 28
type input "01.08.2025"
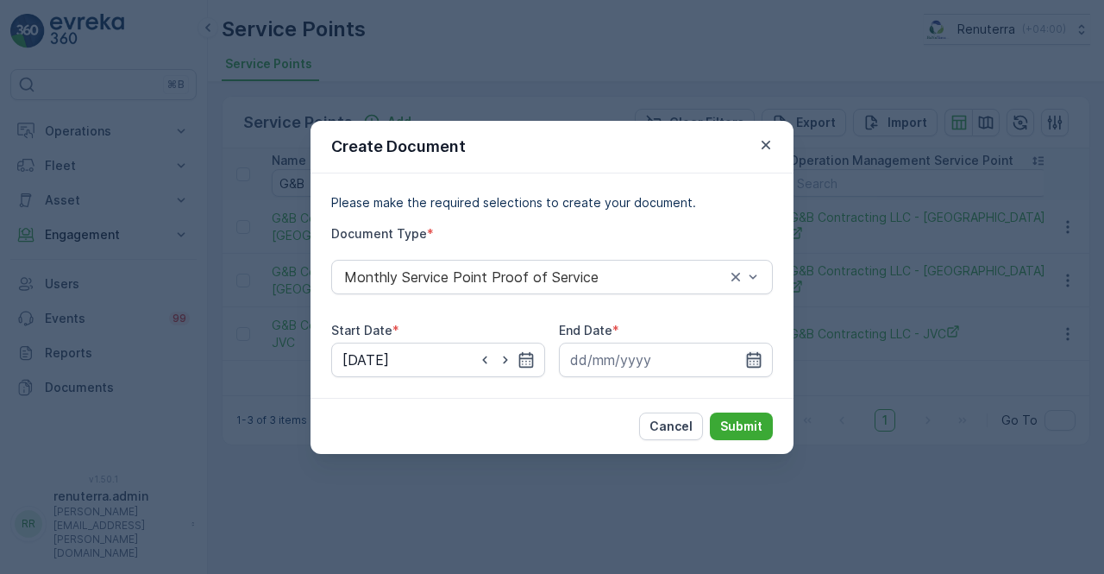
click at [751, 357] on icon "button" at bounding box center [753, 359] width 17 height 17
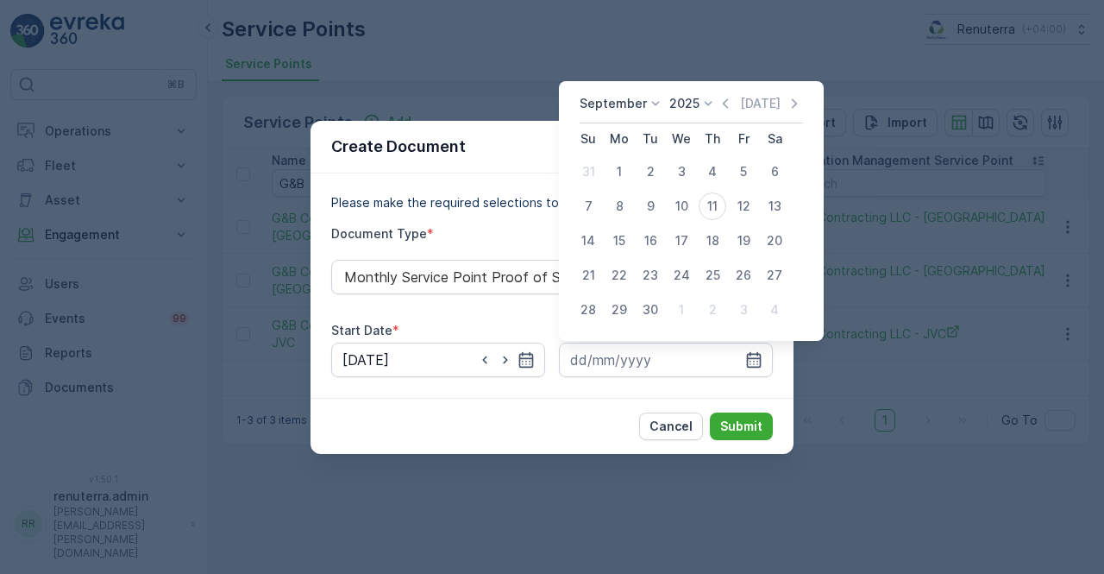
click at [722, 109] on icon "button" at bounding box center [725, 103] width 17 height 17
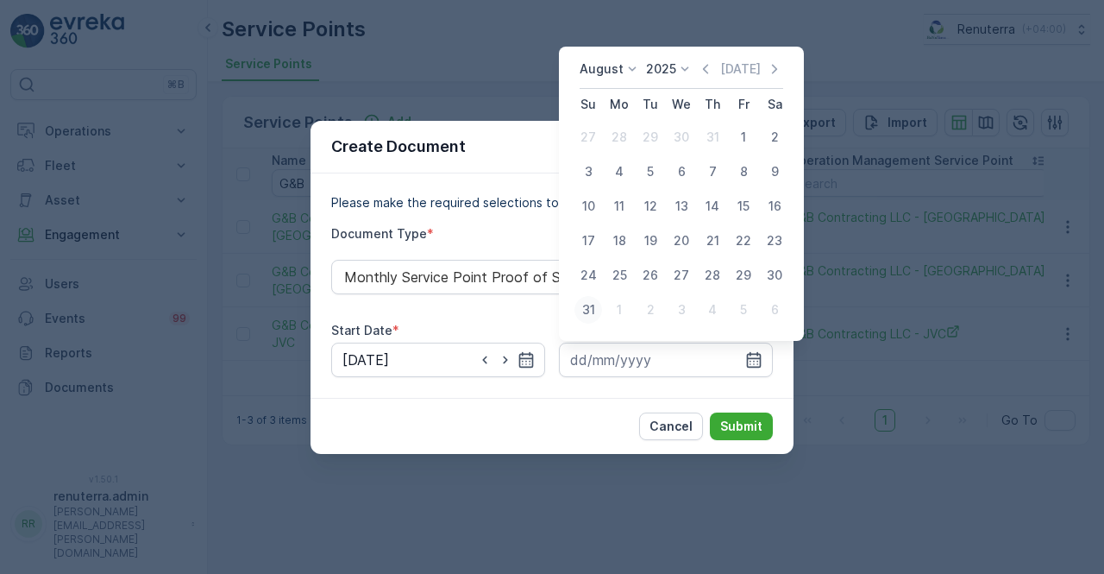
click at [595, 311] on div "31" at bounding box center [589, 310] width 28 height 28
type input "31.08.2025"
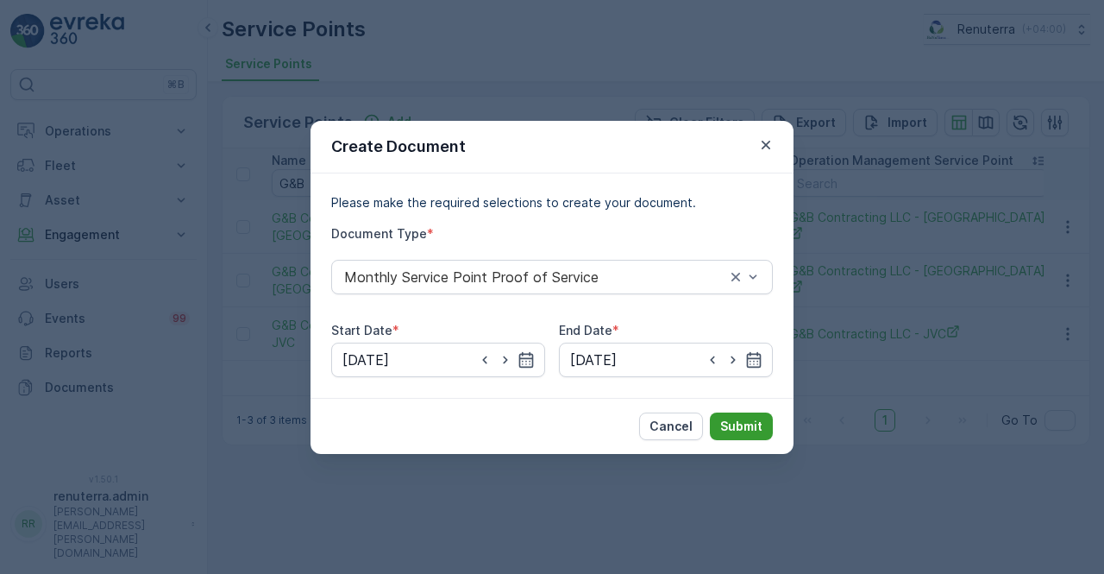
click at [744, 423] on p "Submit" at bounding box center [741, 426] width 42 height 17
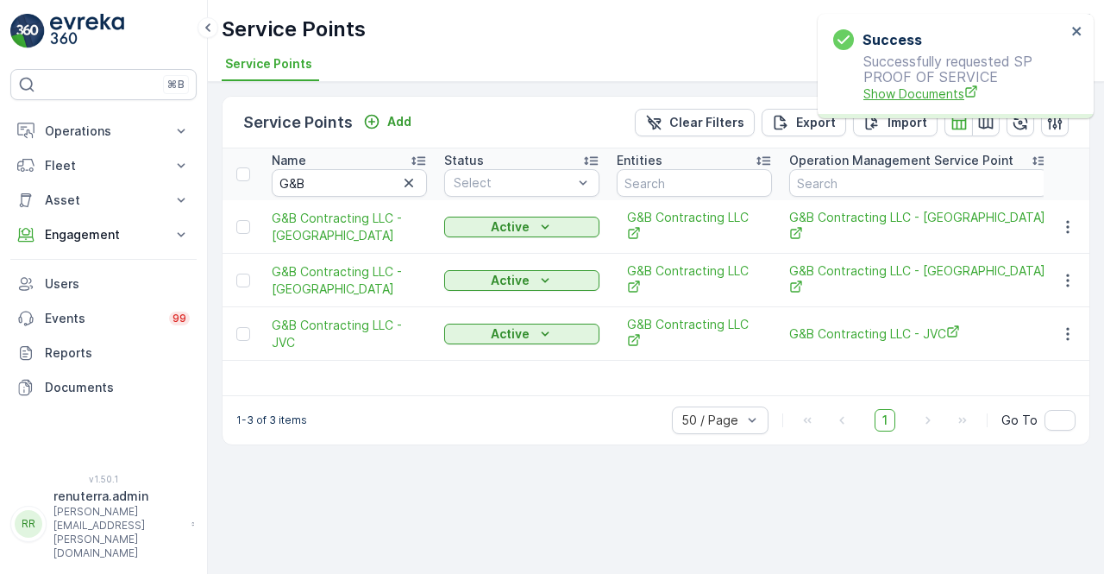
click at [873, 101] on div "Success Successfully requested SP PROOF OF SERVICE Show Documents" at bounding box center [949, 66] width 243 height 84
click at [880, 90] on span "Show Documents" at bounding box center [965, 94] width 203 height 18
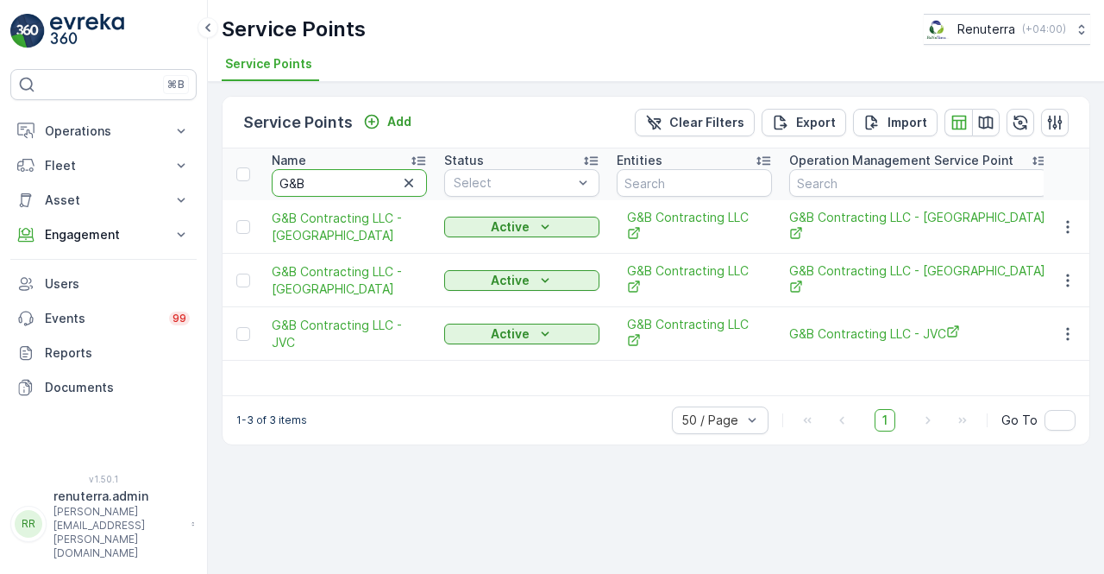
click at [344, 189] on input "G&B" at bounding box center [349, 183] width 155 height 28
type input "G"
type input "grand"
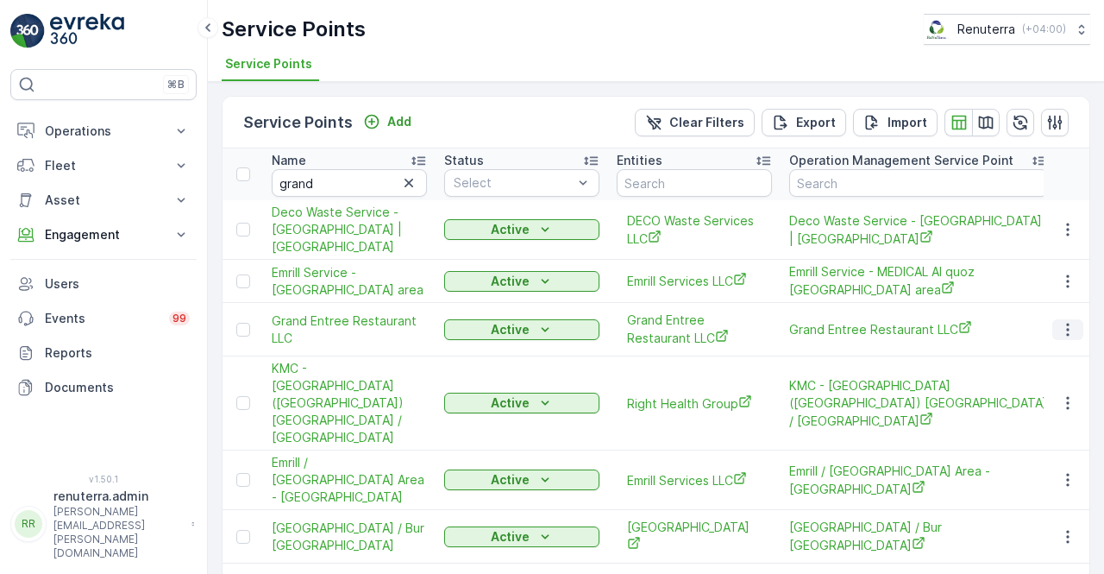
click at [1059, 327] on icon "button" at bounding box center [1067, 329] width 17 height 17
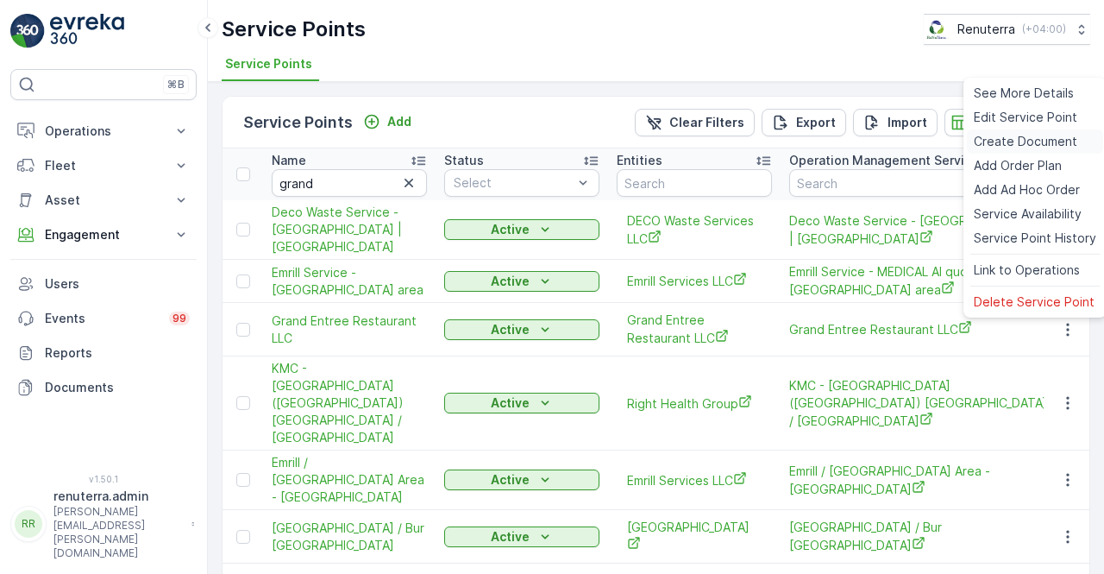
click at [1033, 131] on div "Create Document" at bounding box center [1035, 141] width 136 height 24
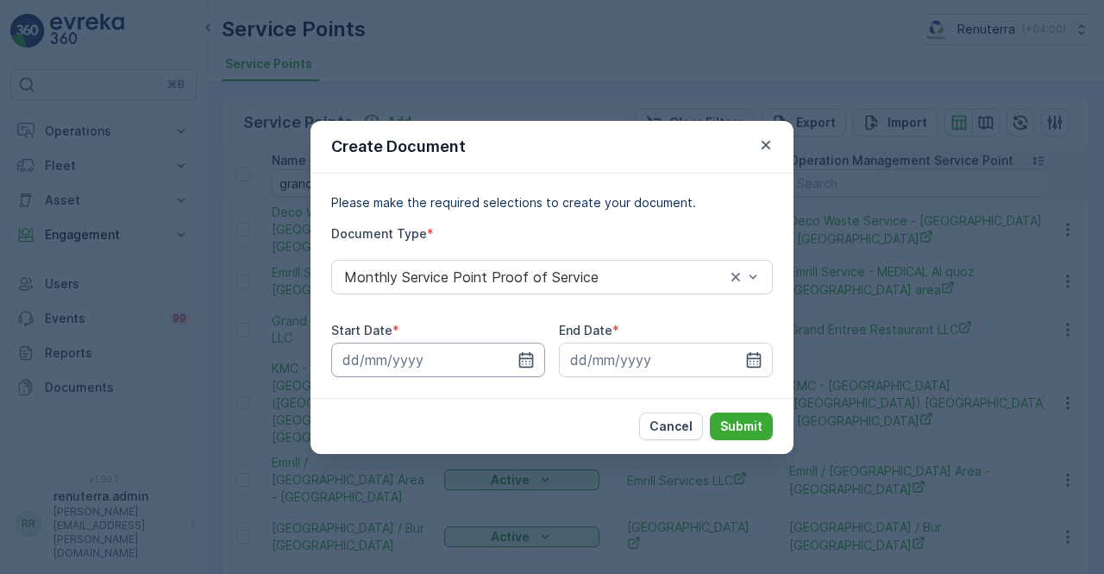
click at [521, 356] on icon "button" at bounding box center [526, 359] width 17 height 17
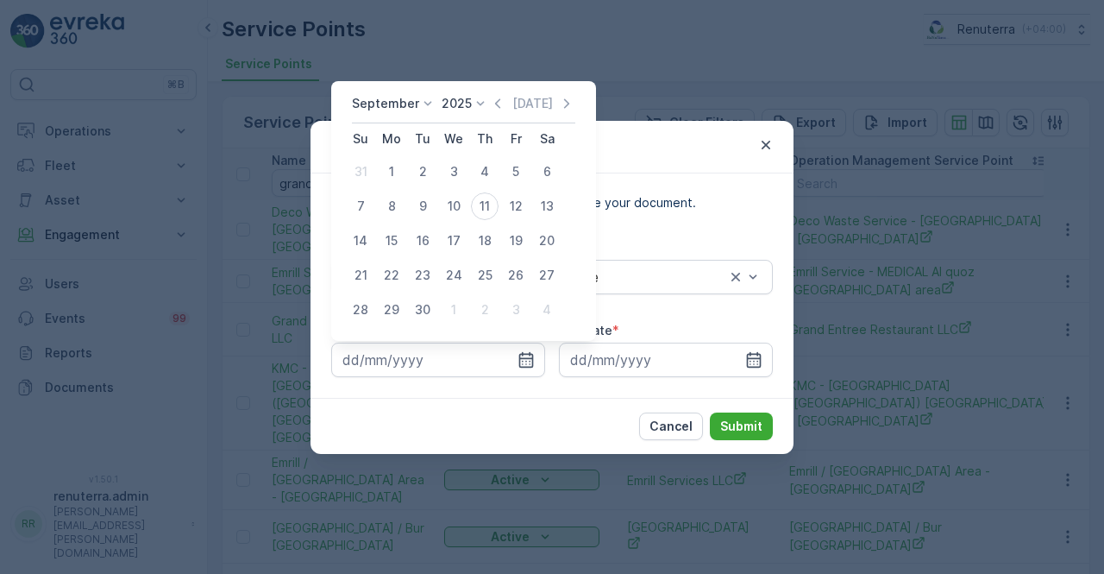
click at [493, 108] on icon "button" at bounding box center [497, 103] width 17 height 17
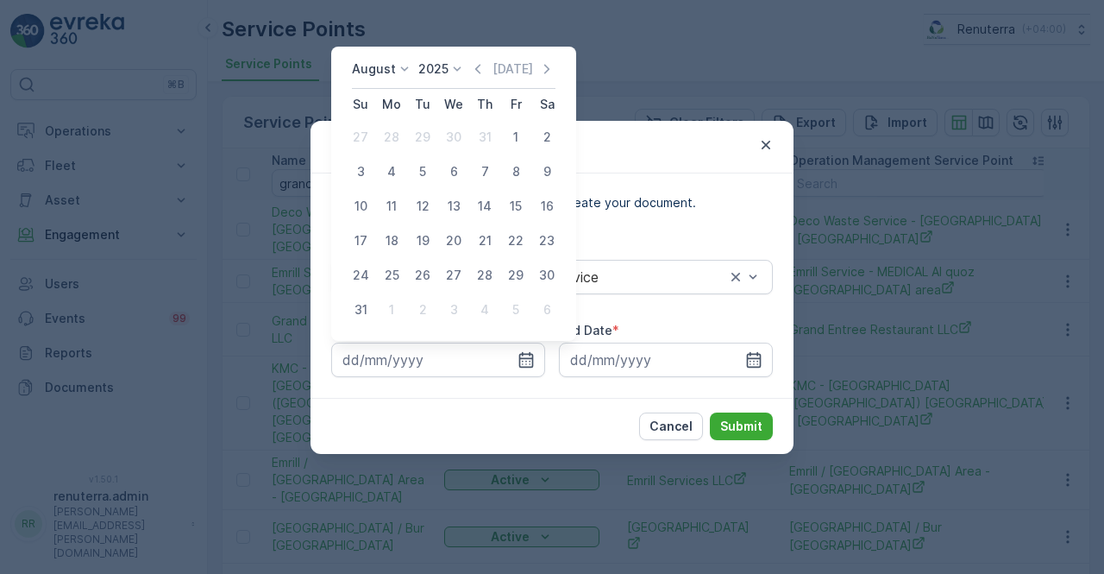
click at [512, 146] on div "1" at bounding box center [516, 137] width 28 height 28
type input "01.08.2025"
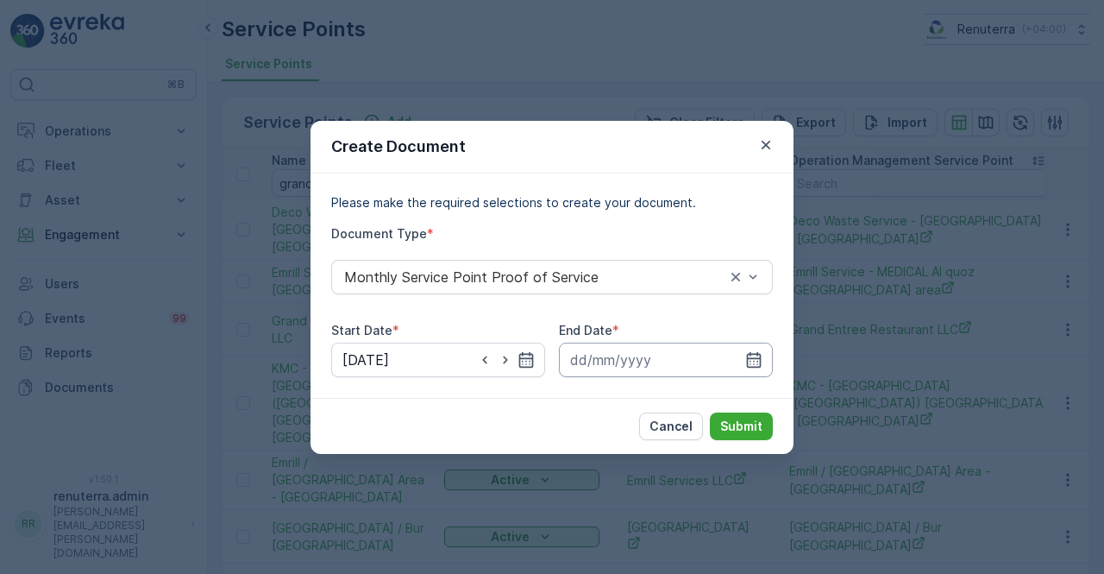
click at [745, 349] on input at bounding box center [666, 359] width 214 height 35
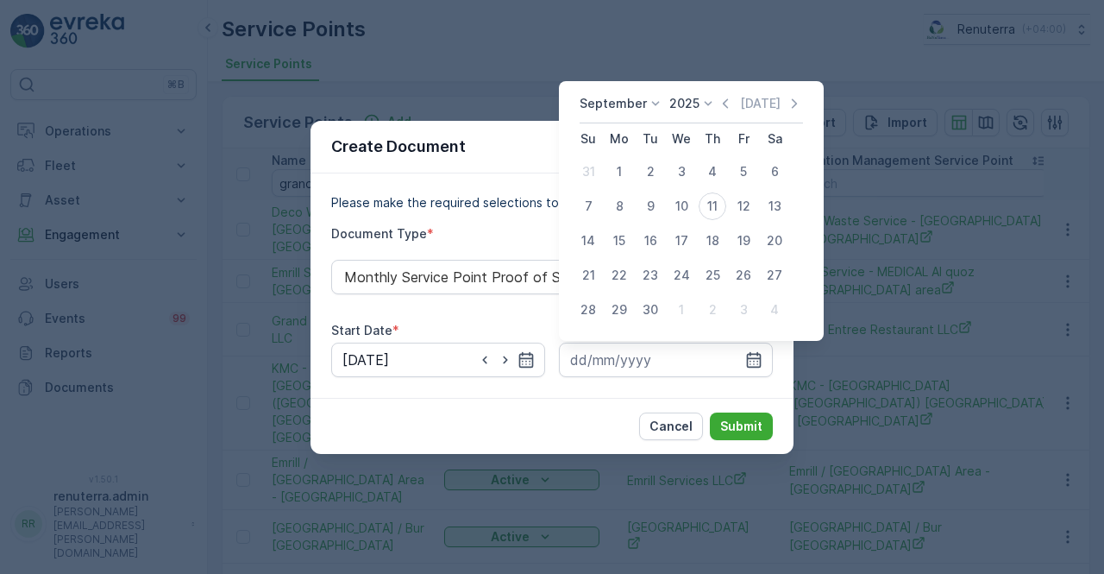
click at [719, 109] on icon "button" at bounding box center [725, 103] width 17 height 17
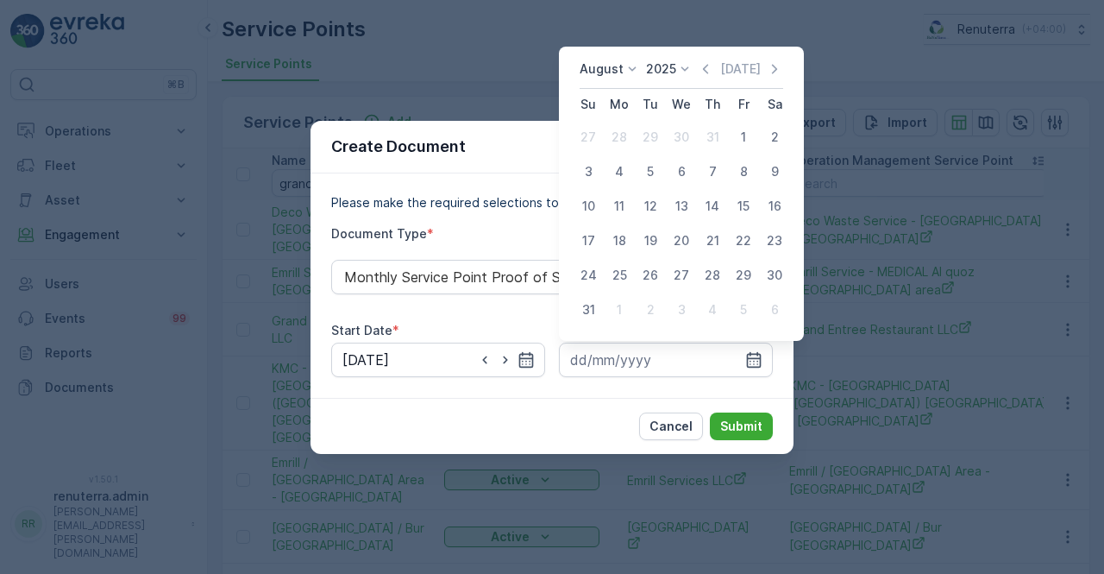
click at [603, 302] on tr "31 1 2 3 4 5 6" at bounding box center [681, 309] width 217 height 35
drag, startPoint x: 581, startPoint y: 313, endPoint x: 602, endPoint y: 323, distance: 22.8
click at [583, 312] on div "31" at bounding box center [589, 310] width 28 height 28
type input "31.08.2025"
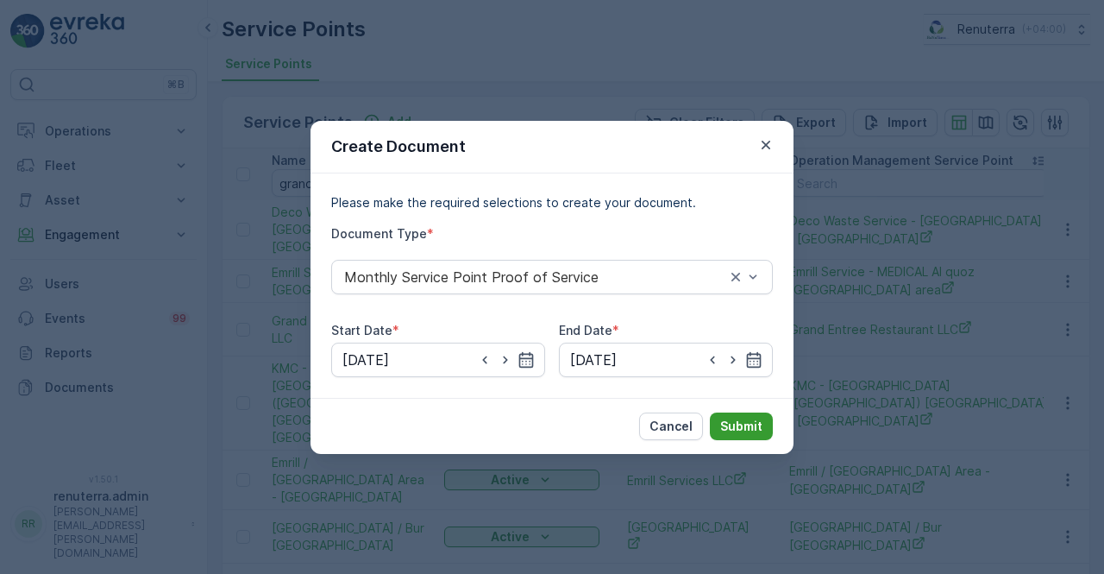
click at [740, 418] on p "Submit" at bounding box center [741, 426] width 42 height 17
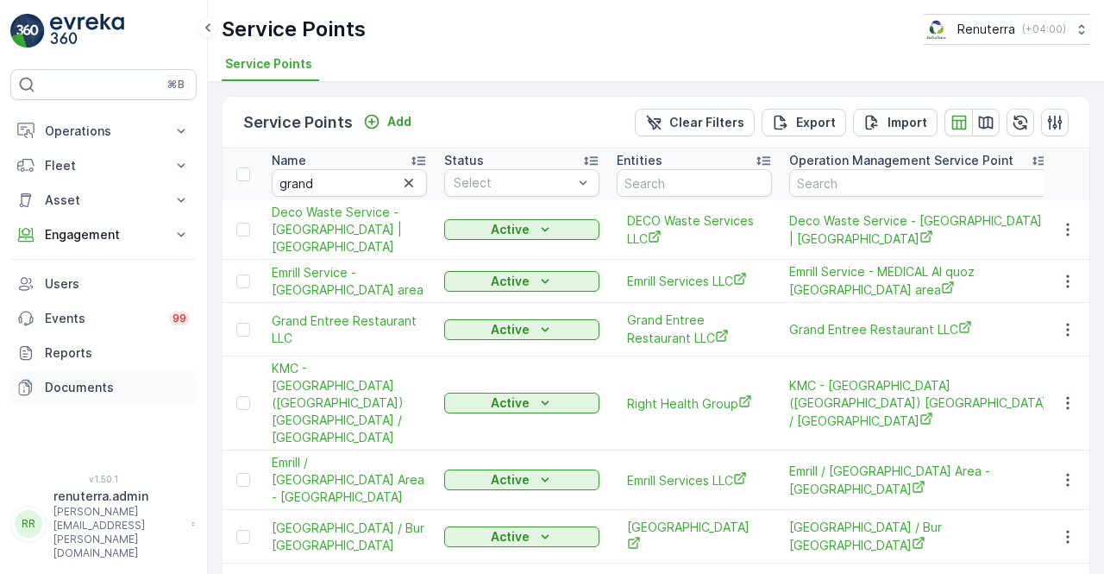
click at [81, 386] on p "Documents" at bounding box center [117, 387] width 145 height 17
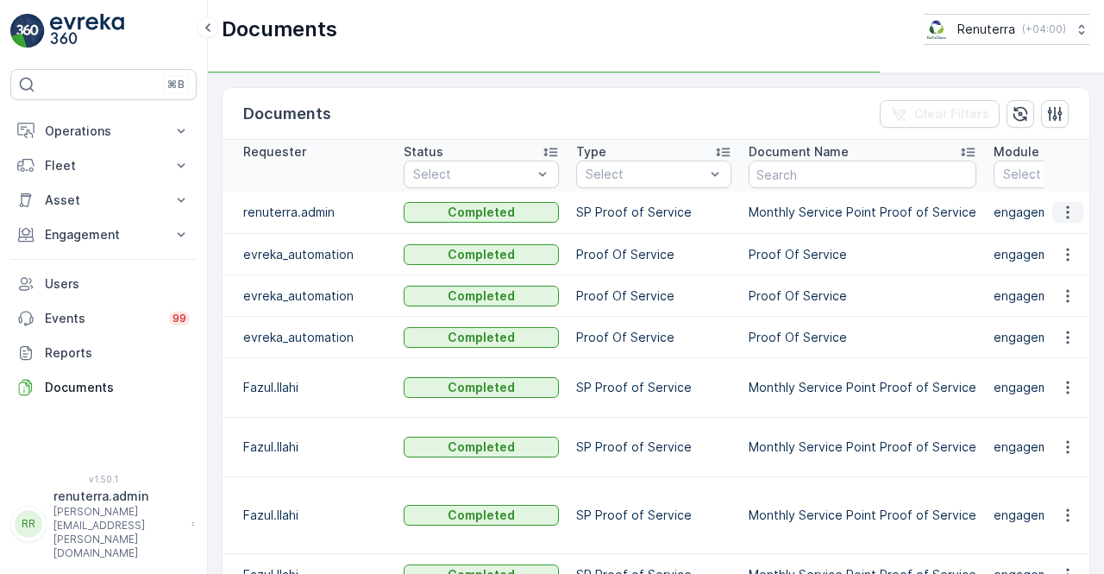
click at [1059, 213] on icon "button" at bounding box center [1067, 212] width 17 height 17
click at [1058, 228] on td at bounding box center [1067, 213] width 47 height 42
click at [1059, 213] on icon "button" at bounding box center [1067, 212] width 17 height 17
click at [1056, 234] on span "See Details" at bounding box center [1063, 236] width 66 height 17
click at [97, 217] on button "Engagement" at bounding box center [103, 234] width 186 height 35
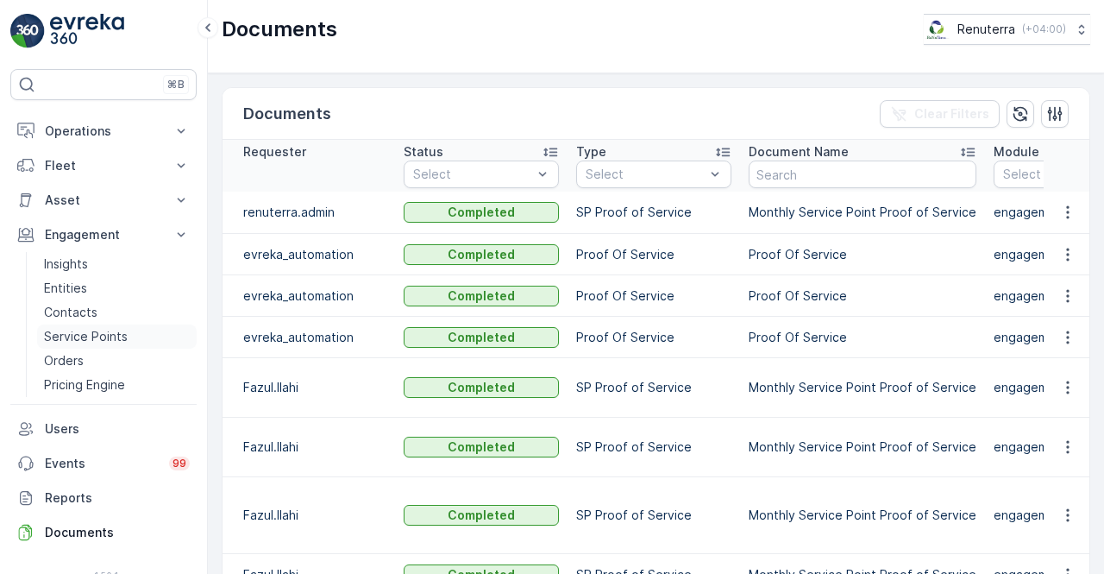
click at [92, 334] on p "Service Points" at bounding box center [86, 336] width 84 height 17
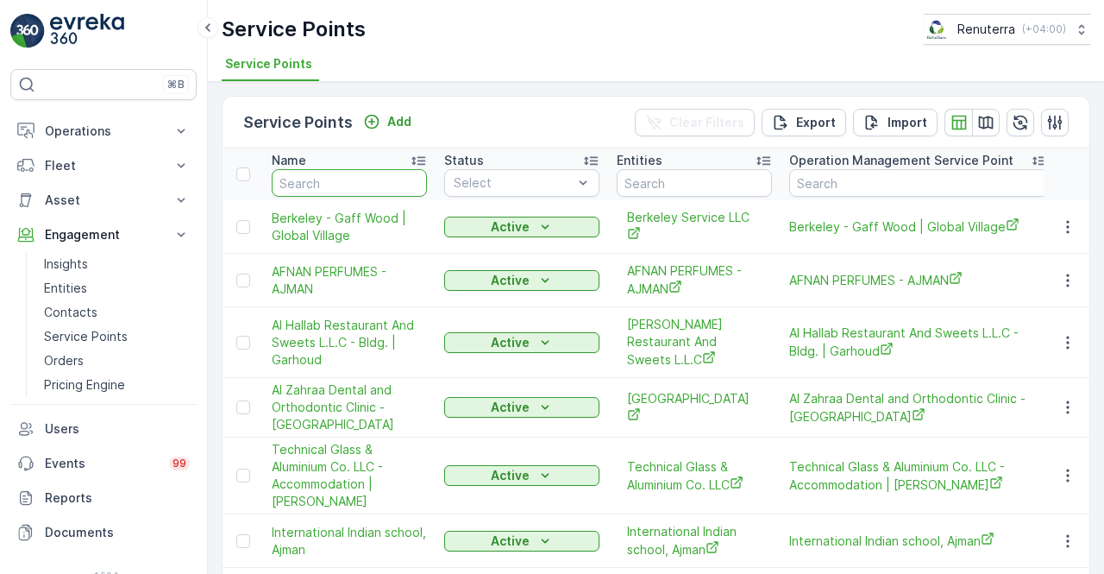
click at [323, 180] on input "text" at bounding box center [349, 183] width 155 height 28
type input "grand"
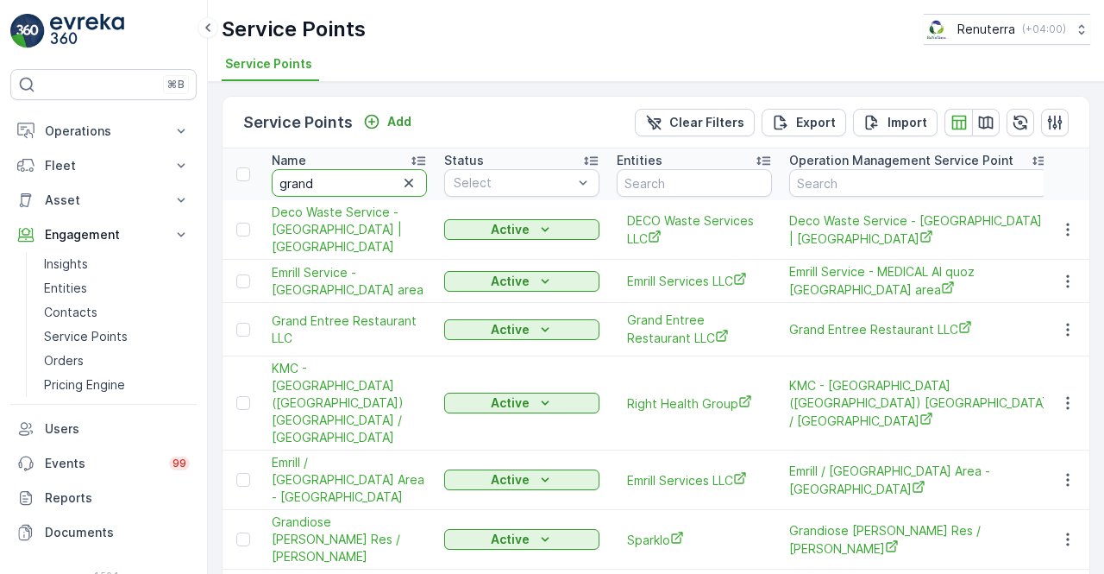
click at [348, 181] on input "grand" at bounding box center [349, 183] width 155 height 28
type input "grand na"
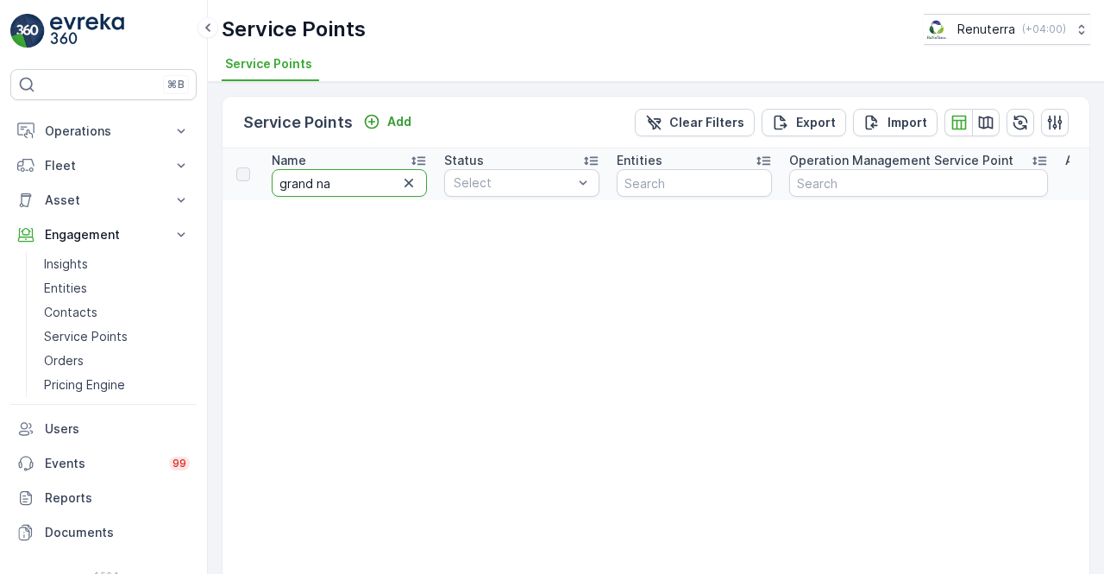
click at [352, 179] on input "grand na" at bounding box center [349, 183] width 155 height 28
type input "grand no"
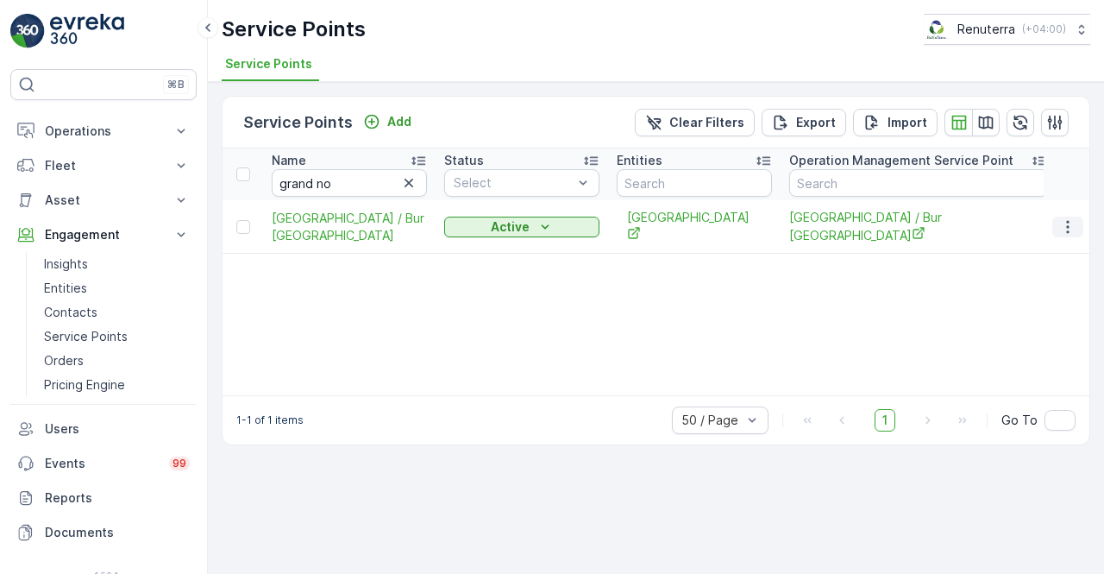
click at [1066, 225] on icon "button" at bounding box center [1067, 226] width 17 height 17
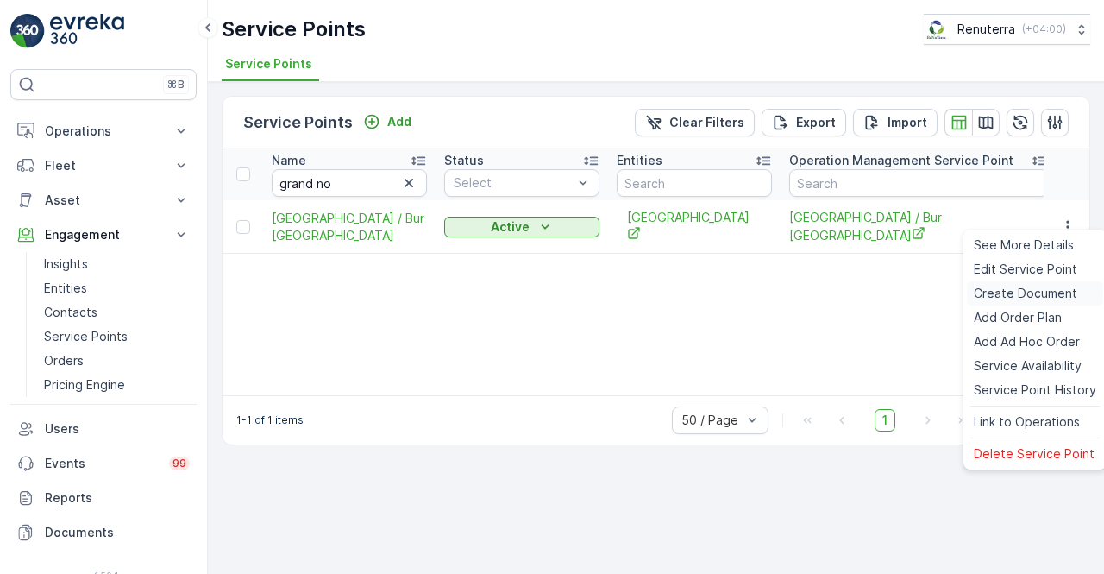
click at [1012, 290] on span "Create Document" at bounding box center [1026, 293] width 104 height 17
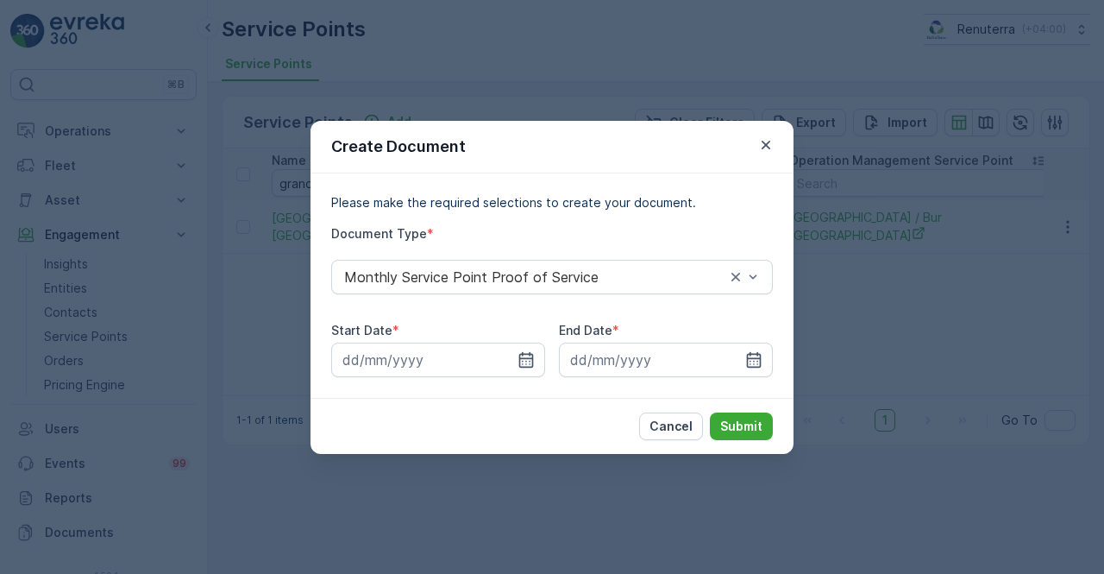
drag, startPoint x: 528, startPoint y: 351, endPoint x: 528, endPoint y: 296, distance: 55.2
click at [527, 349] on div at bounding box center [438, 359] width 214 height 35
click at [533, 360] on div at bounding box center [438, 359] width 214 height 35
click at [518, 355] on icon "button" at bounding box center [526, 359] width 17 height 17
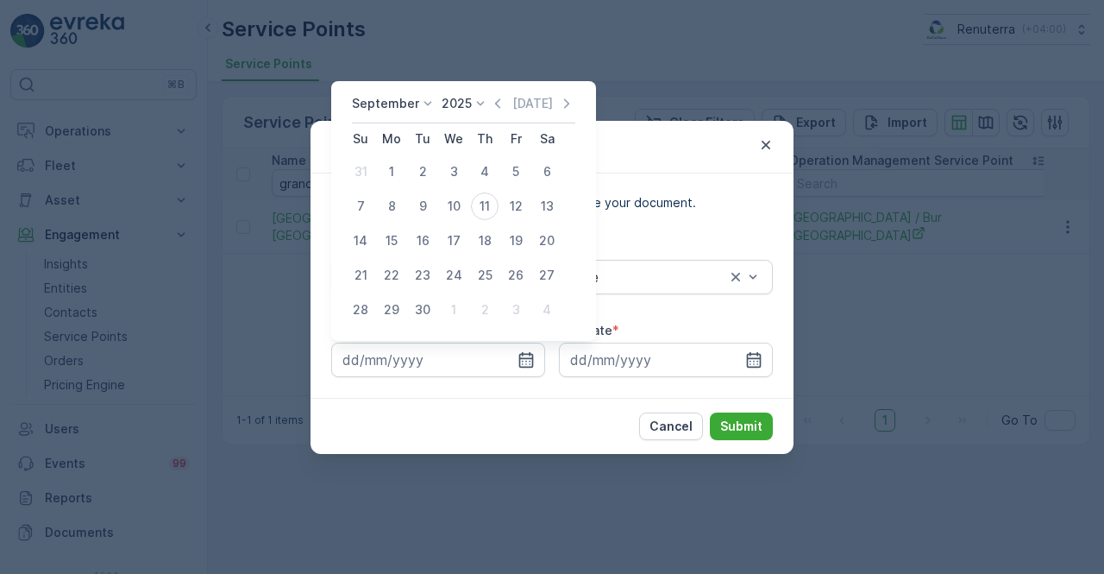
click at [499, 101] on icon "button" at bounding box center [497, 103] width 17 height 17
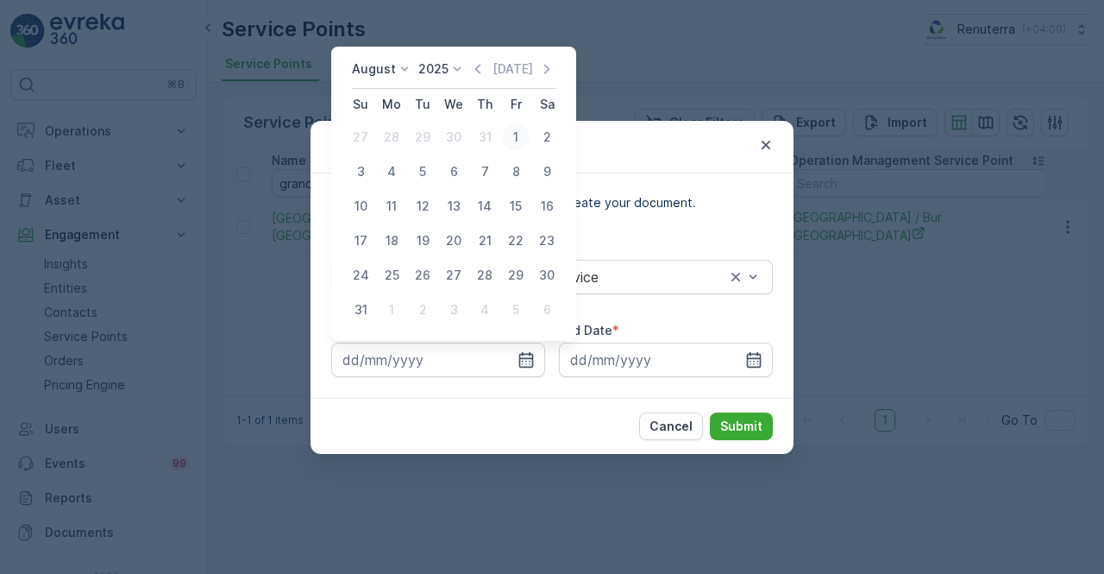
click at [516, 129] on div "1" at bounding box center [516, 137] width 28 height 28
type input "01.08.2025"
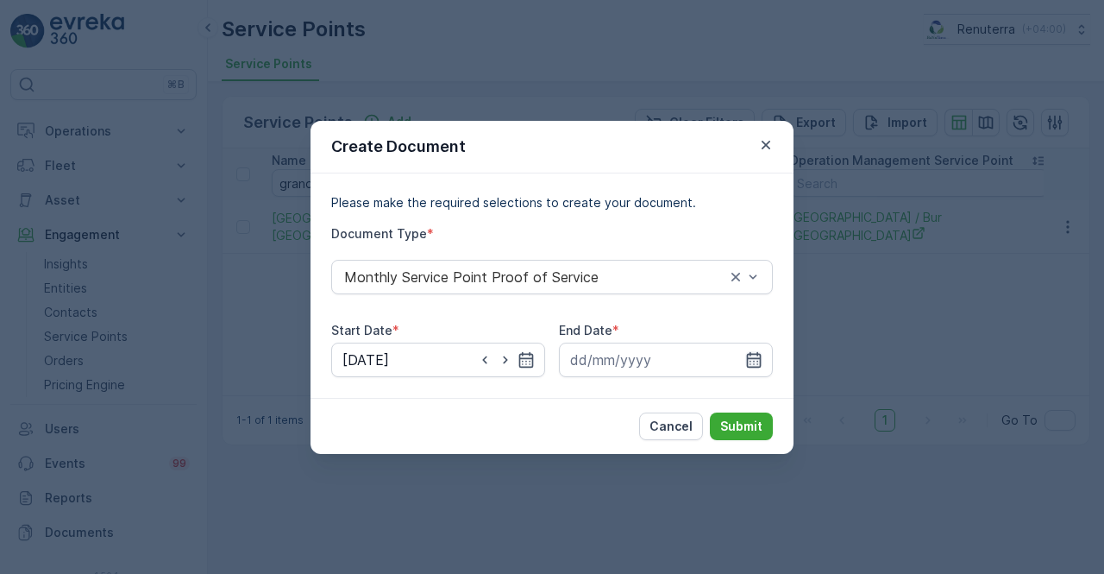
drag, startPoint x: 763, startPoint y: 360, endPoint x: 755, endPoint y: 355, distance: 10.1
click at [760, 358] on div at bounding box center [666, 359] width 214 height 35
click at [744, 358] on input at bounding box center [666, 359] width 214 height 35
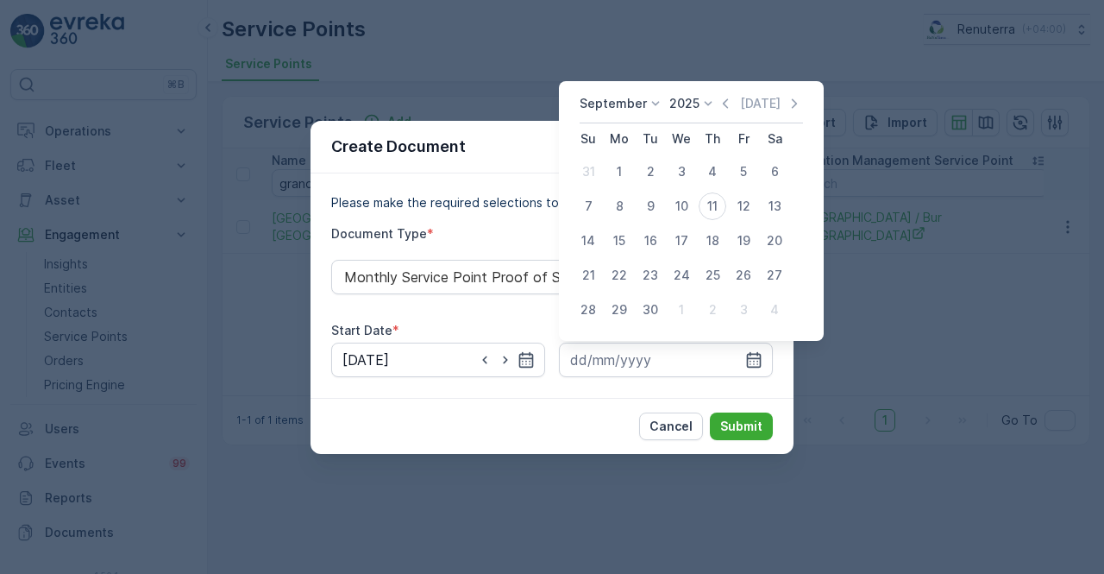
drag, startPoint x: 719, startPoint y: 107, endPoint x: 724, endPoint y: 117, distance: 11.6
click at [719, 108] on icon "button" at bounding box center [725, 103] width 17 height 17
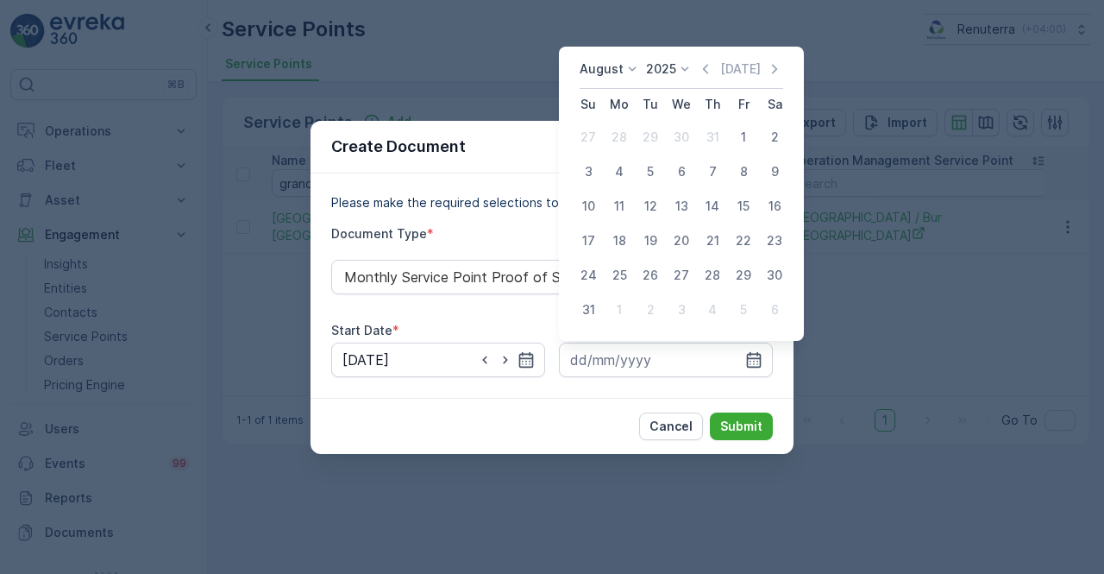
drag, startPoint x: 591, startPoint y: 318, endPoint x: 598, endPoint y: 330, distance: 13.9
click at [590, 318] on div "31" at bounding box center [589, 310] width 28 height 28
type input "31.08.2025"
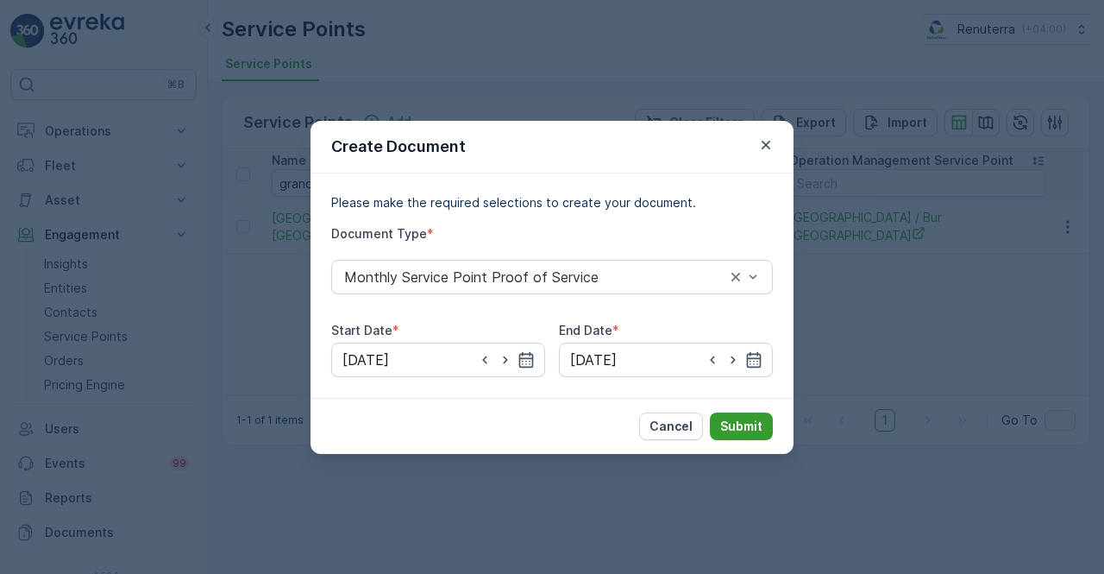
click at [724, 421] on p "Submit" at bounding box center [741, 426] width 42 height 17
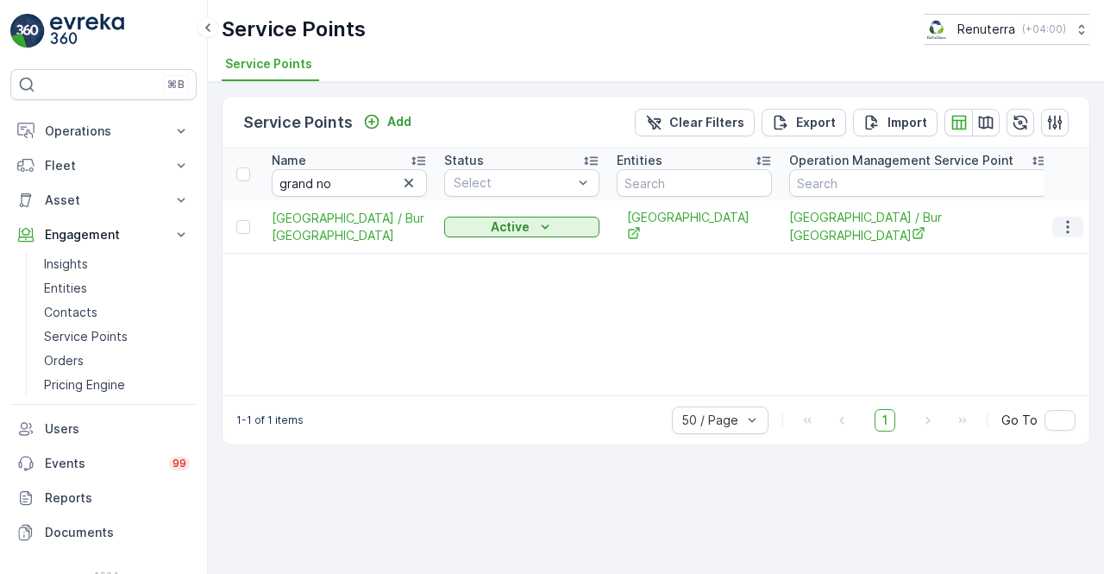
click at [1064, 218] on icon "button" at bounding box center [1067, 226] width 17 height 17
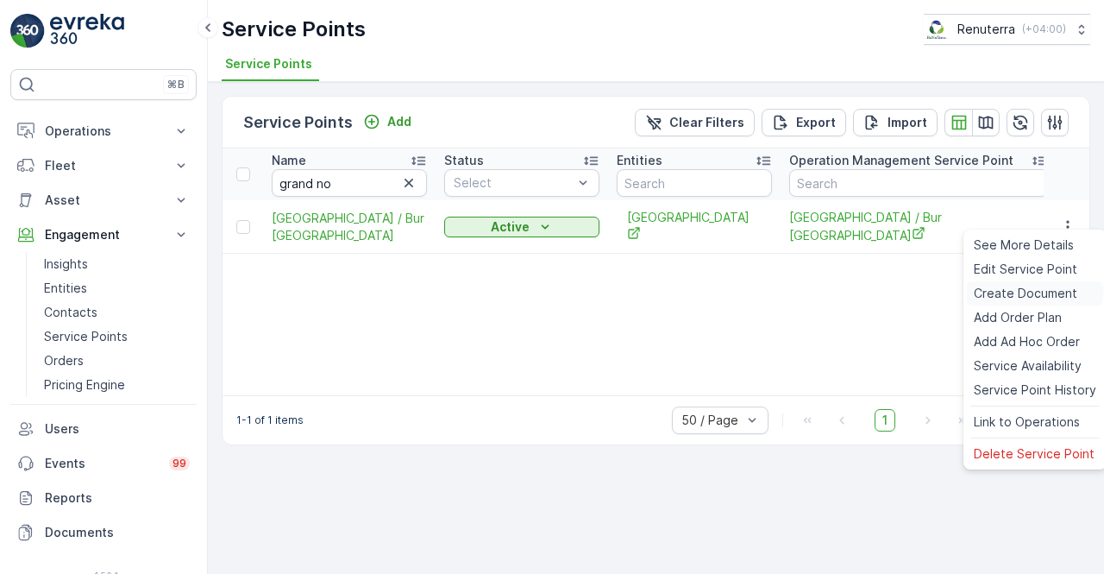
click at [1020, 286] on span "Create Document" at bounding box center [1026, 293] width 104 height 17
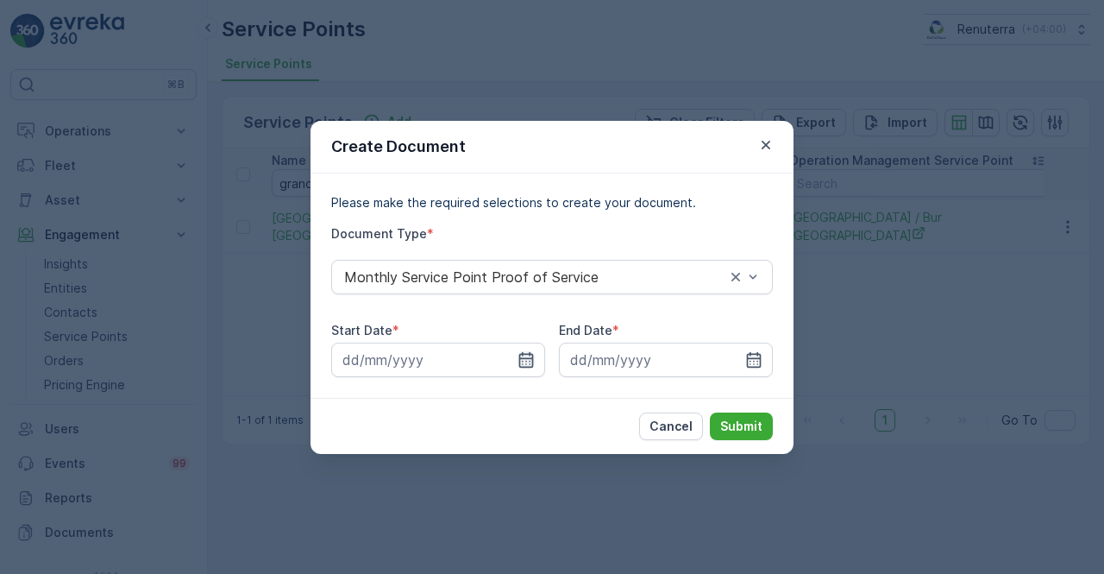
click at [533, 365] on icon "button" at bounding box center [526, 359] width 17 height 17
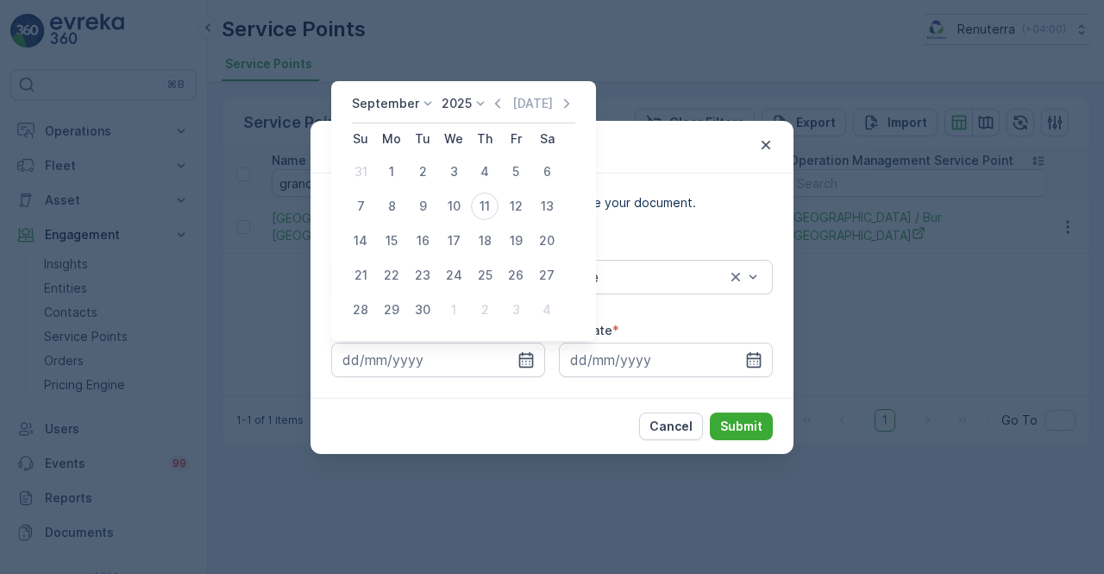
click at [500, 103] on icon "button" at bounding box center [497, 103] width 17 height 17
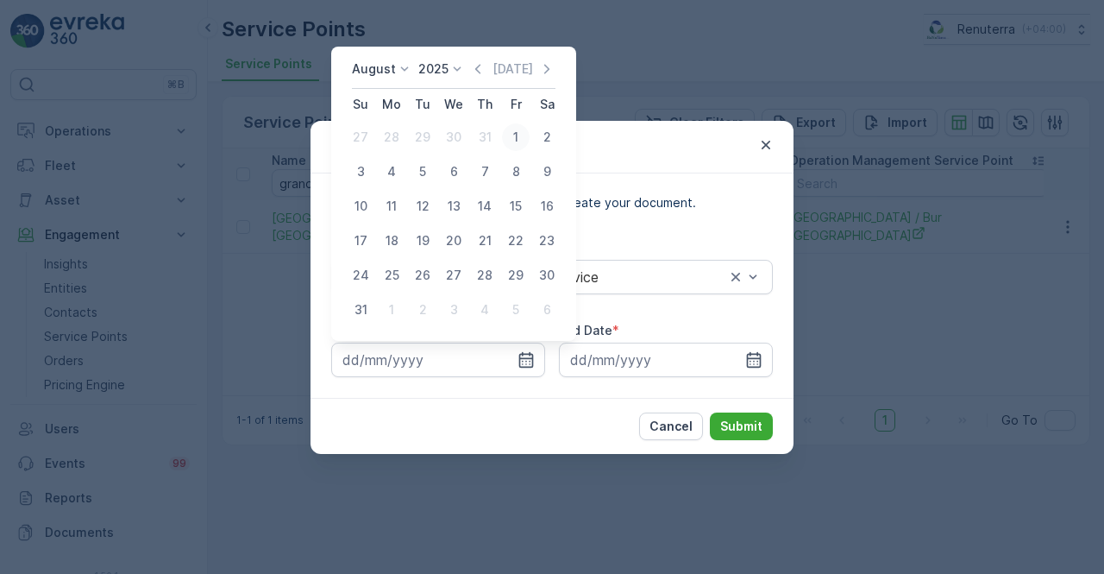
click at [510, 144] on div "1" at bounding box center [516, 137] width 28 height 28
type input "01.08.2025"
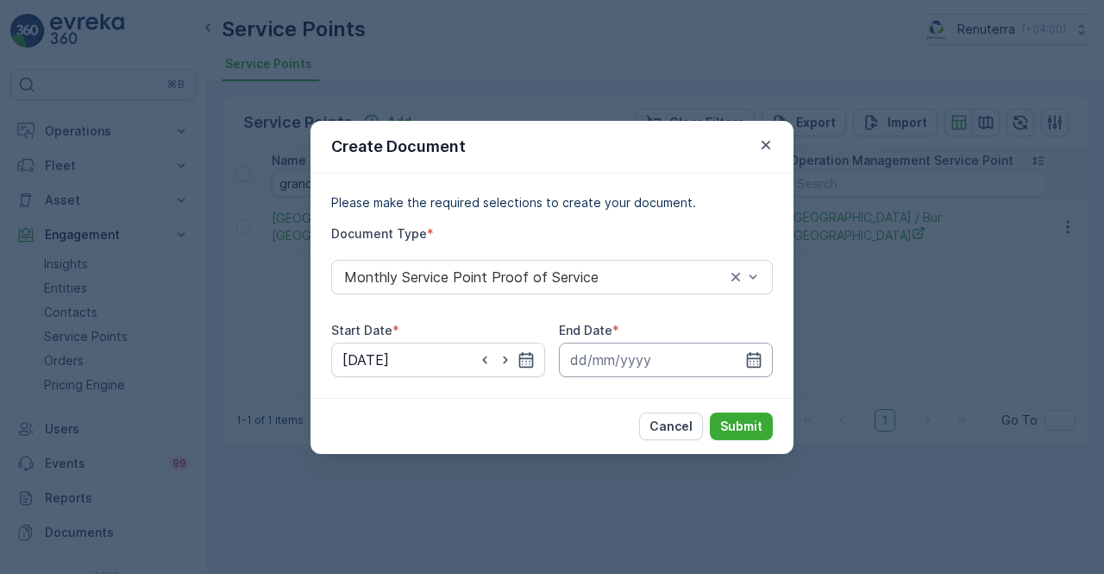
drag, startPoint x: 759, startPoint y: 357, endPoint x: 756, endPoint y: 342, distance: 15.9
click at [759, 353] on icon "button" at bounding box center [753, 359] width 17 height 17
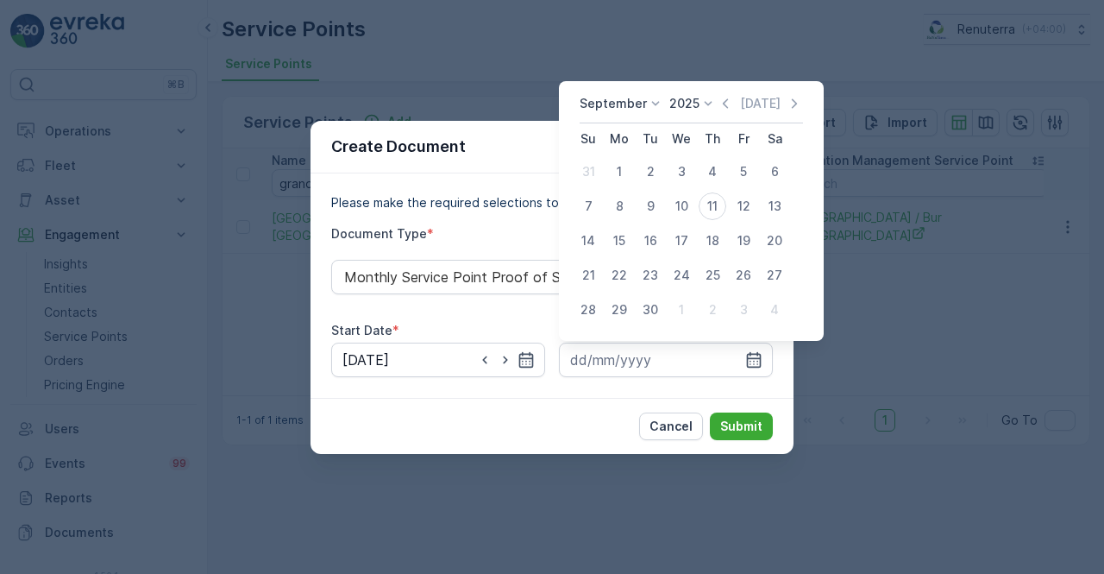
drag, startPoint x: 725, startPoint y: 99, endPoint x: 710, endPoint y: 115, distance: 21.4
click at [718, 106] on icon "button" at bounding box center [725, 103] width 17 height 17
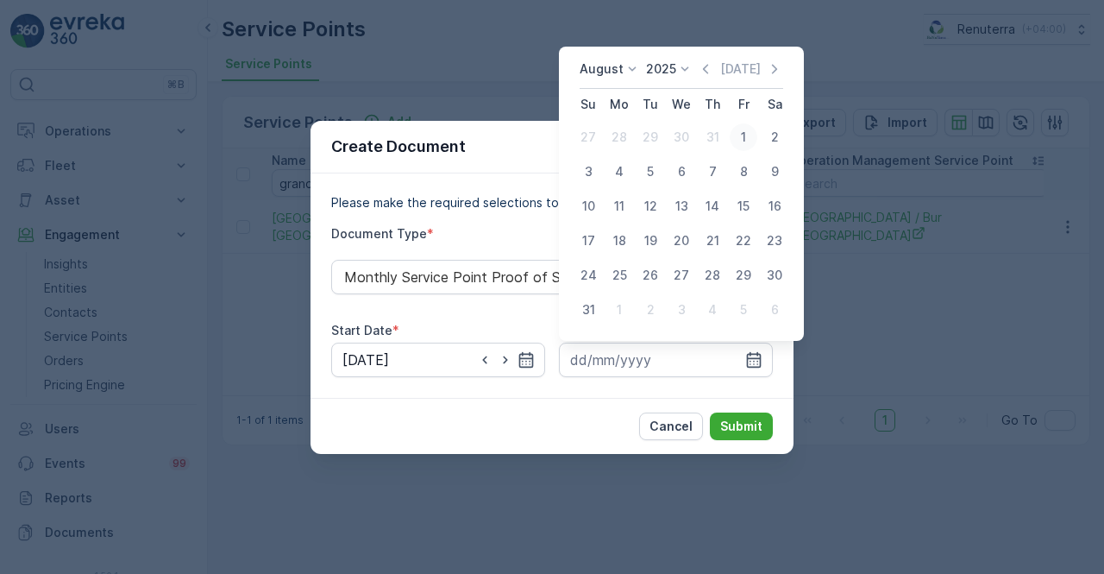
click at [744, 137] on div "1" at bounding box center [744, 137] width 28 height 28
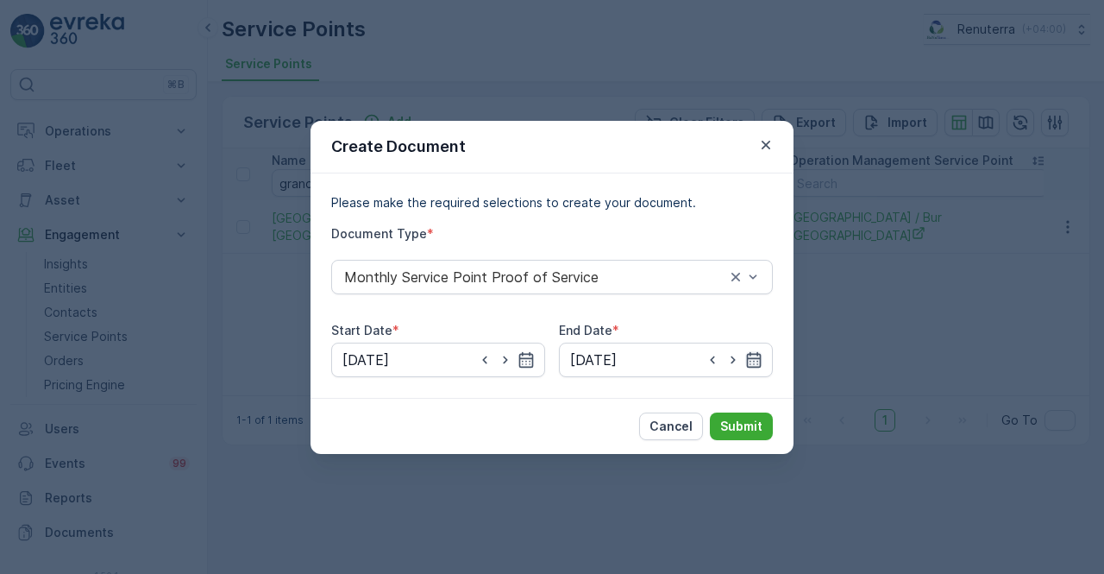
click at [750, 356] on icon "button" at bounding box center [753, 359] width 17 height 17
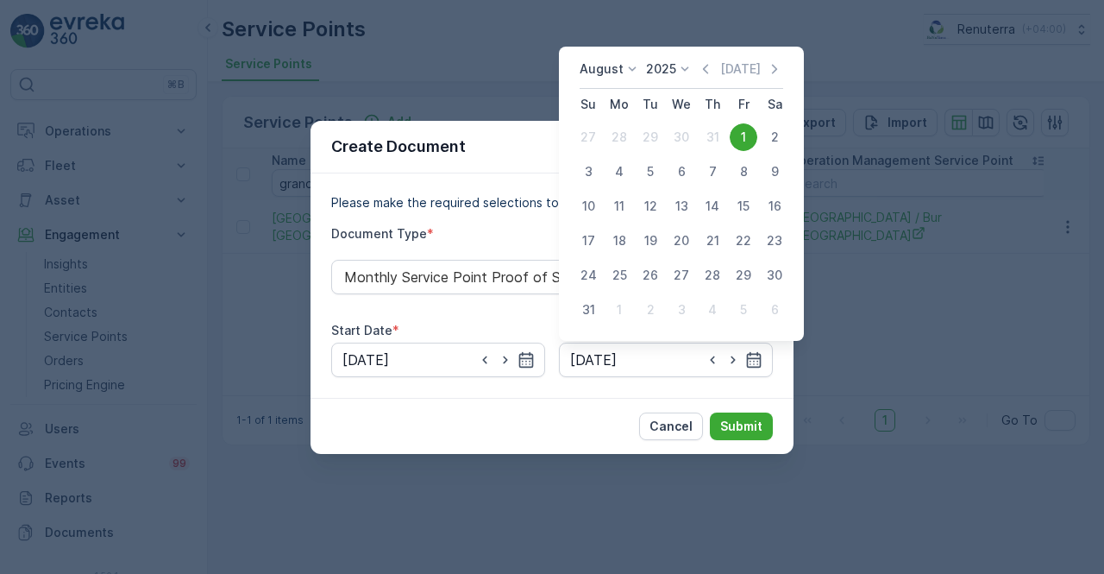
click at [587, 318] on div "31" at bounding box center [589, 310] width 28 height 28
type input "31.08.2025"
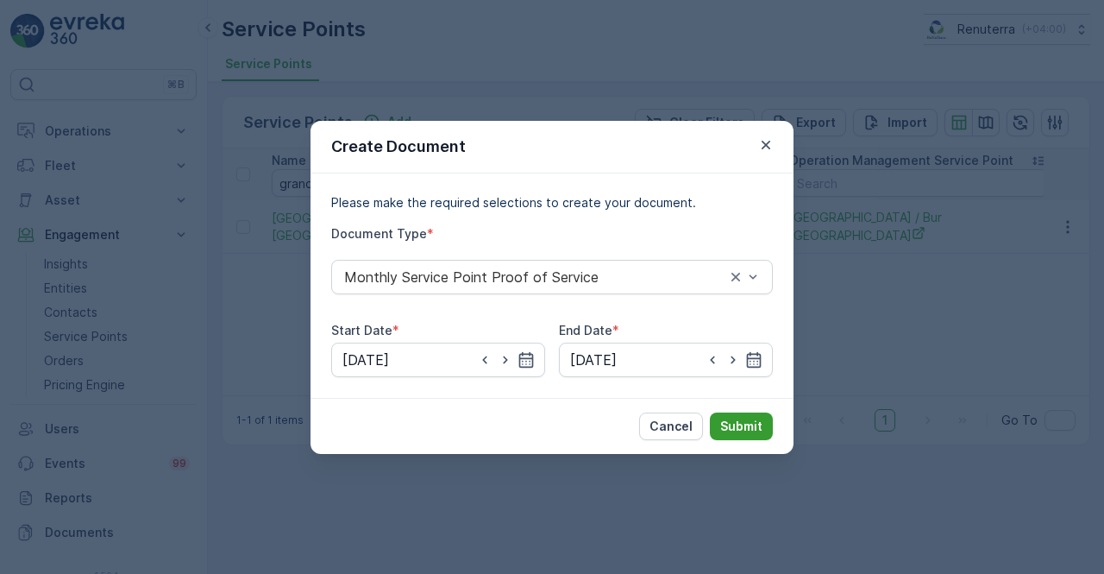
click at [750, 420] on p "Submit" at bounding box center [741, 426] width 42 height 17
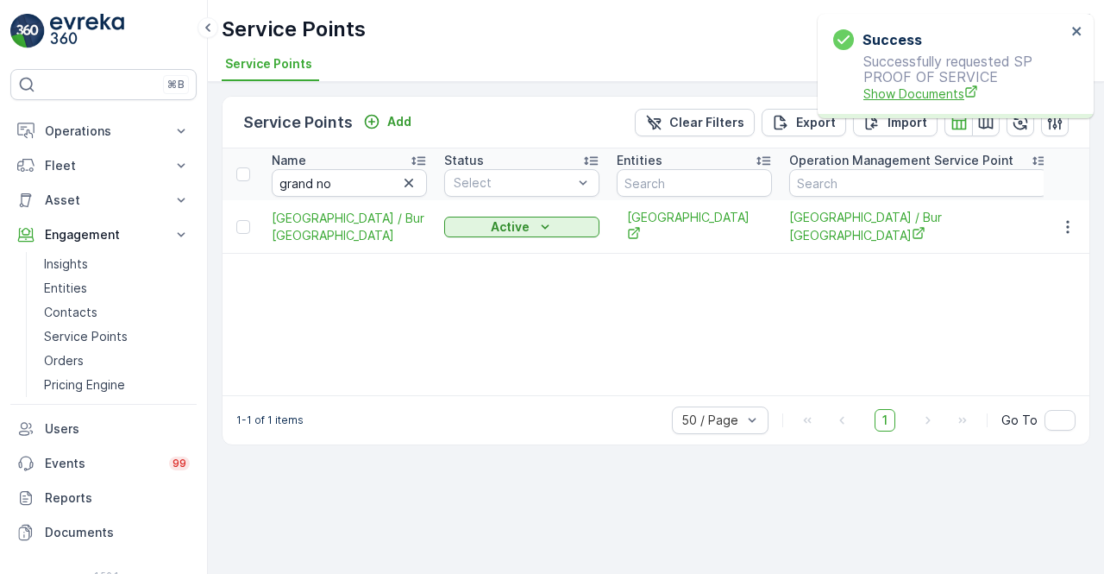
click at [899, 96] on span "Show Documents" at bounding box center [965, 94] width 203 height 18
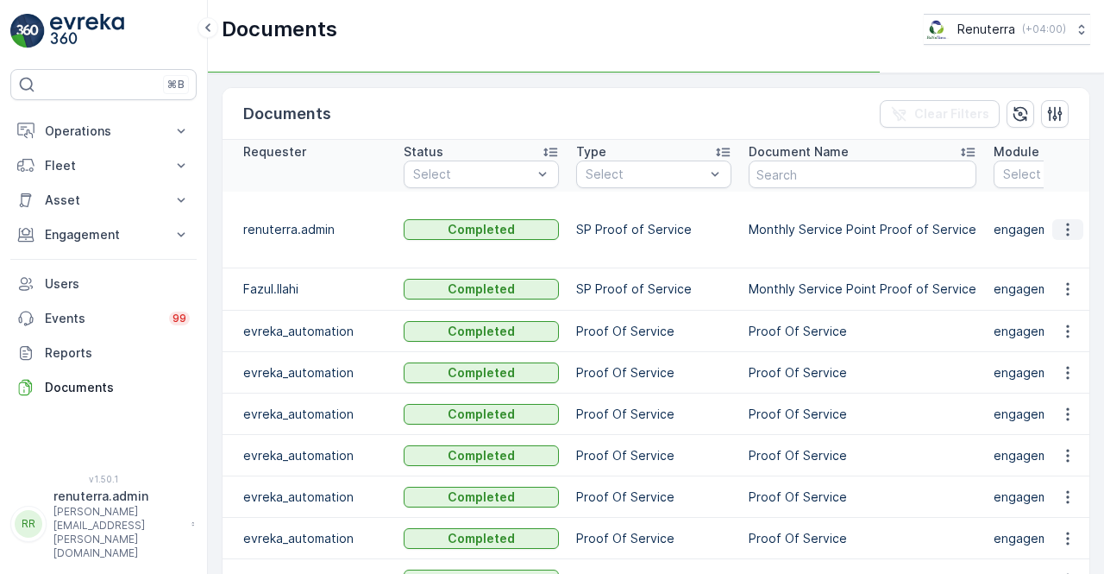
click at [1059, 225] on icon "button" at bounding box center [1067, 229] width 17 height 17
click at [1059, 248] on td at bounding box center [1067, 230] width 47 height 77
click at [1063, 223] on icon "button" at bounding box center [1067, 229] width 17 height 17
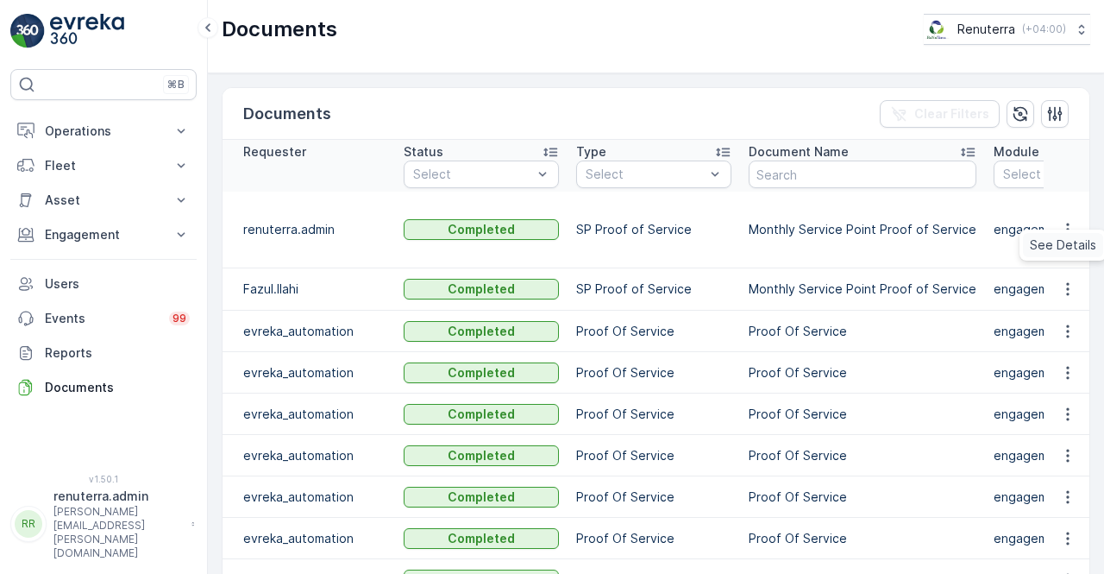
click at [1063, 239] on span "See Details" at bounding box center [1063, 244] width 66 height 17
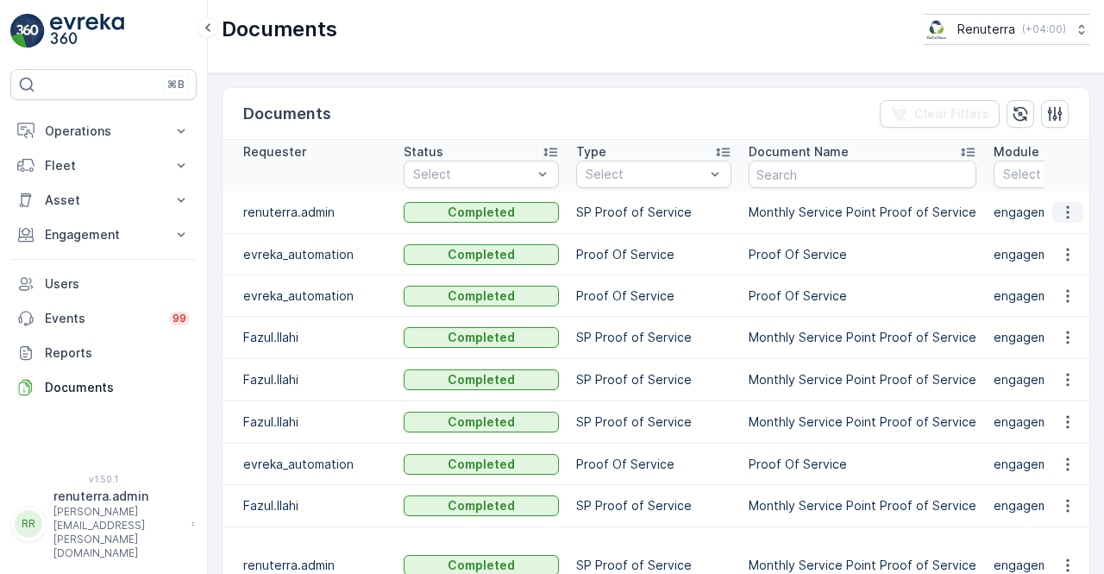
click at [1059, 218] on icon "button" at bounding box center [1067, 212] width 17 height 17
click at [1046, 238] on span "See Details" at bounding box center [1063, 236] width 66 height 17
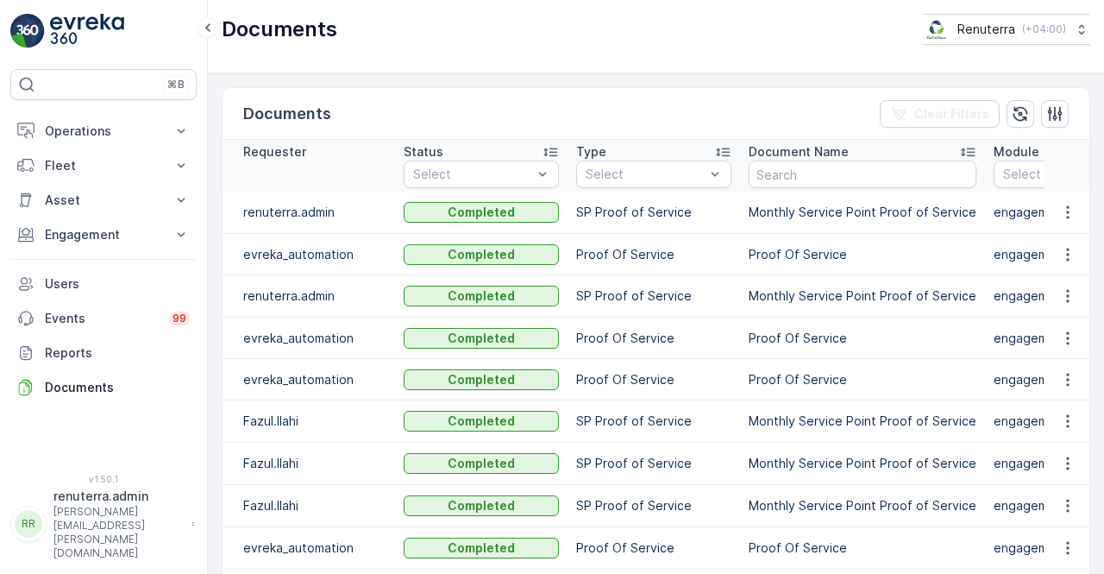
click at [1075, 206] on button "button" at bounding box center [1067, 212] width 31 height 21
click at [1061, 236] on span "See Details" at bounding box center [1063, 236] width 66 height 17
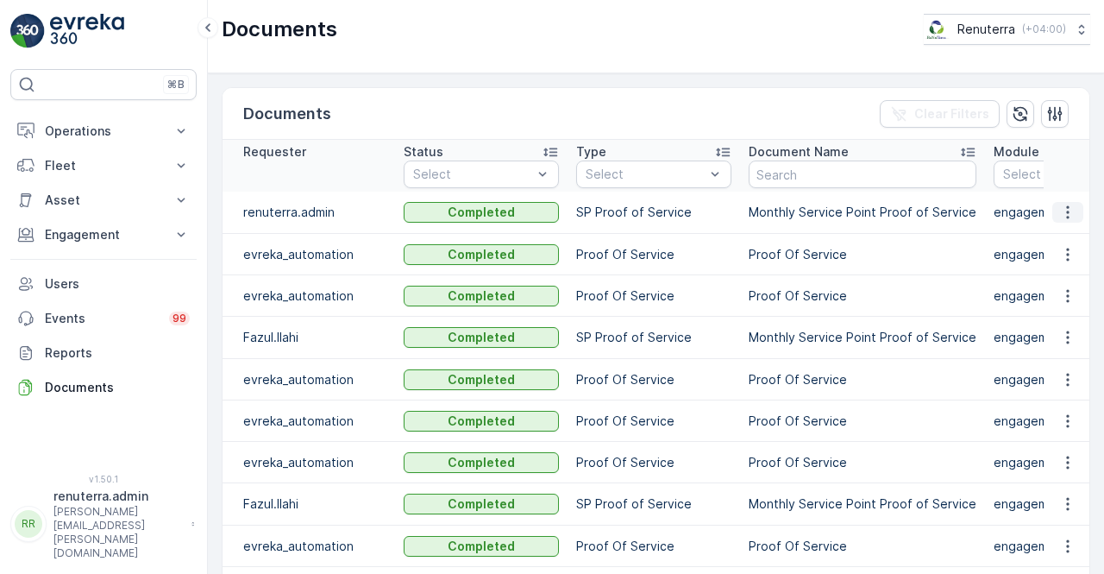
click at [1062, 216] on icon "button" at bounding box center [1067, 212] width 17 height 17
click at [1058, 241] on span "See Details" at bounding box center [1073, 237] width 66 height 17
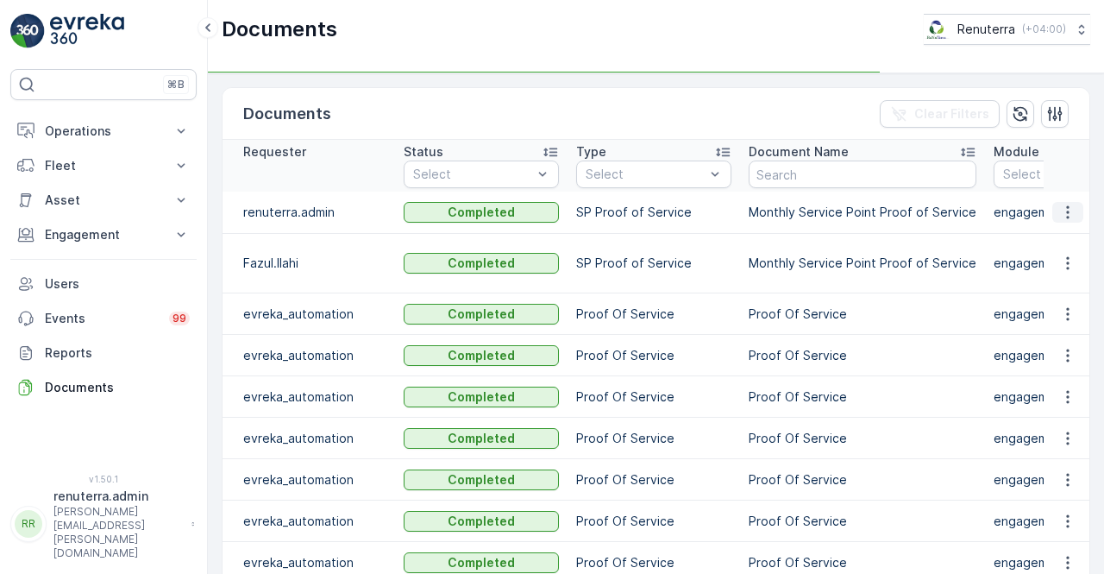
click at [1069, 208] on icon "button" at bounding box center [1067, 212] width 17 height 17
click at [1059, 213] on icon "button" at bounding box center [1067, 212] width 17 height 17
click at [1054, 237] on span "See Details" at bounding box center [1063, 236] width 66 height 17
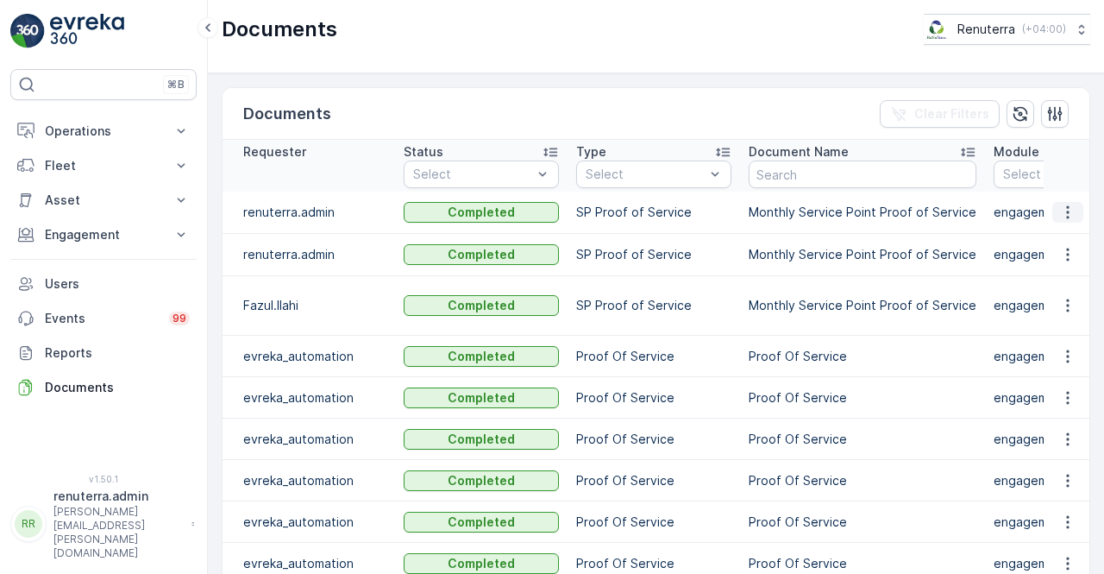
click at [1059, 218] on icon "button" at bounding box center [1067, 212] width 17 height 17
click at [1058, 229] on span "See Details" at bounding box center [1063, 236] width 66 height 17
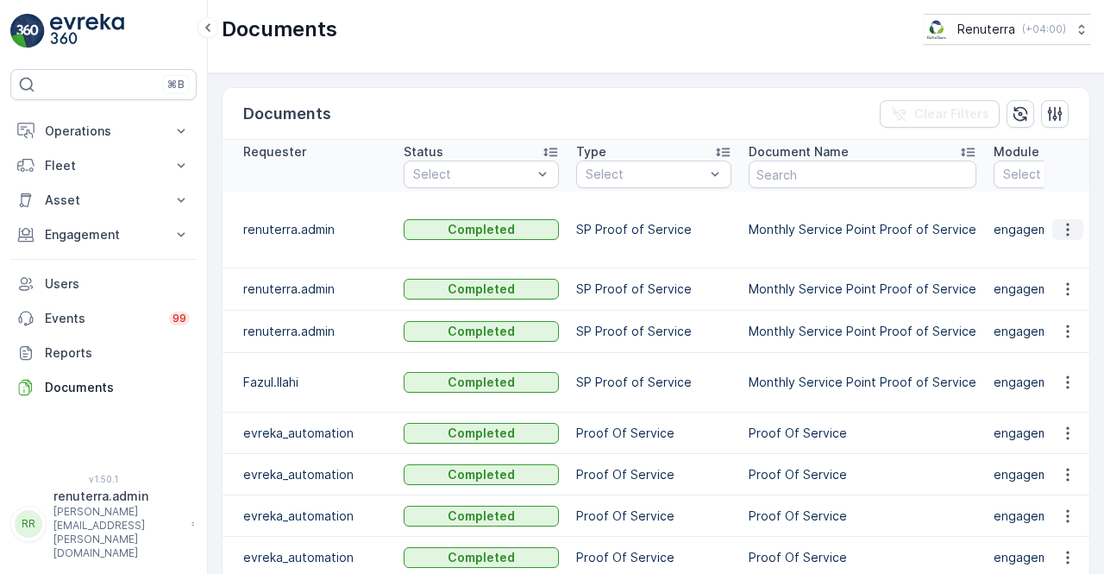
click at [1065, 221] on icon "button" at bounding box center [1067, 229] width 17 height 17
click at [1064, 241] on span "See Details" at bounding box center [1063, 236] width 66 height 17
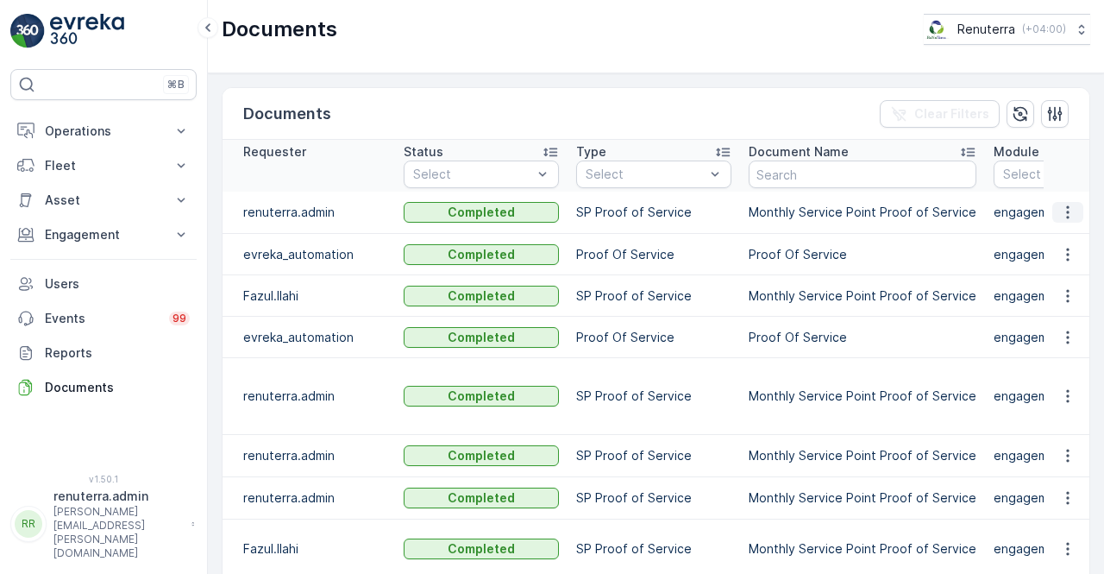
click at [1059, 208] on icon "button" at bounding box center [1067, 212] width 17 height 17
click at [1059, 234] on span "See Details" at bounding box center [1073, 237] width 66 height 17
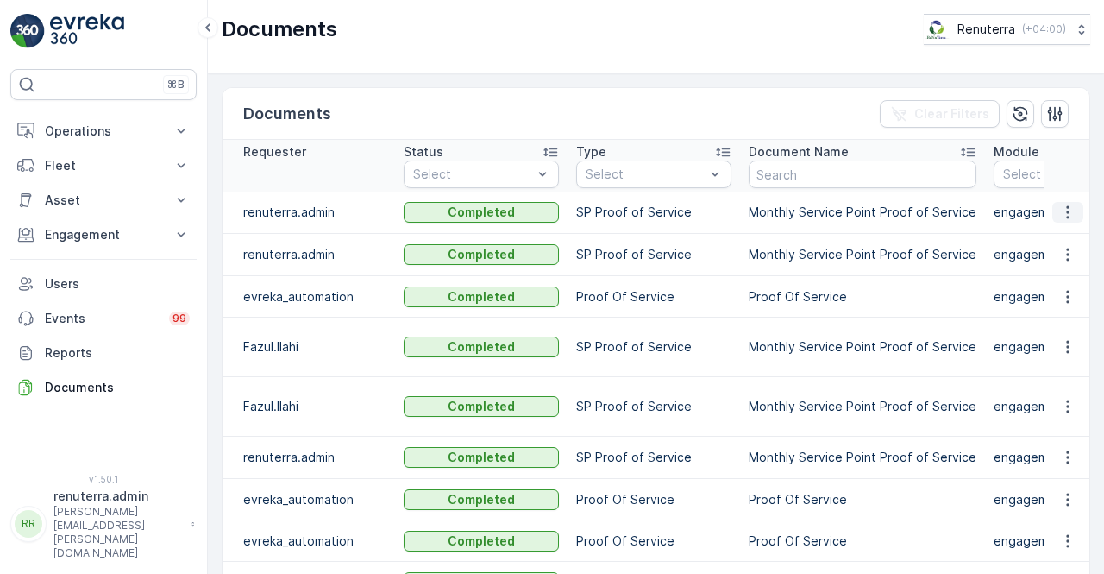
click at [1068, 214] on icon "button" at bounding box center [1067, 212] width 17 height 17
click at [1058, 229] on span "See Details" at bounding box center [1063, 236] width 66 height 17
